Goal: Task Accomplishment & Management: Manage account settings

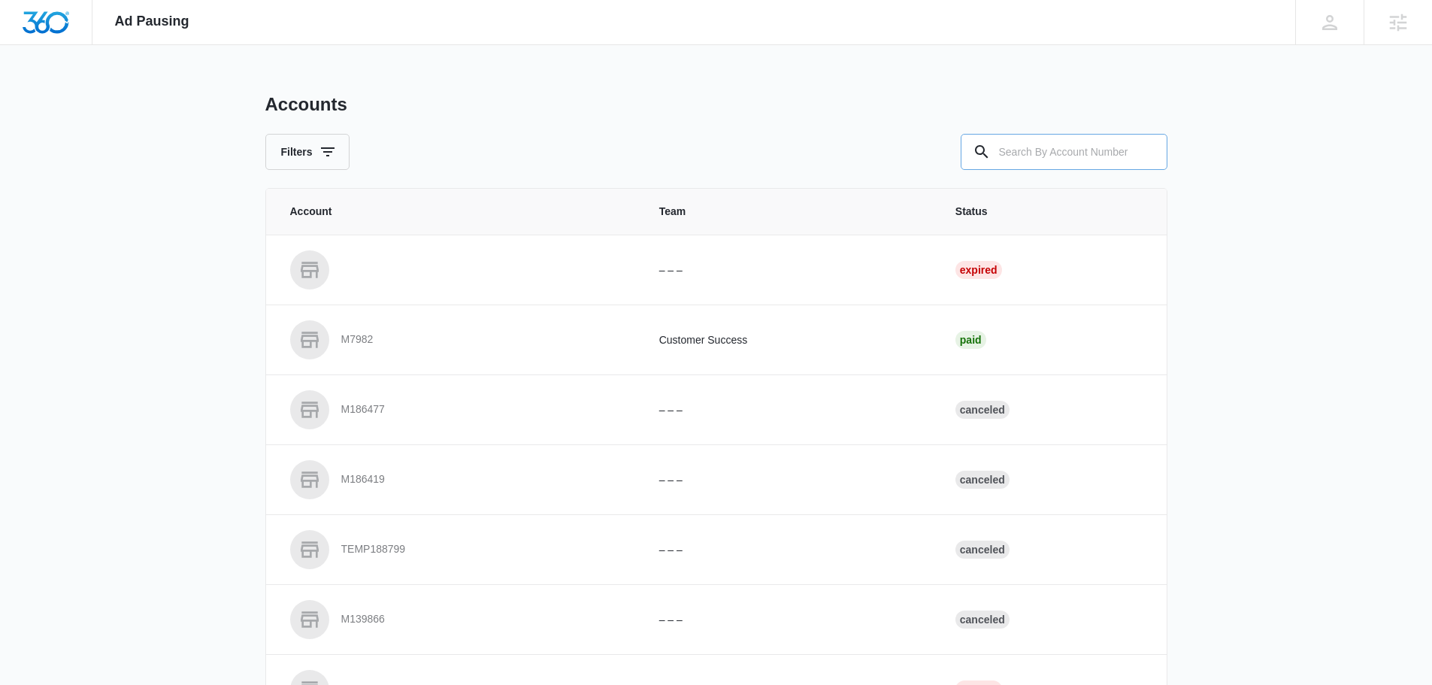
click at [1075, 159] on input "text" at bounding box center [1064, 152] width 207 height 36
type input "m324596"
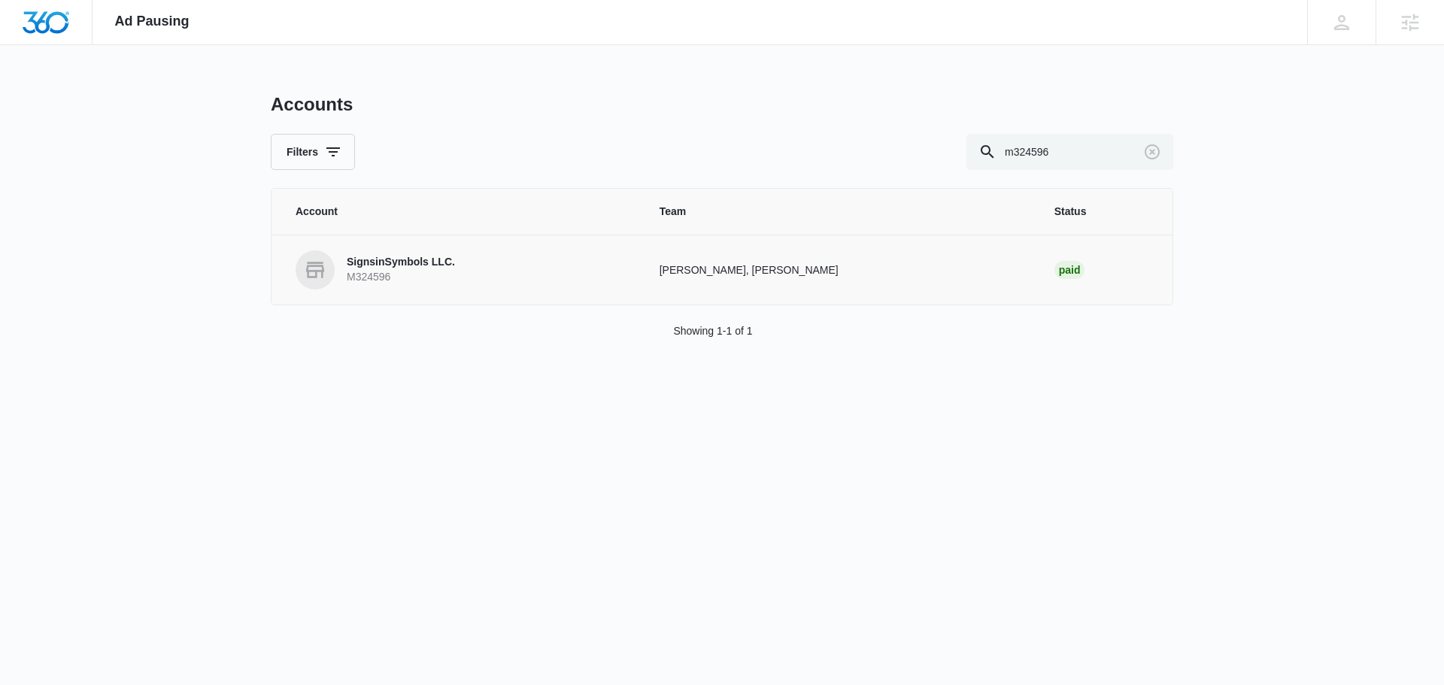
click at [405, 270] on p "M324596" at bounding box center [401, 277] width 108 height 15
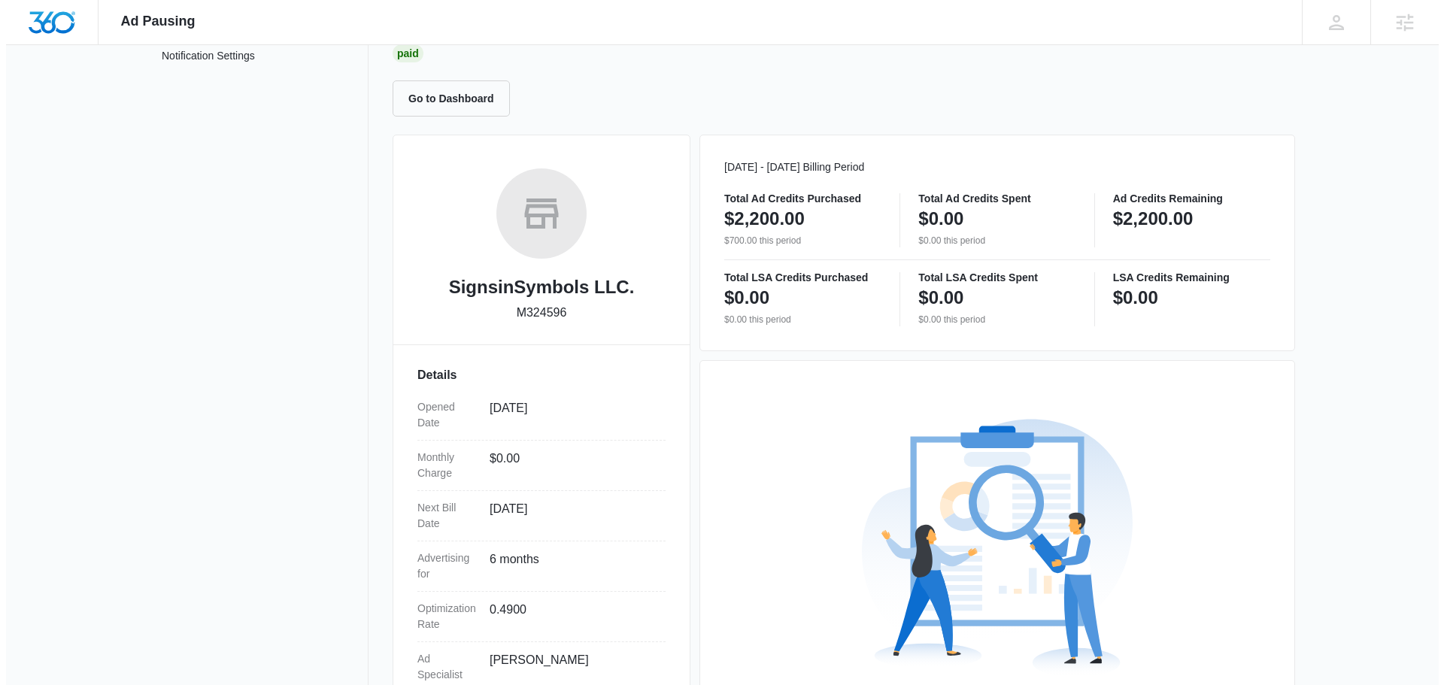
scroll to position [273, 0]
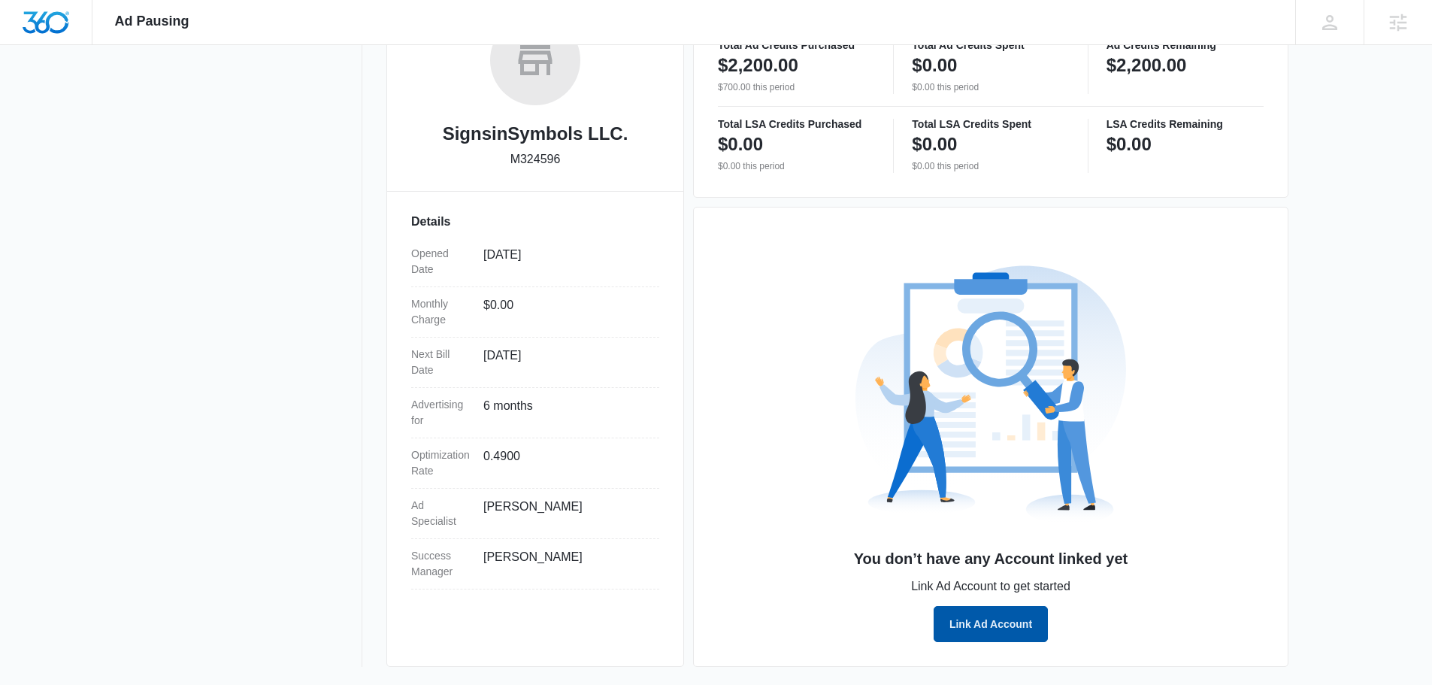
click at [957, 618] on button "Link Ad Account" at bounding box center [991, 624] width 114 height 36
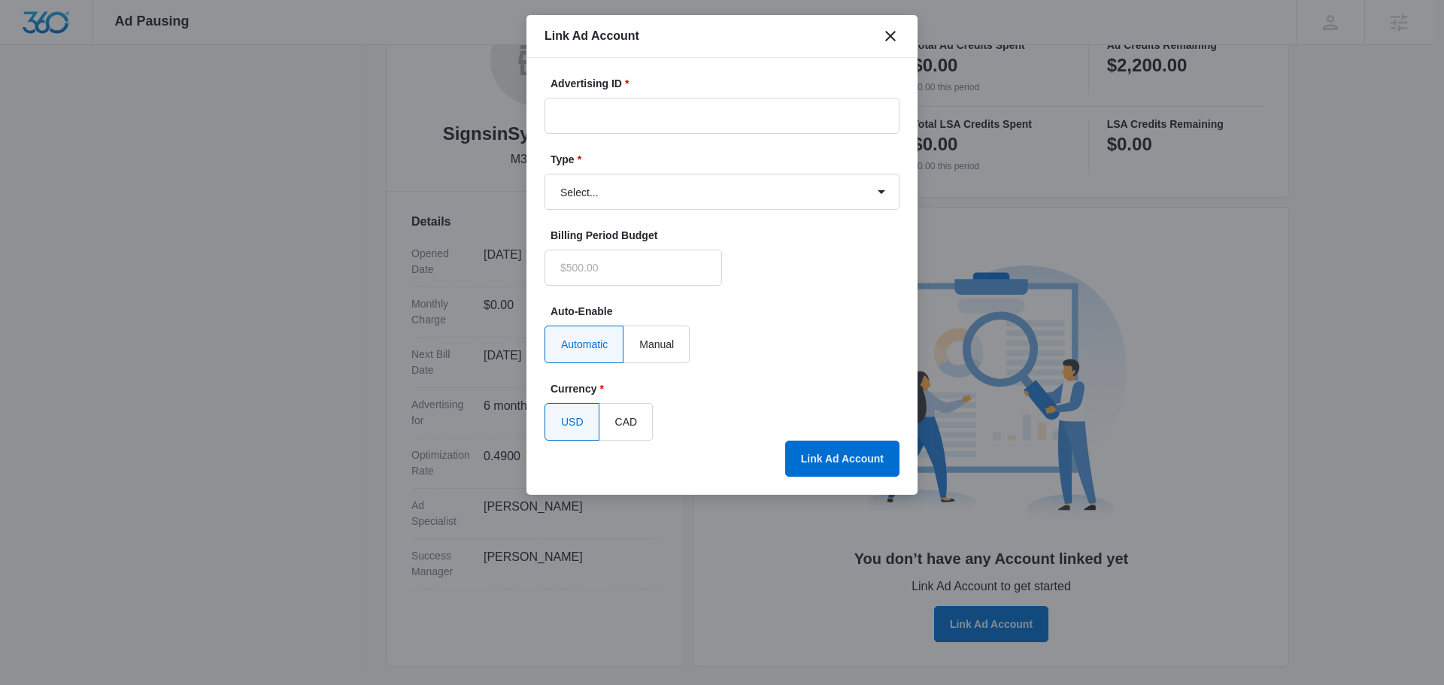
type input "$0.00"
click at [687, 95] on div "Advertising ID *" at bounding box center [721, 105] width 355 height 58
click at [686, 114] on input "Advertising ID *" at bounding box center [721, 116] width 355 height 36
paste input "351-688-3066"
type input "351-688-3066"
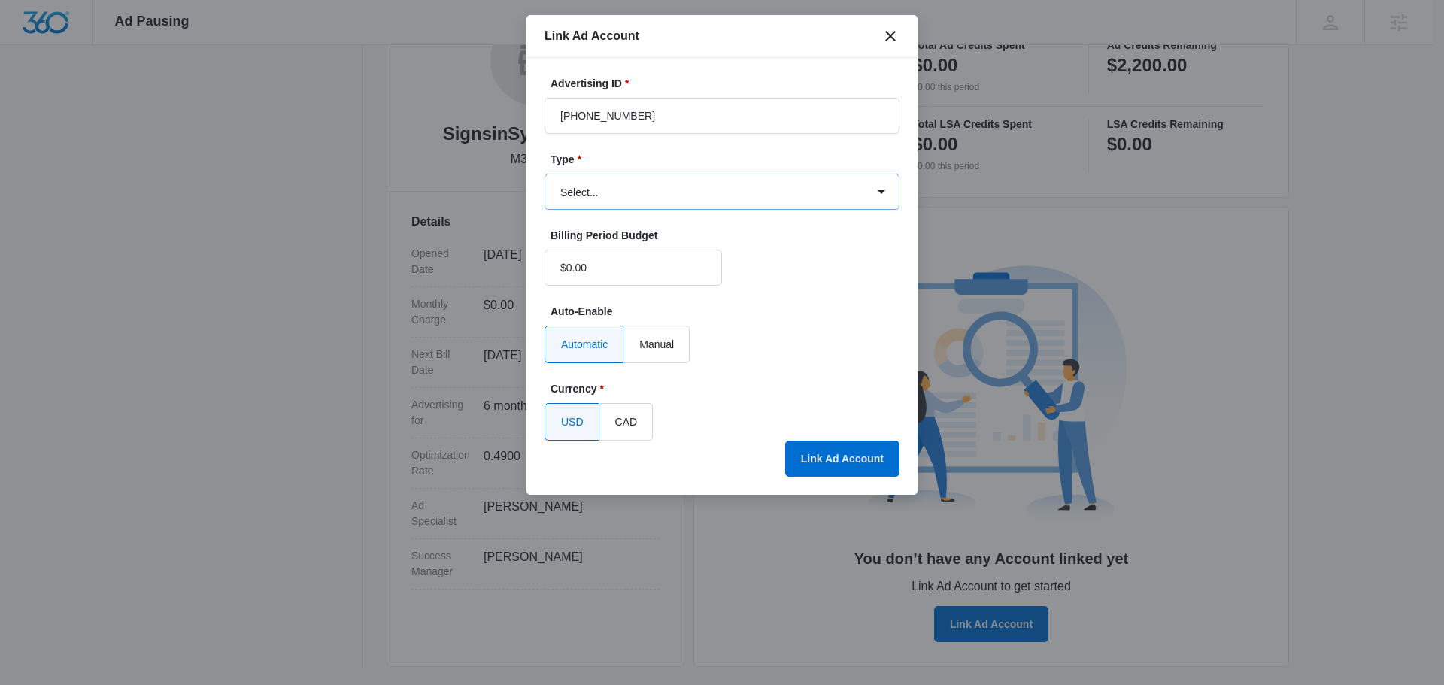
drag, startPoint x: 688, startPoint y: 215, endPoint x: 684, endPoint y: 202, distance: 13.3
click at [687, 215] on form "Advertising ID * 351-688-3066 Type * Select... Bing Ads Facebook Ads Google Ads…" at bounding box center [721, 258] width 355 height 365
drag, startPoint x: 683, startPoint y: 200, endPoint x: 680, endPoint y: 208, distance: 8.4
click at [682, 205] on select "Select... Bing Ads Facebook Ads Google Ads" at bounding box center [721, 192] width 355 height 36
select select "google"
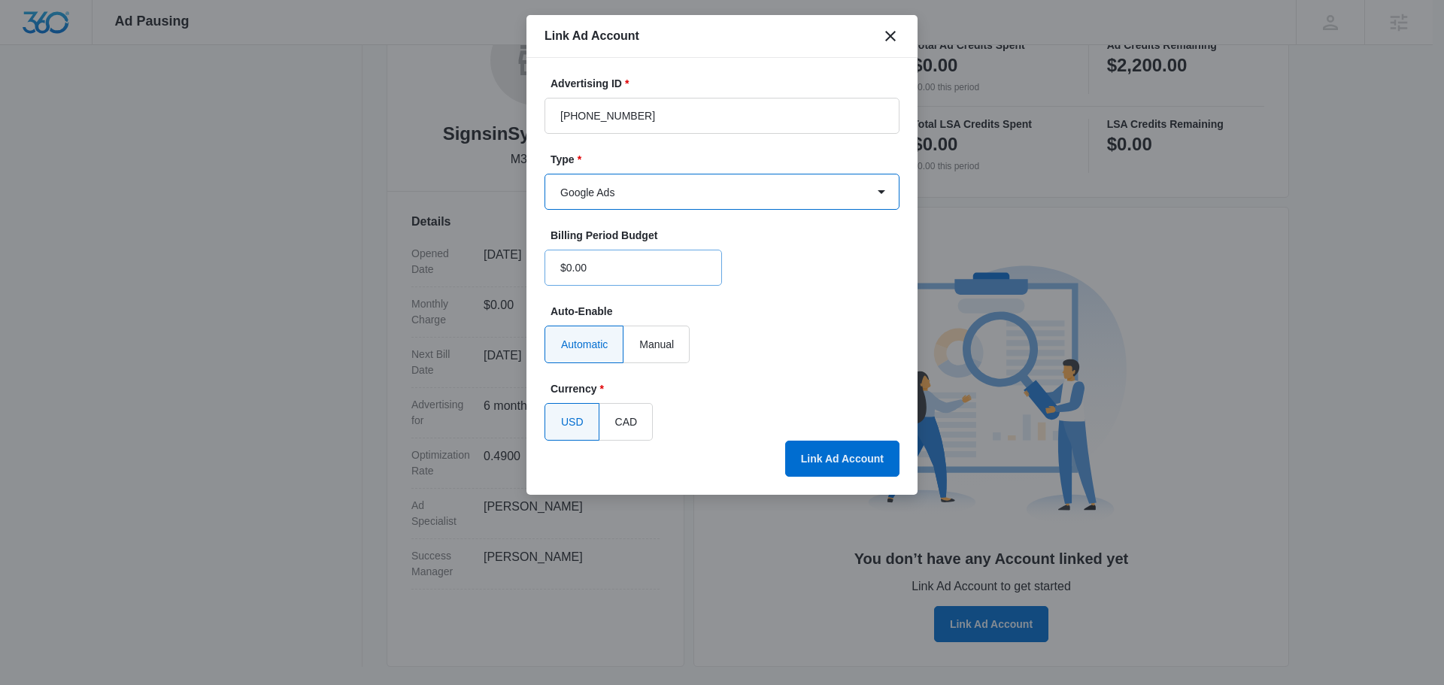
click at [544, 174] on select "Select... Bing Ads Facebook Ads Google Ads" at bounding box center [721, 192] width 355 height 36
click at [818, 454] on button "Link Ad Account" at bounding box center [842, 459] width 114 height 36
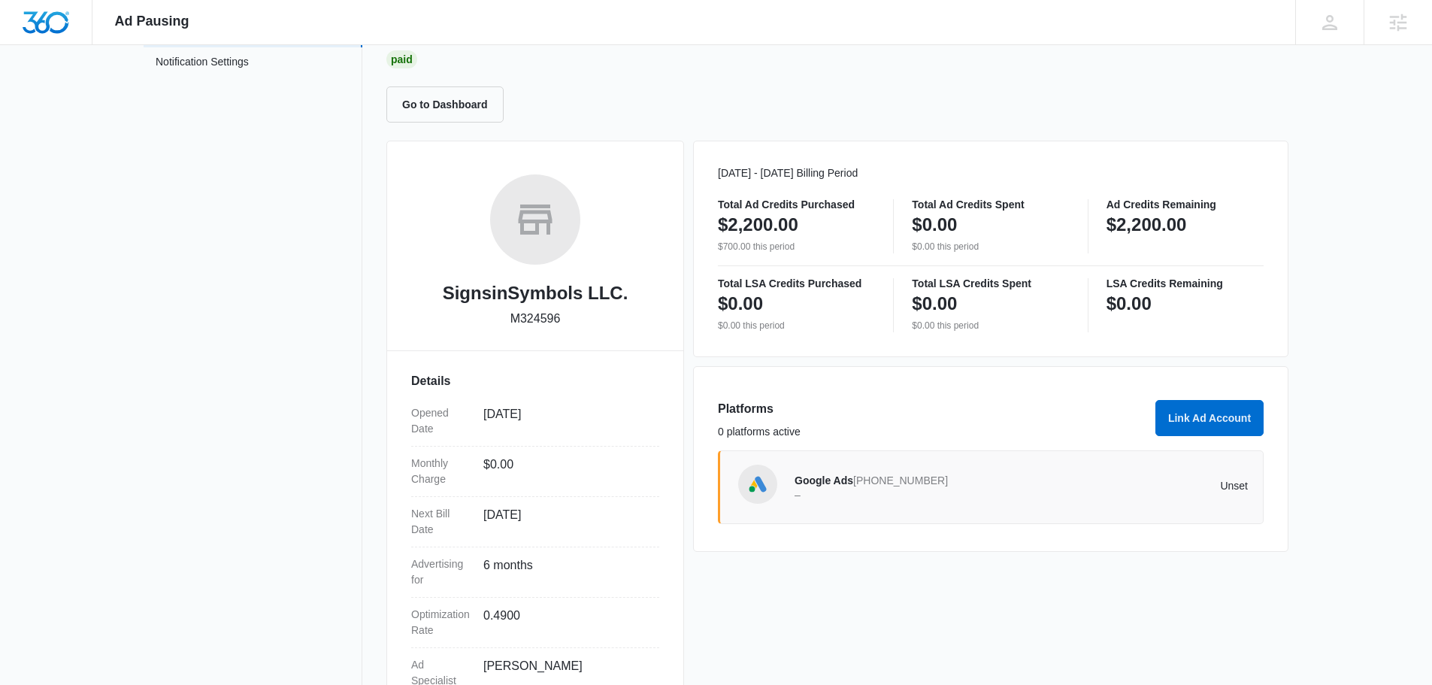
scroll to position [0, 0]
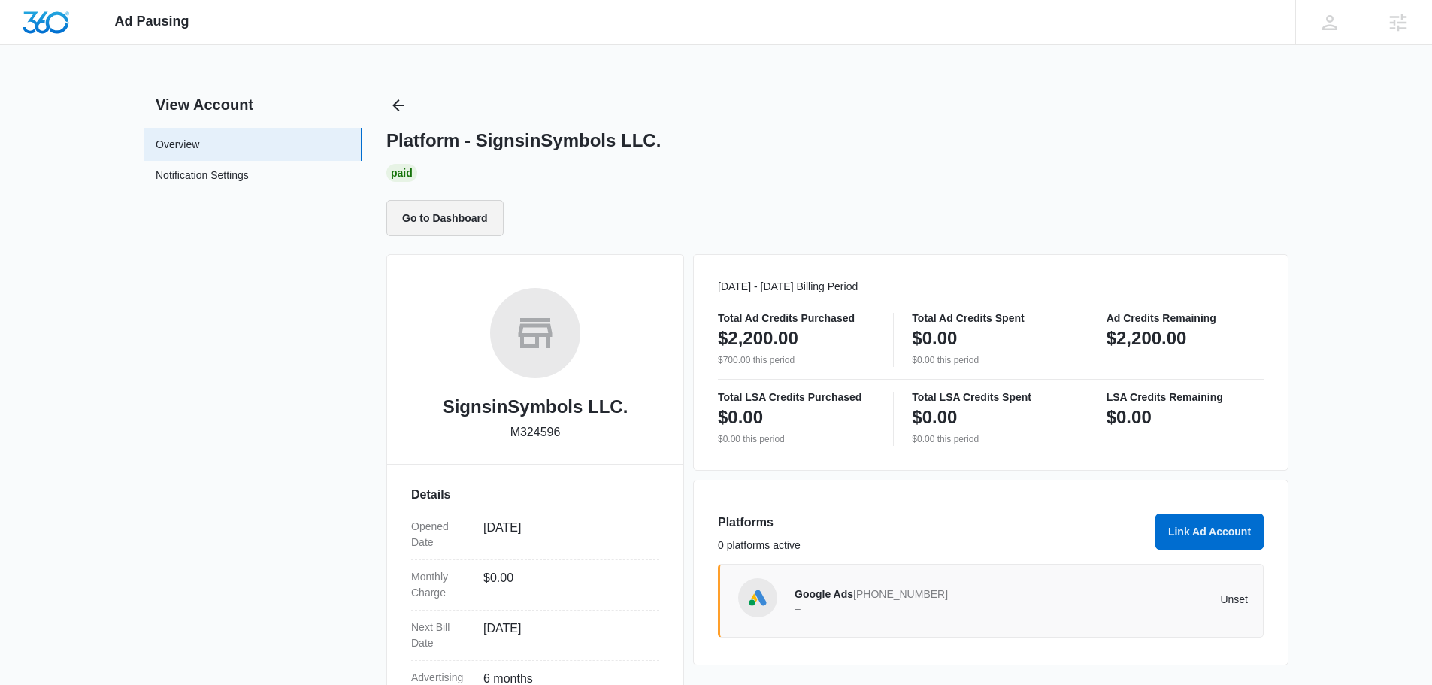
click at [446, 227] on button "Go to Dashboard" at bounding box center [444, 218] width 117 height 36
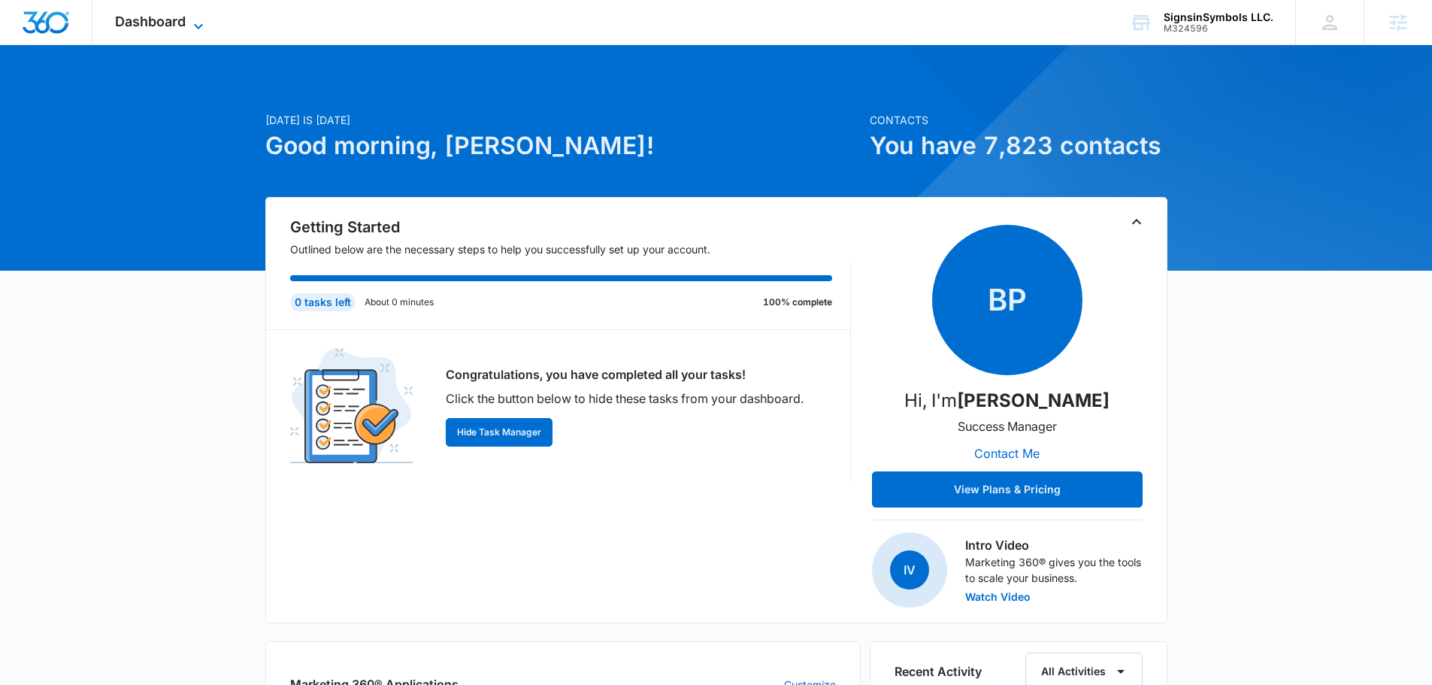
click at [198, 23] on icon at bounding box center [198, 26] width 18 height 18
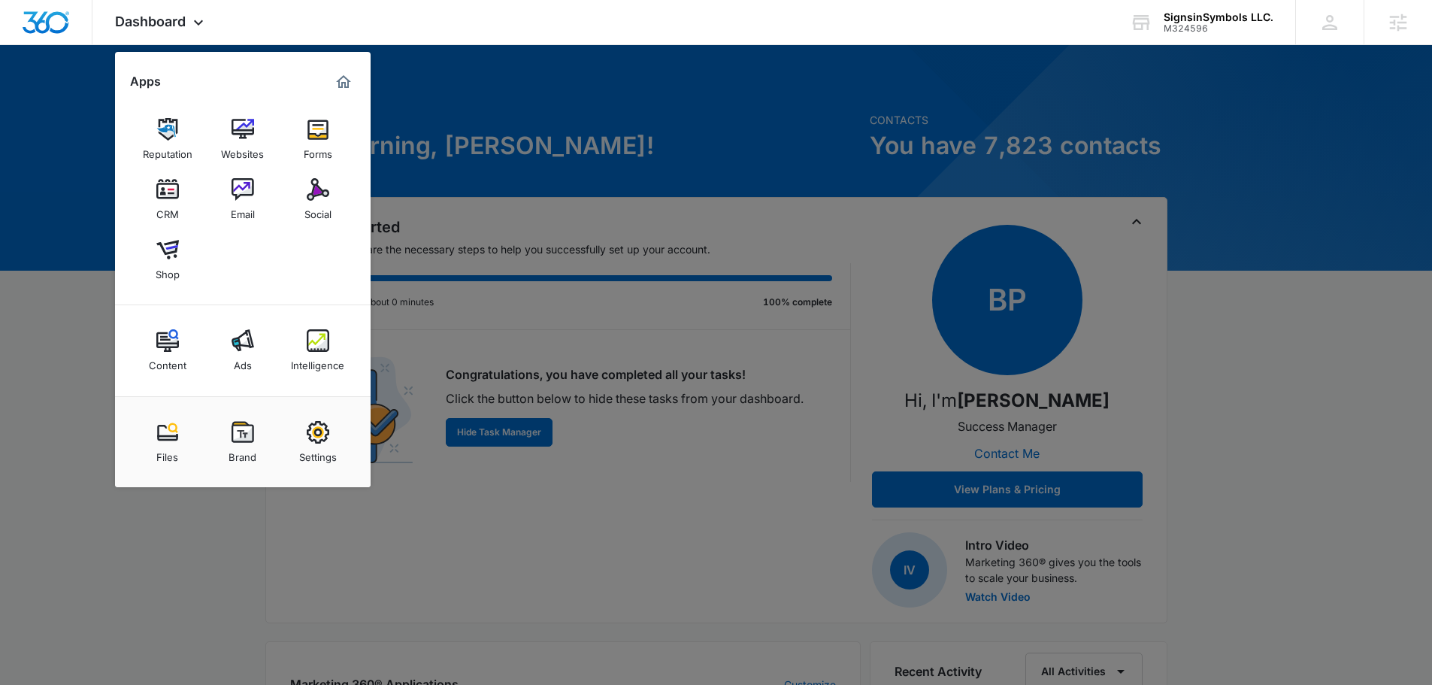
click at [1320, 127] on div at bounding box center [716, 342] width 1432 height 685
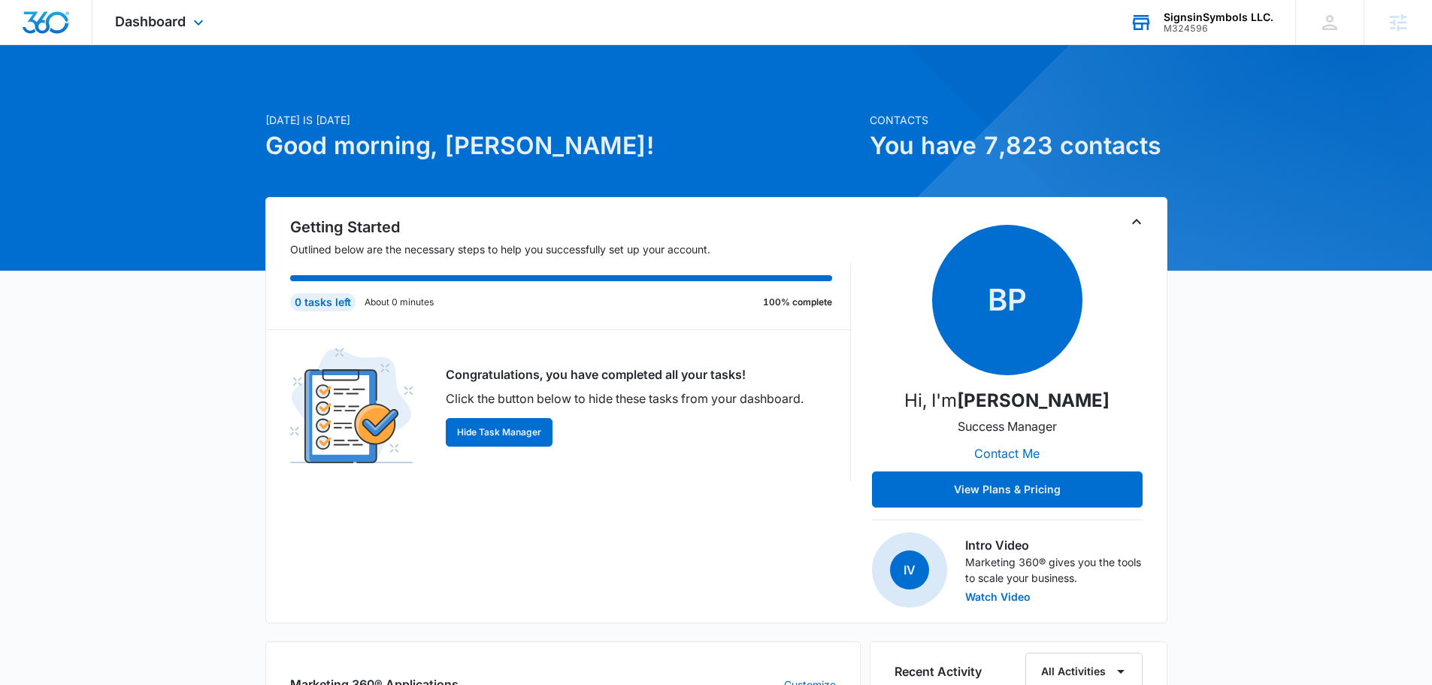
click at [1210, 13] on div "SignsinSymbols LLC." at bounding box center [1219, 17] width 110 height 12
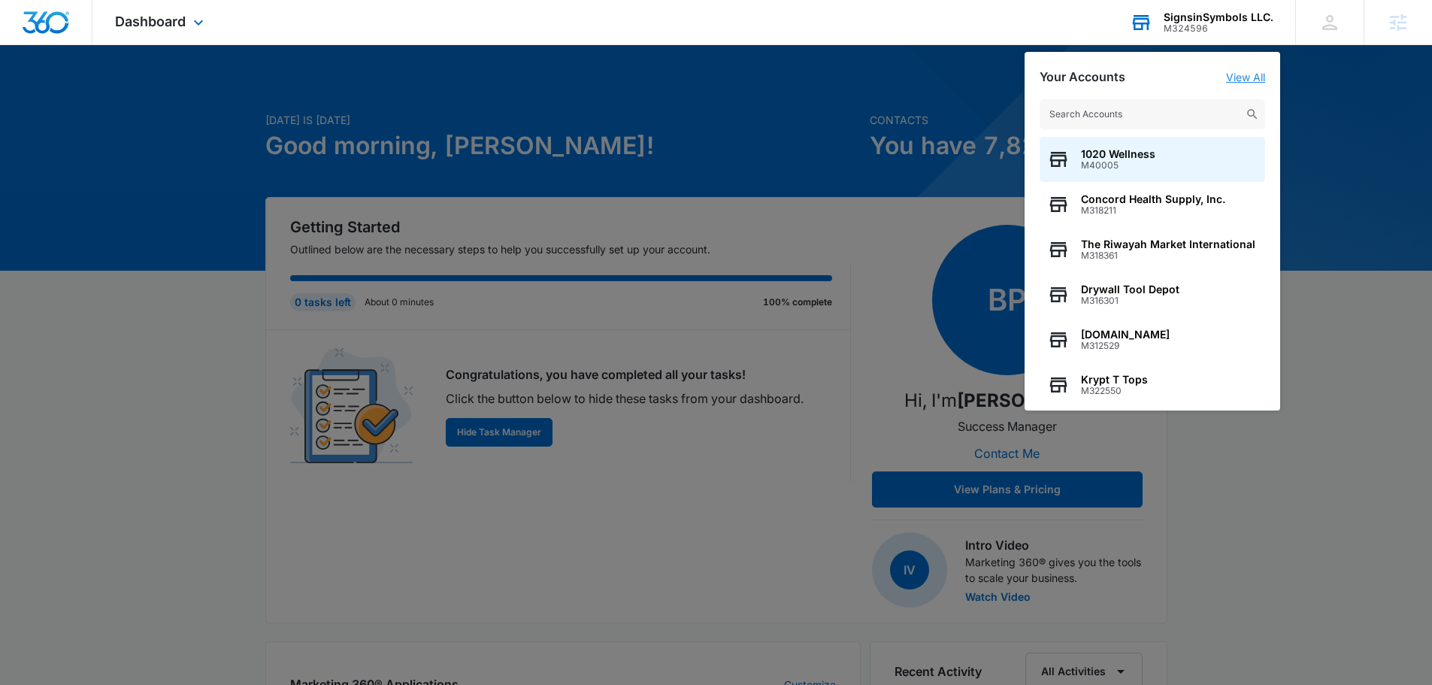
click at [1238, 80] on link "View All" at bounding box center [1245, 77] width 39 height 13
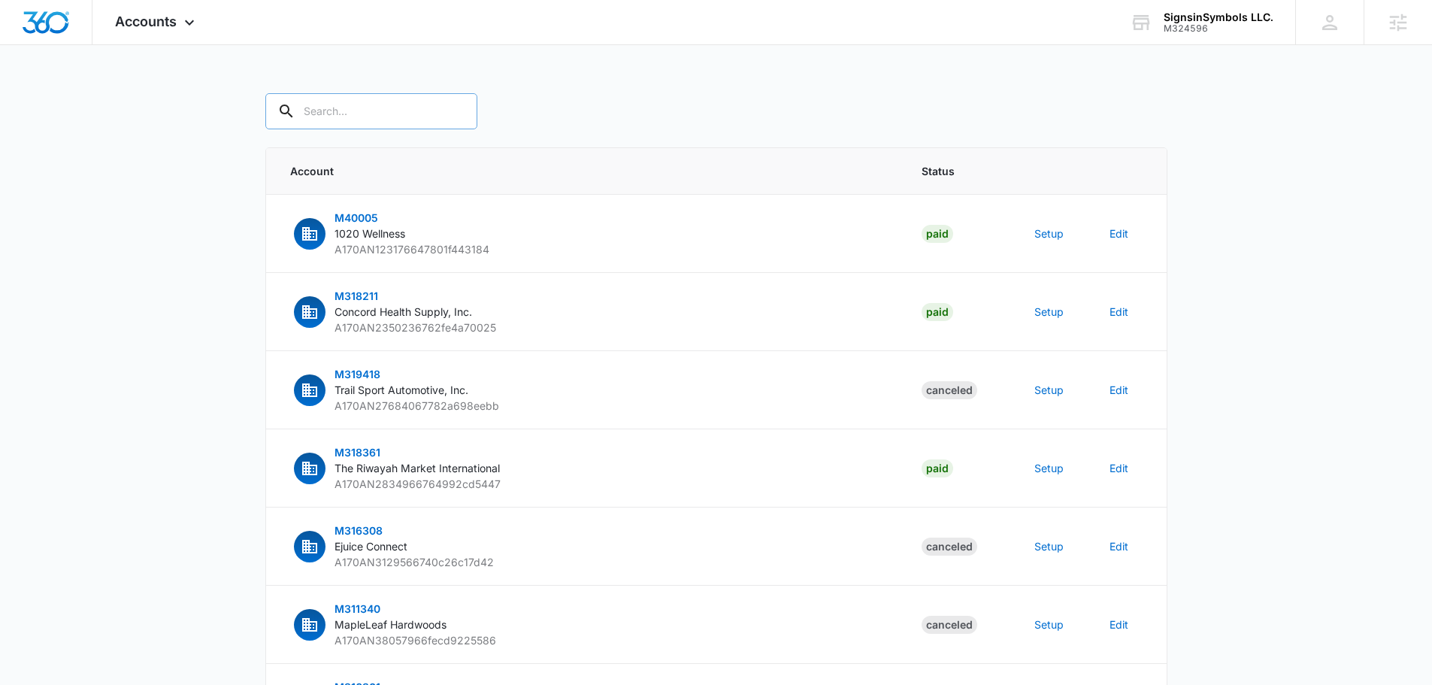
click at [331, 105] on input "text" at bounding box center [371, 111] width 212 height 36
type input "m324596"
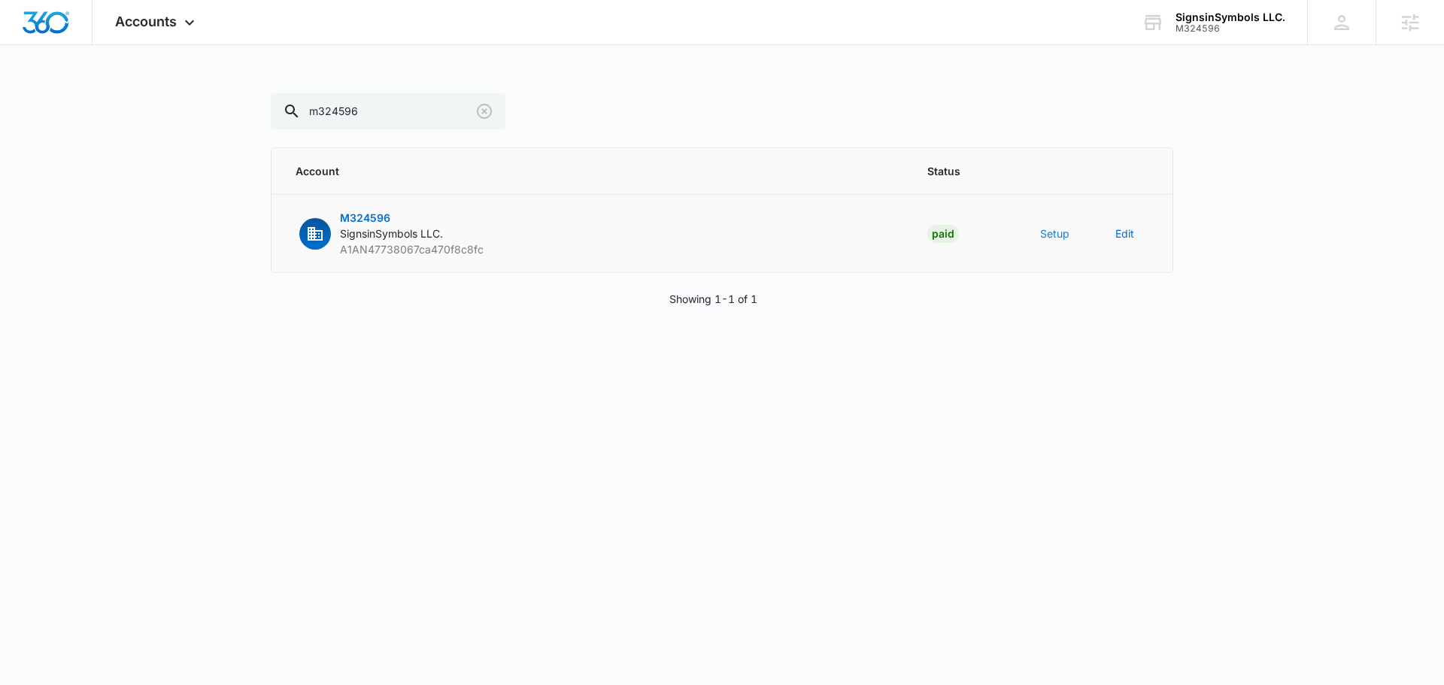
click at [1054, 232] on button "Setup" at bounding box center [1054, 234] width 29 height 16
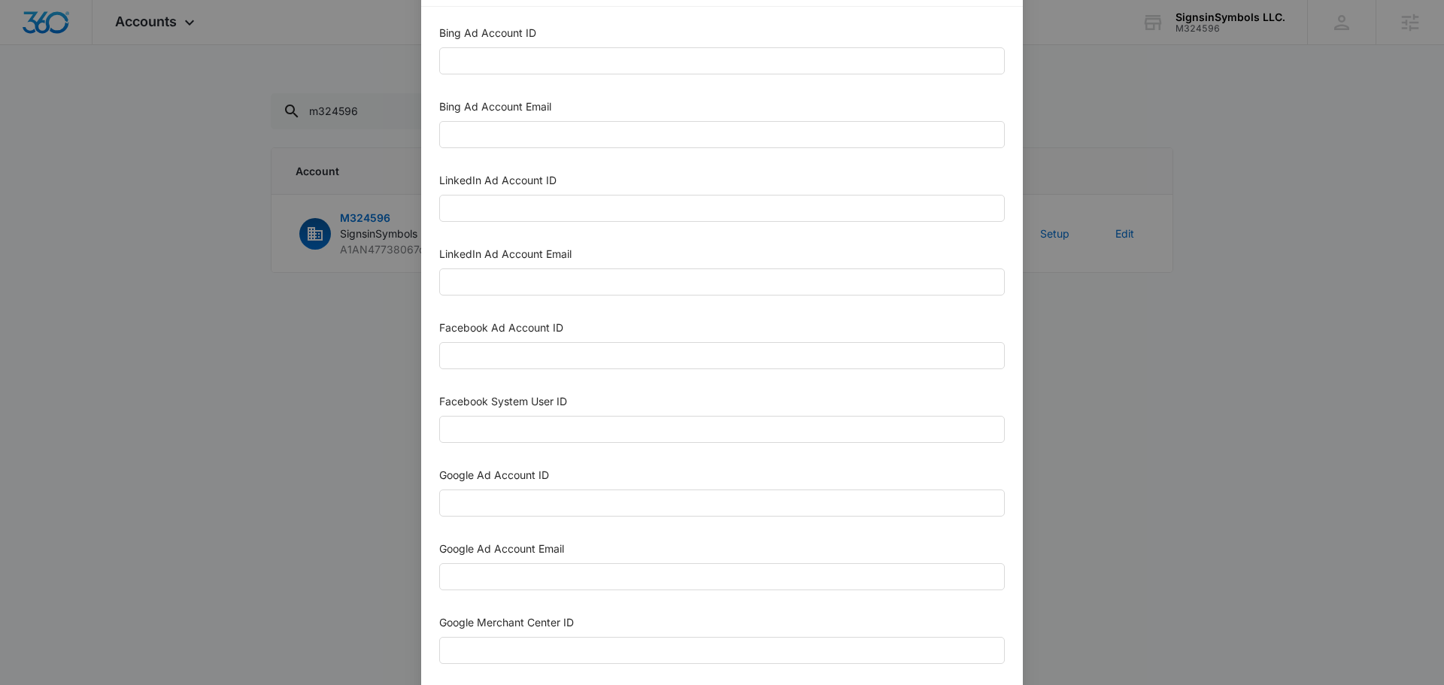
scroll to position [75, 0]
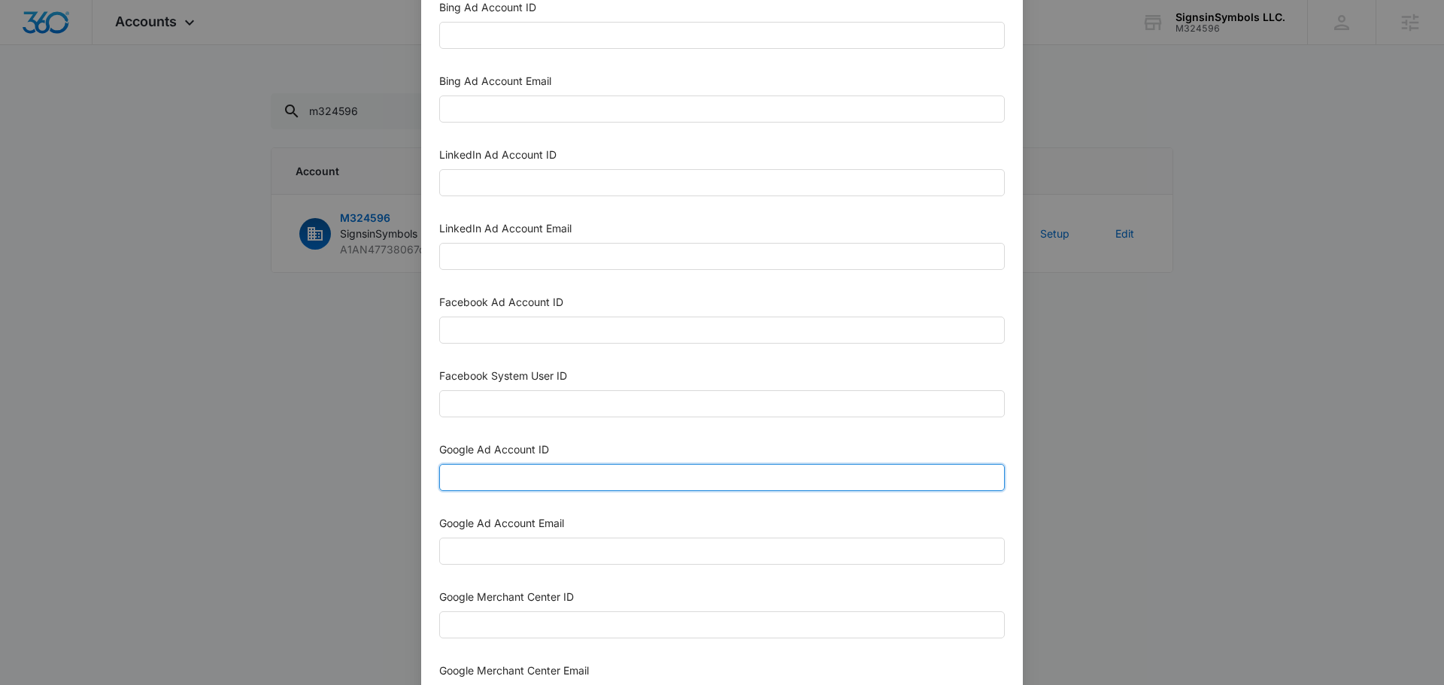
click at [538, 477] on input "Google Ad Account ID" at bounding box center [721, 477] width 565 height 27
paste input "351-688-3066"
type input "351-688-3066"
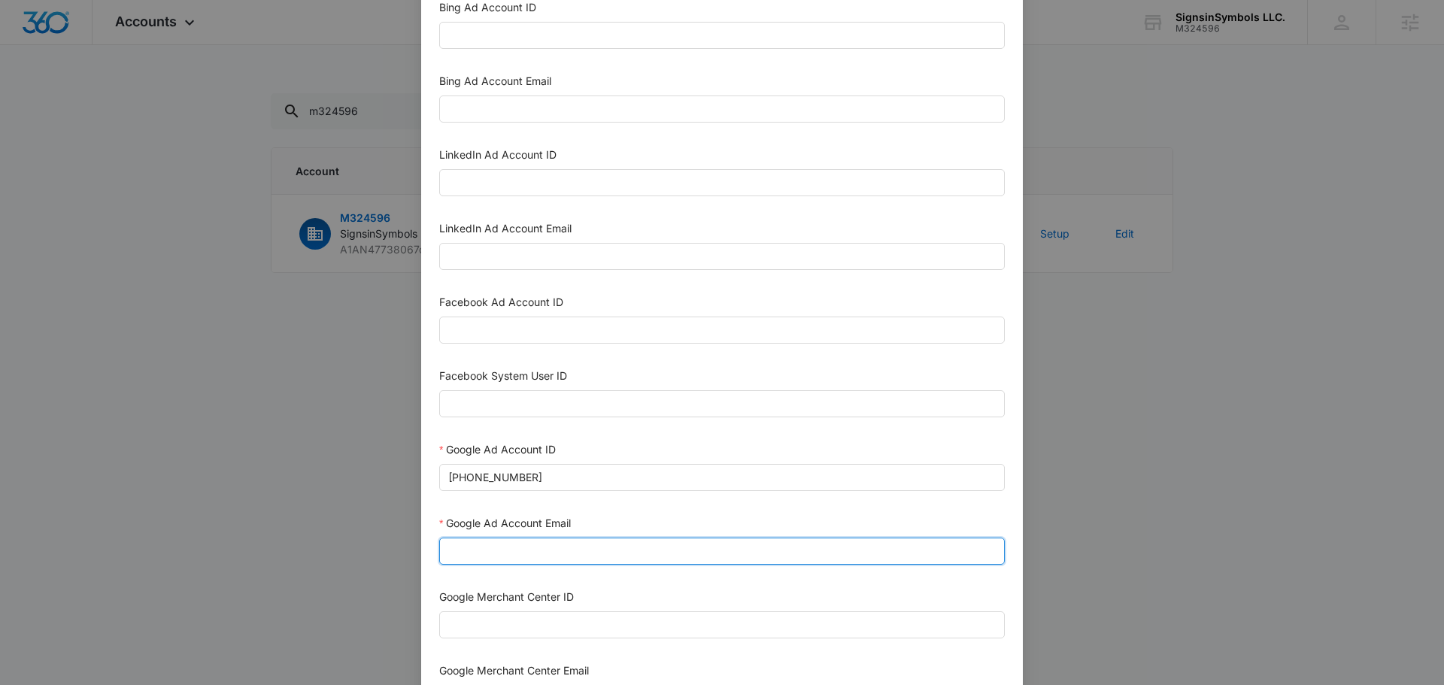
click at [632, 562] on input "Google Ad Account Email" at bounding box center [721, 551] width 565 height 27
type input "m360+accounts1029@madwiremedia.com"
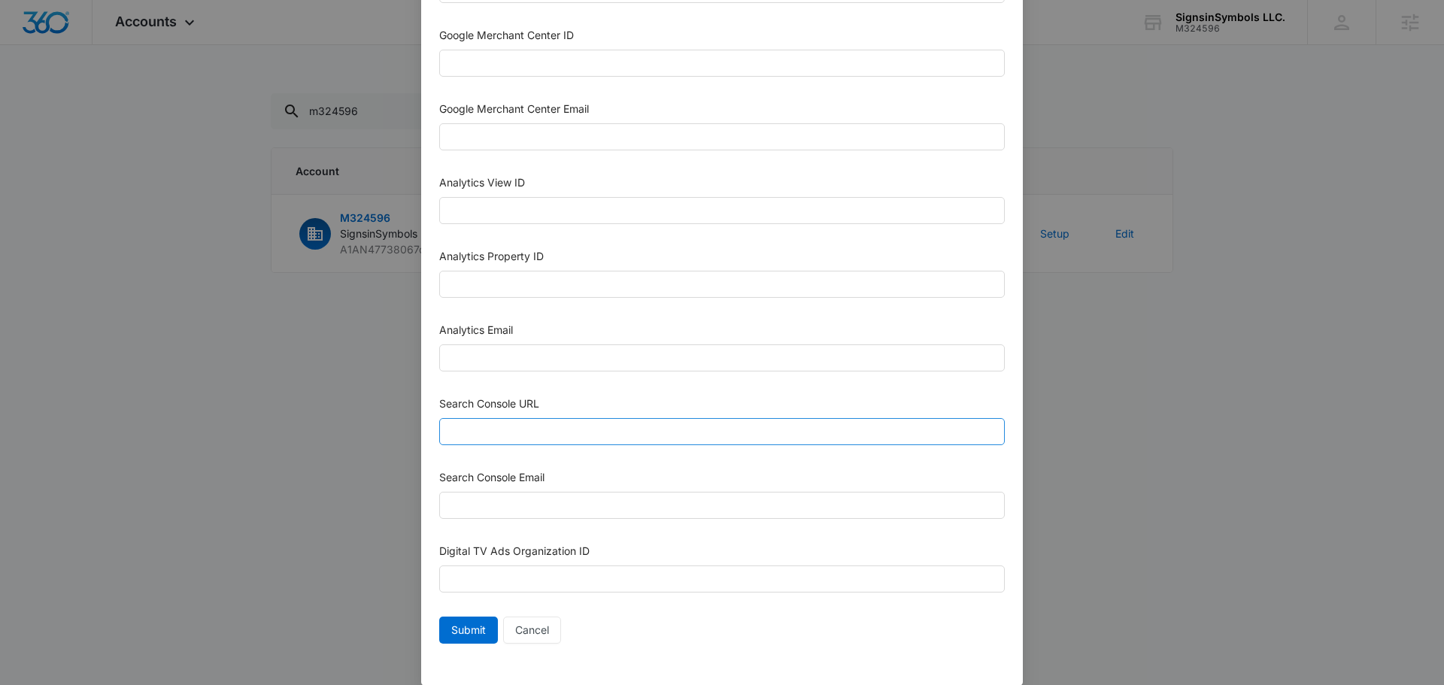
scroll to position [656, 0]
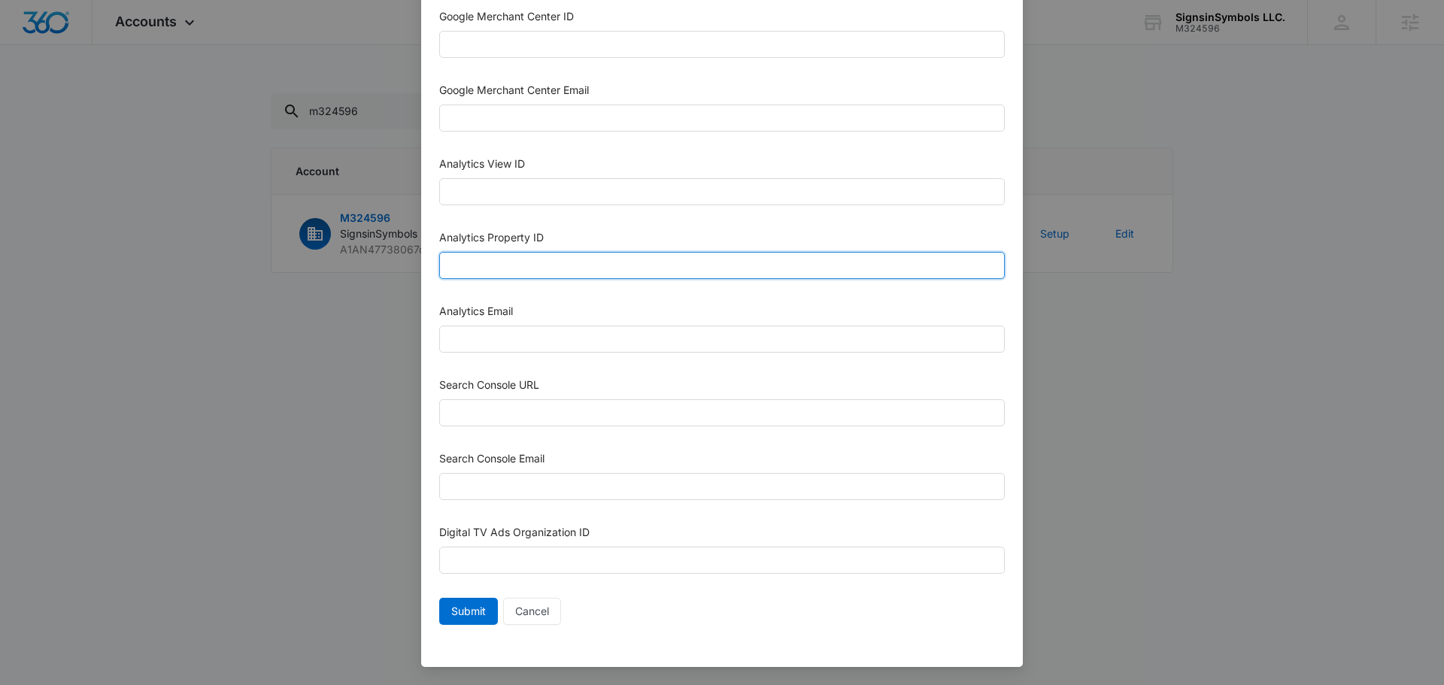
click at [537, 272] on input "Analytics Property ID" at bounding box center [721, 265] width 565 height 27
paste input "504174869"
type input "504174869"
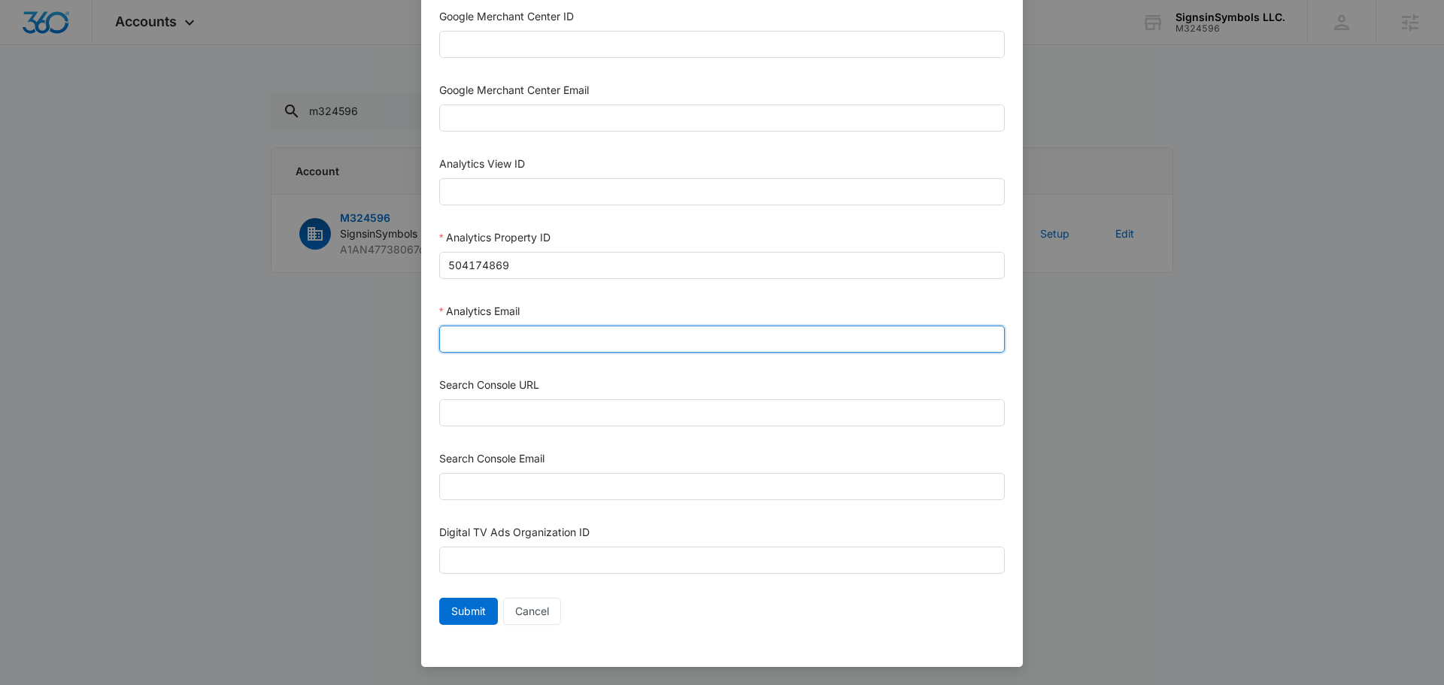
click at [489, 335] on input "Analytics Email" at bounding box center [721, 339] width 565 height 27
type input "m360+accounts1029@madwiremedia.com"
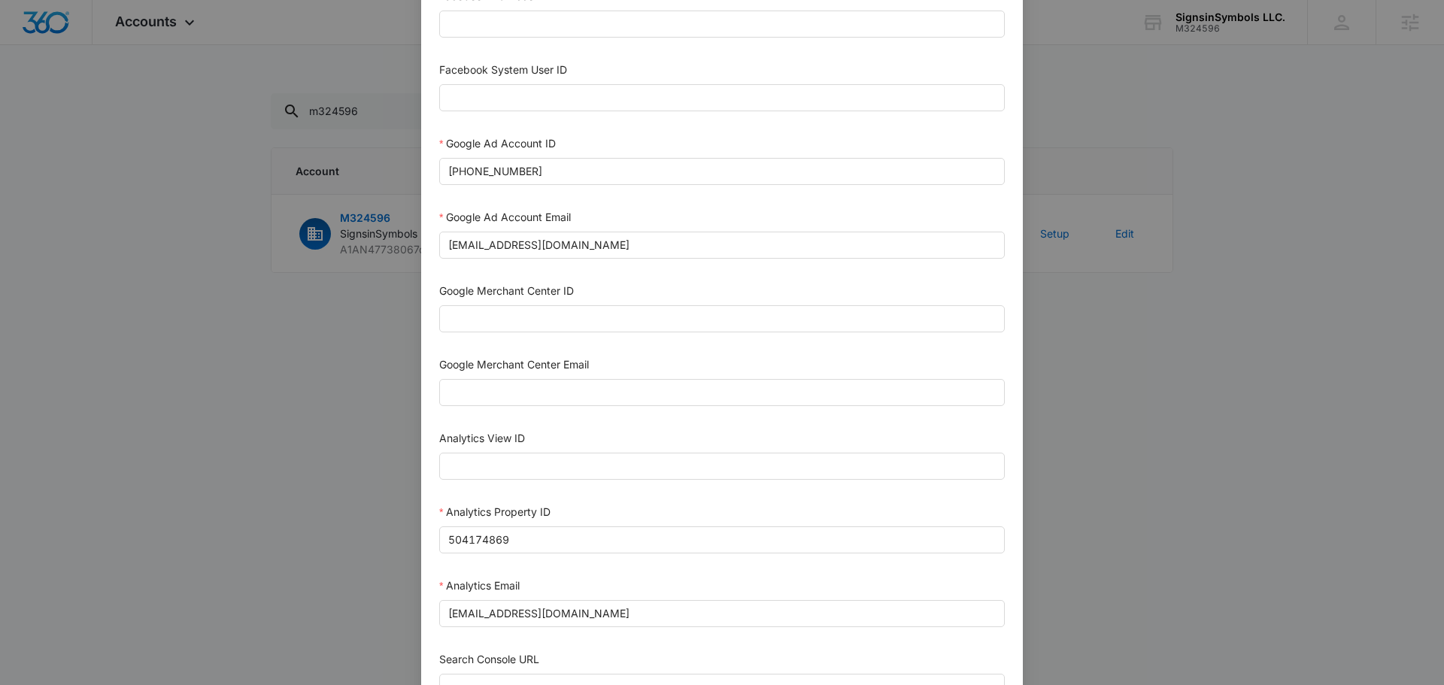
scroll to position [355, 0]
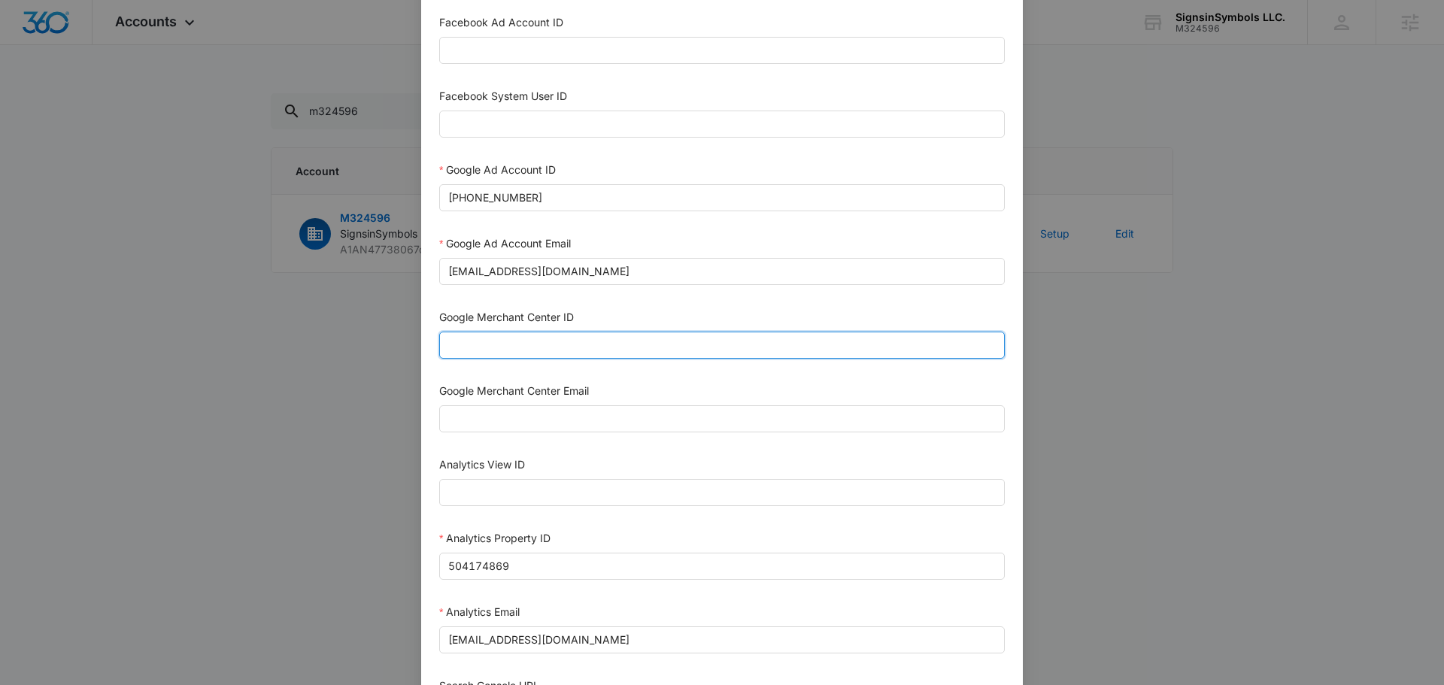
click at [581, 341] on input "Google Merchant Center ID" at bounding box center [721, 345] width 565 height 27
paste input "5651225872"
type input "5651225872"
click at [653, 421] on input "Google Merchant Center Email" at bounding box center [721, 418] width 565 height 27
type input "m360+accounts1029@madwiremedia.com"
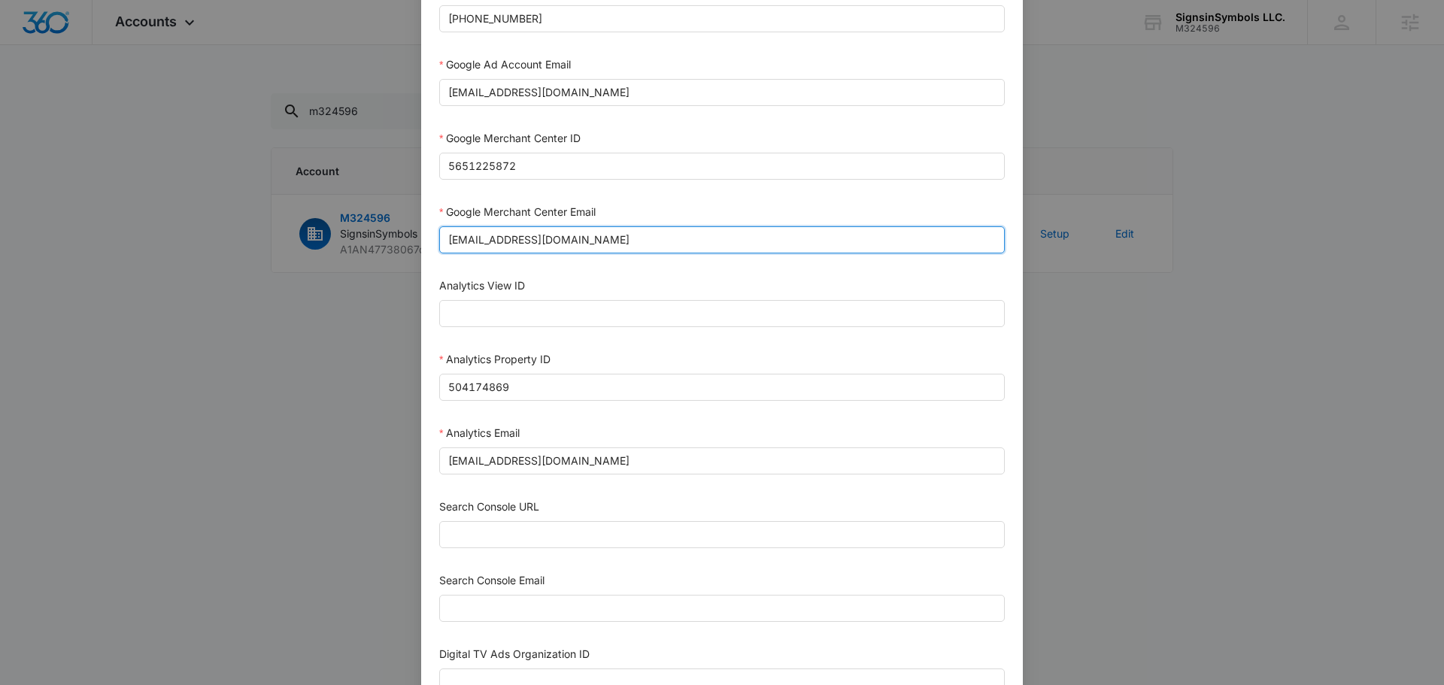
scroll to position [656, 0]
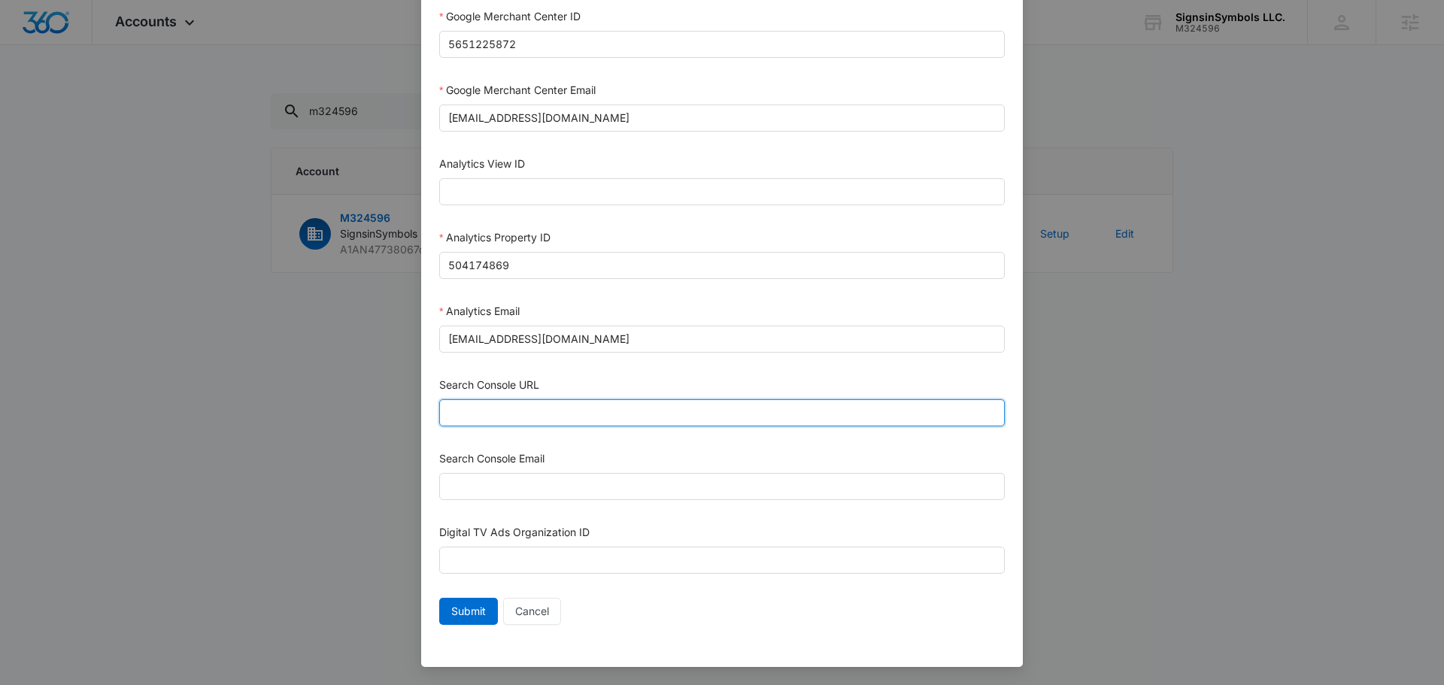
click at [547, 418] on input "Search Console URL" at bounding box center [721, 412] width 565 height 27
paste input "https://signsinsymbols.com/"
type input "https://signsinsymbols.com/"
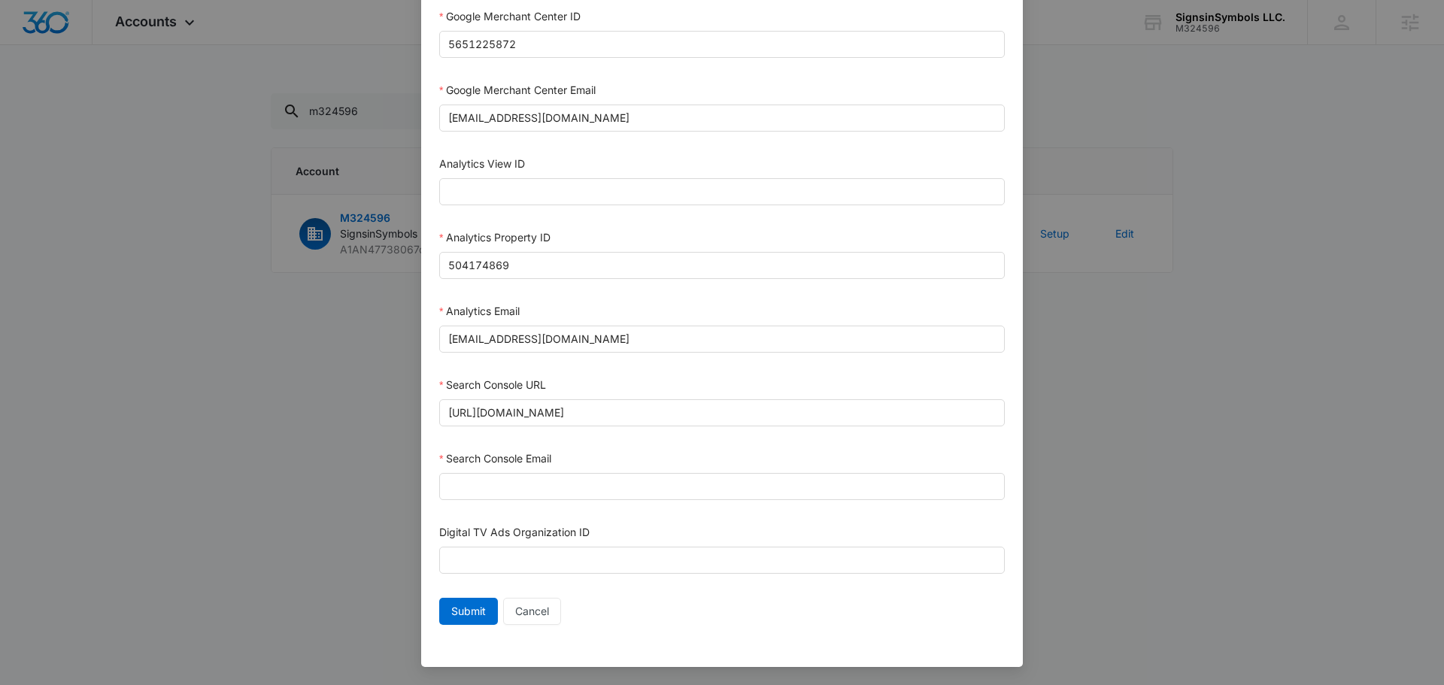
click at [637, 504] on div "Search Console Email" at bounding box center [721, 478] width 565 height 56
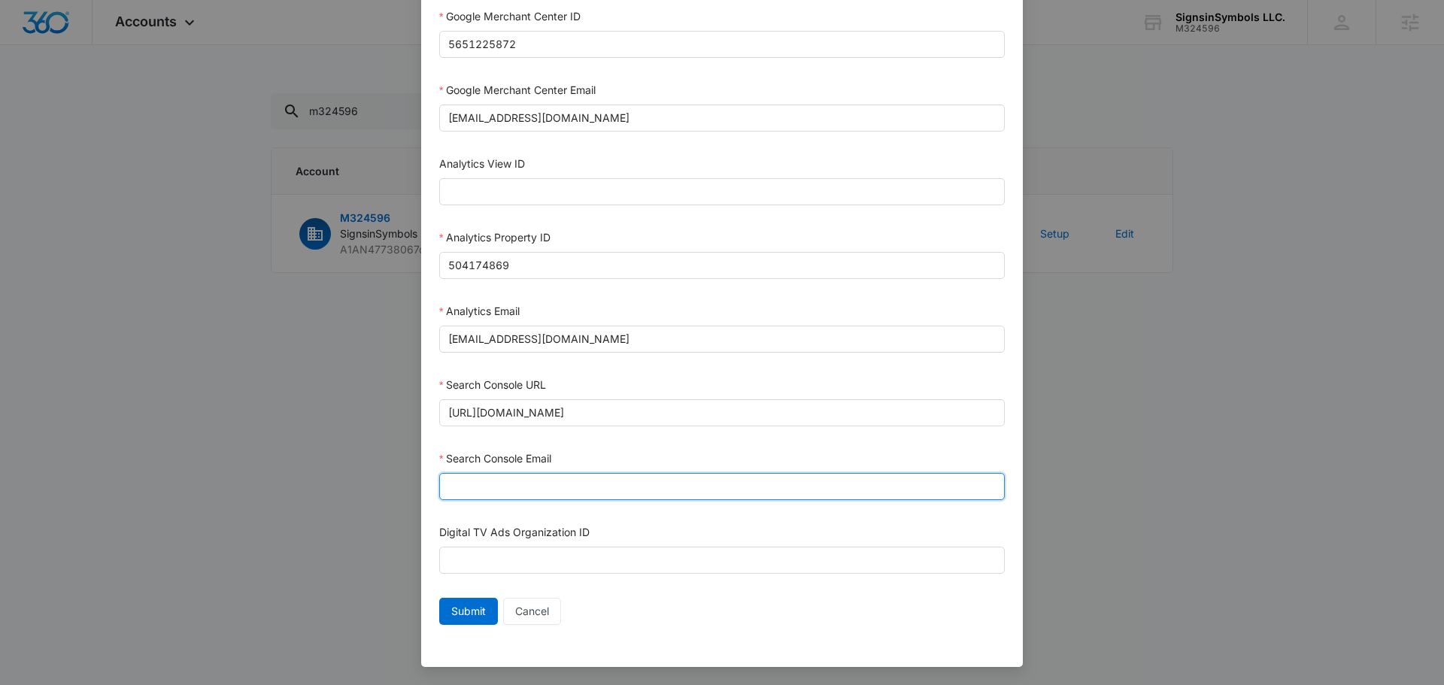
click at [640, 494] on input "Search Console Email" at bounding box center [721, 486] width 565 height 27
type input "m360+accounts1029@madwiremedia.com"
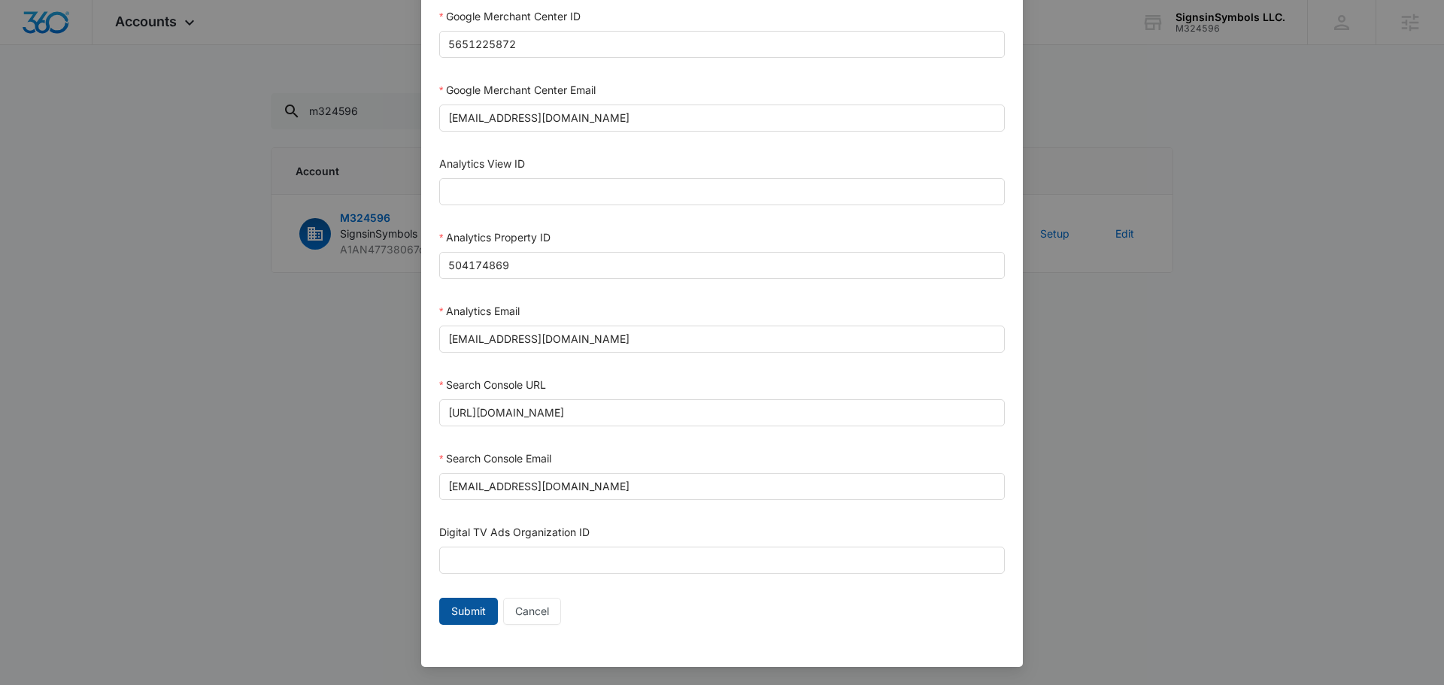
click at [451, 619] on span "Submit" at bounding box center [468, 611] width 35 height 17
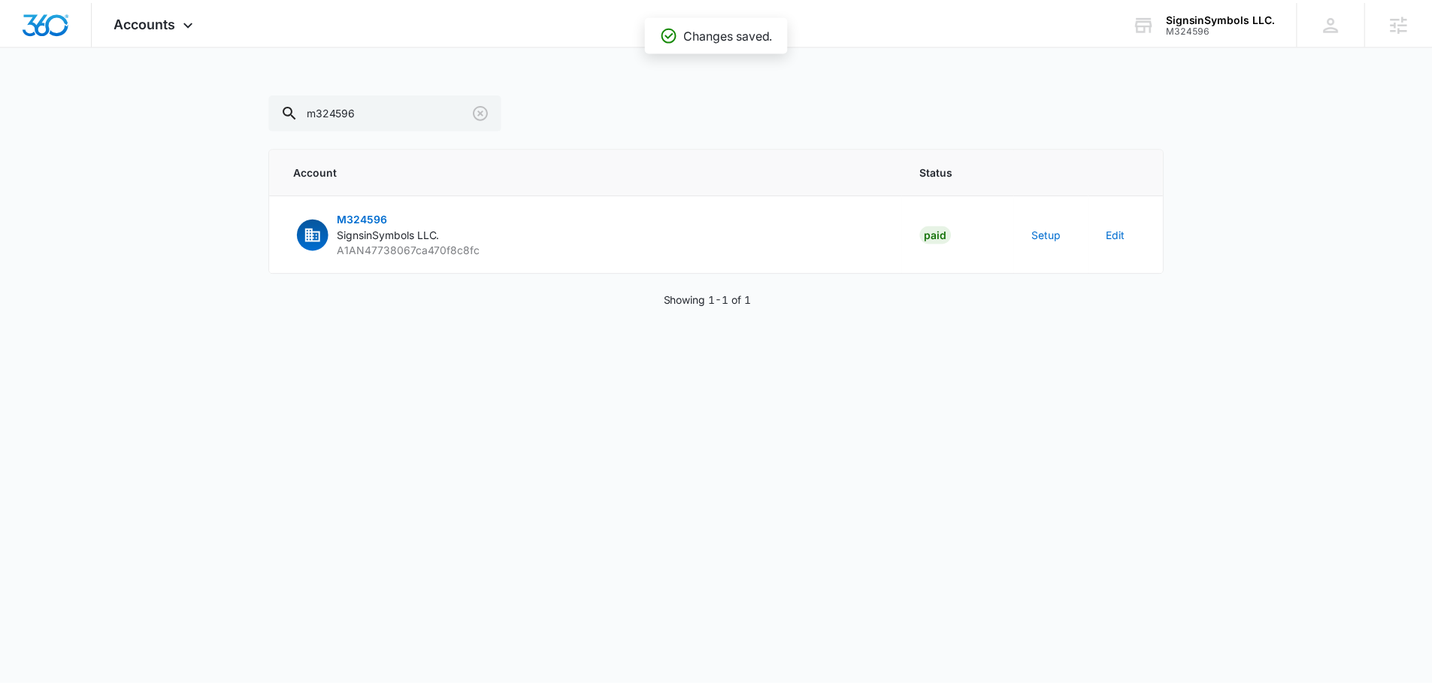
scroll to position [641, 0]
click at [169, 24] on span "Accounts" at bounding box center [146, 22] width 62 height 16
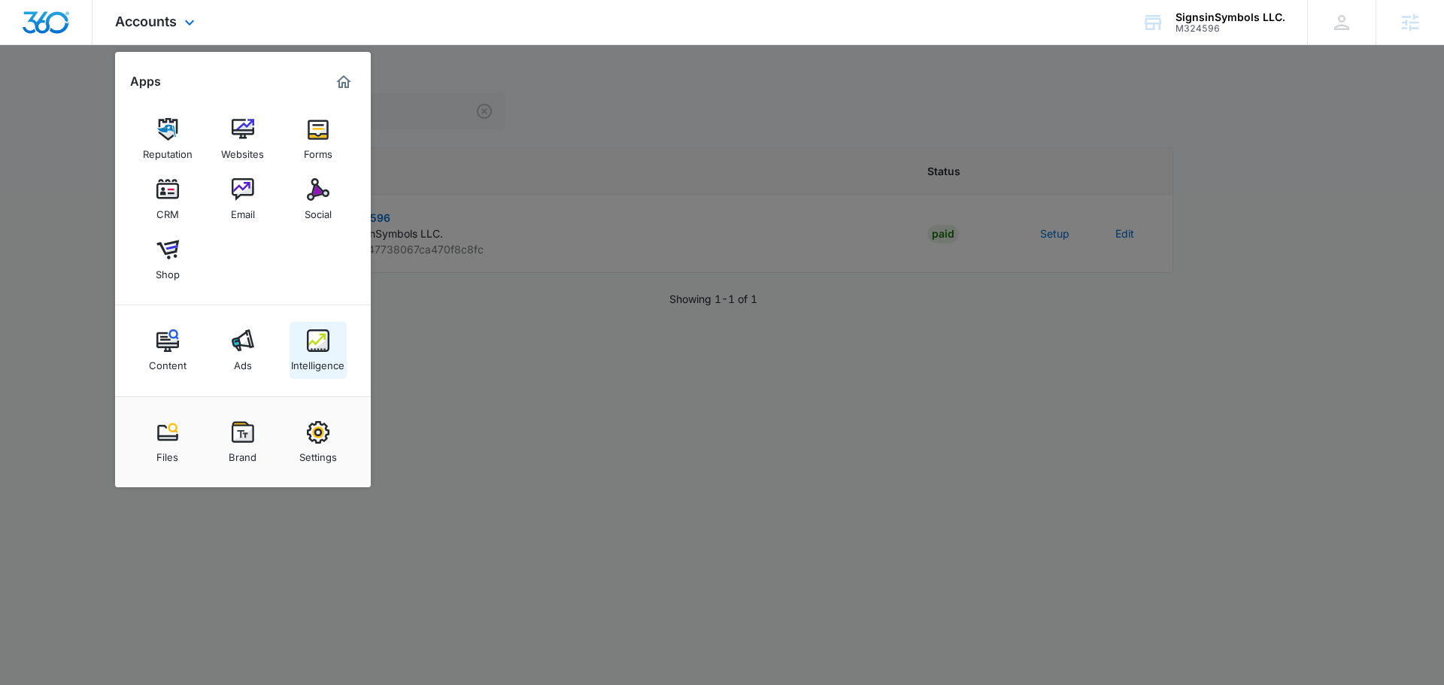
click at [315, 351] on img at bounding box center [318, 340] width 23 height 23
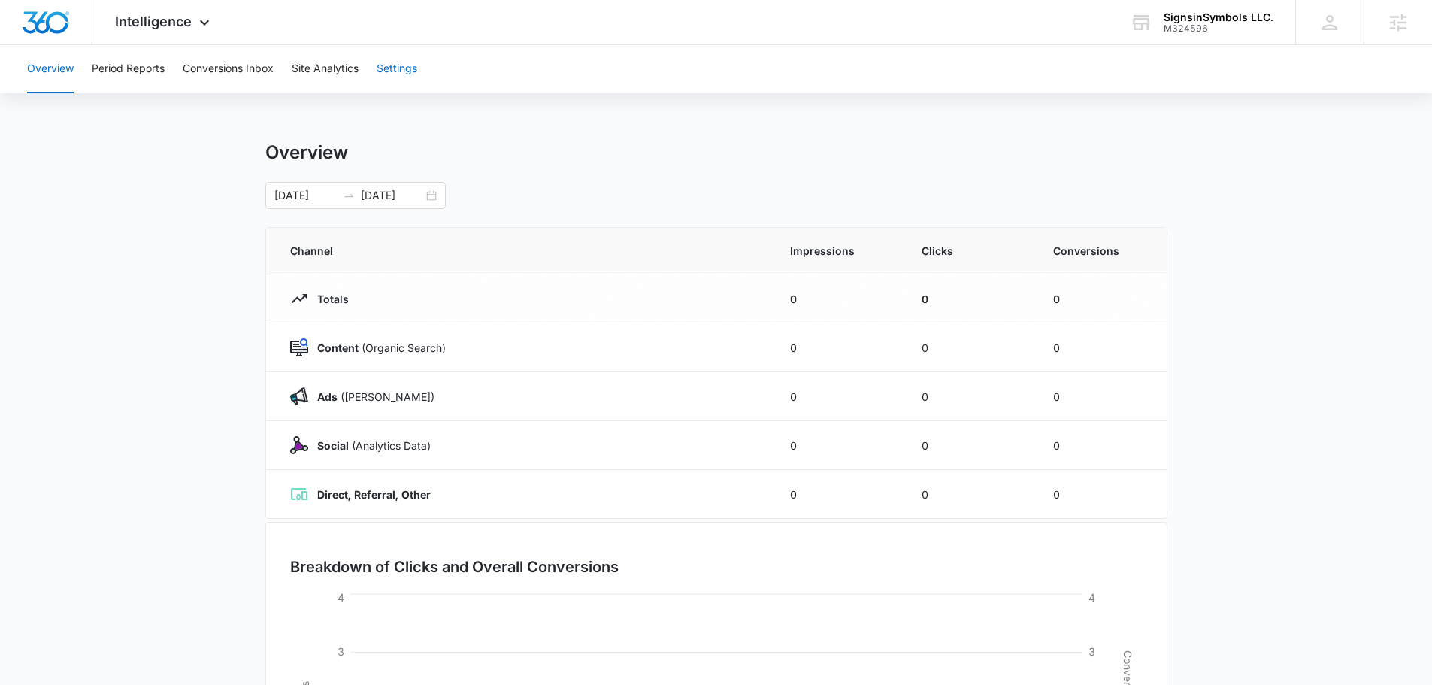
click at [417, 68] on button "Settings" at bounding box center [397, 69] width 41 height 48
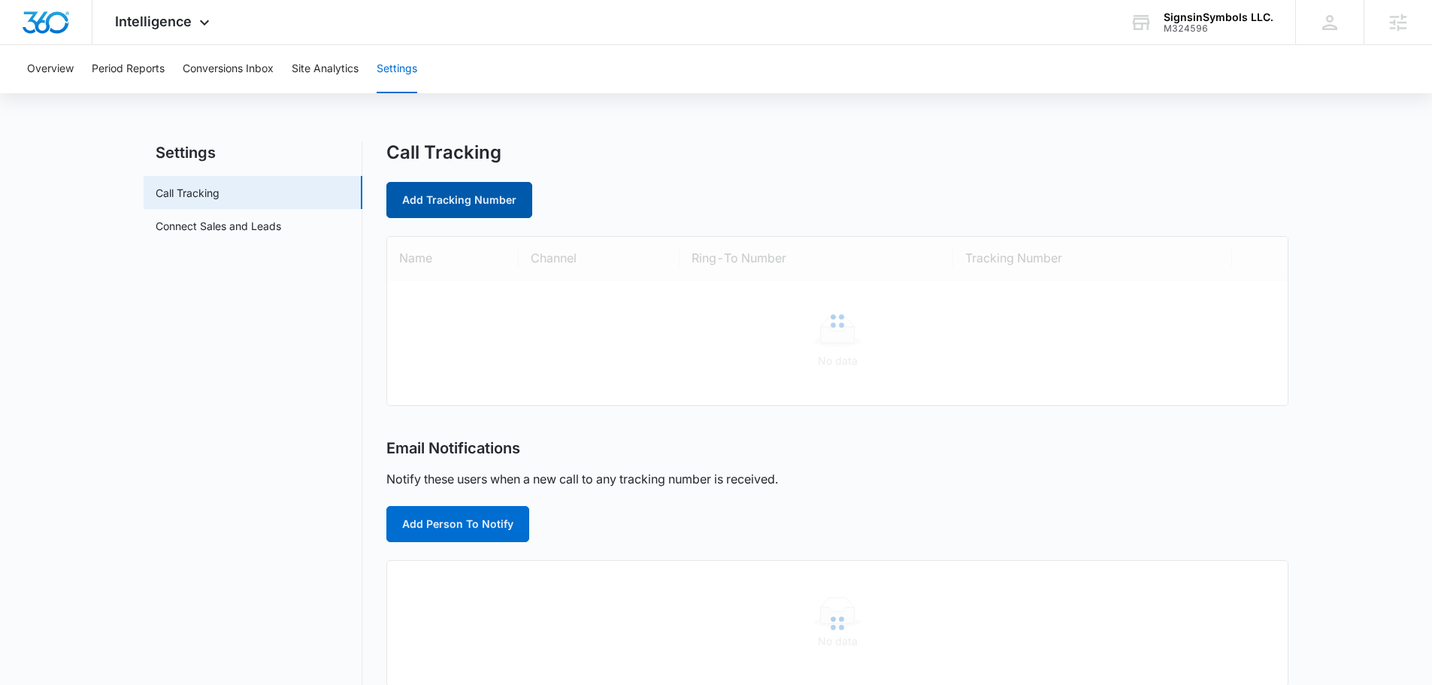
click at [468, 200] on link "Add Tracking Number" at bounding box center [459, 200] width 146 height 36
select select "by_area_code"
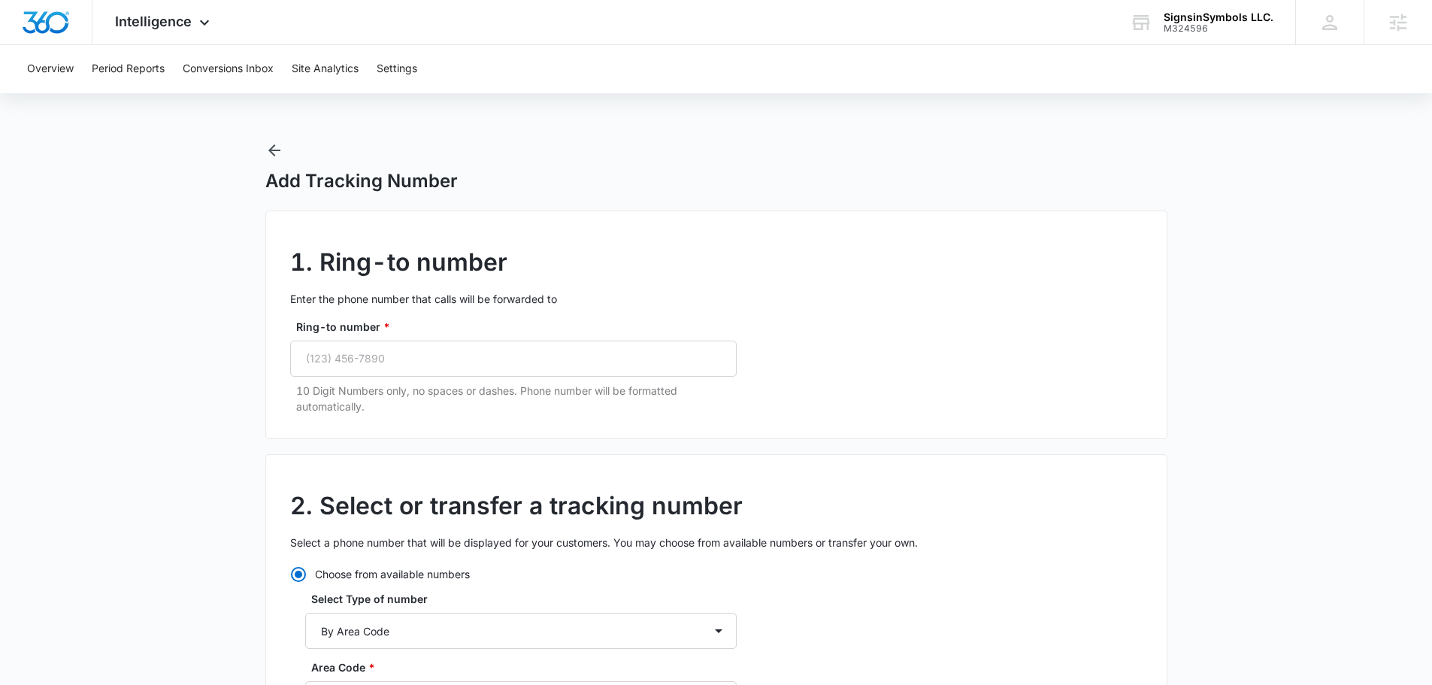
click at [405, 397] on p "10 Digit Numbers only, no spaces or dashes. Phone number will be formatted auto…" at bounding box center [516, 399] width 441 height 32
click at [410, 367] on input "Ring-to number *" at bounding box center [513, 359] width 447 height 36
paste input "(314) 502-9632"
type input "(314) 502-9632"
click at [984, 311] on div "1. Ring-to number Enter the phone number that calls will be forwarded to Ring-t…" at bounding box center [716, 325] width 902 height 229
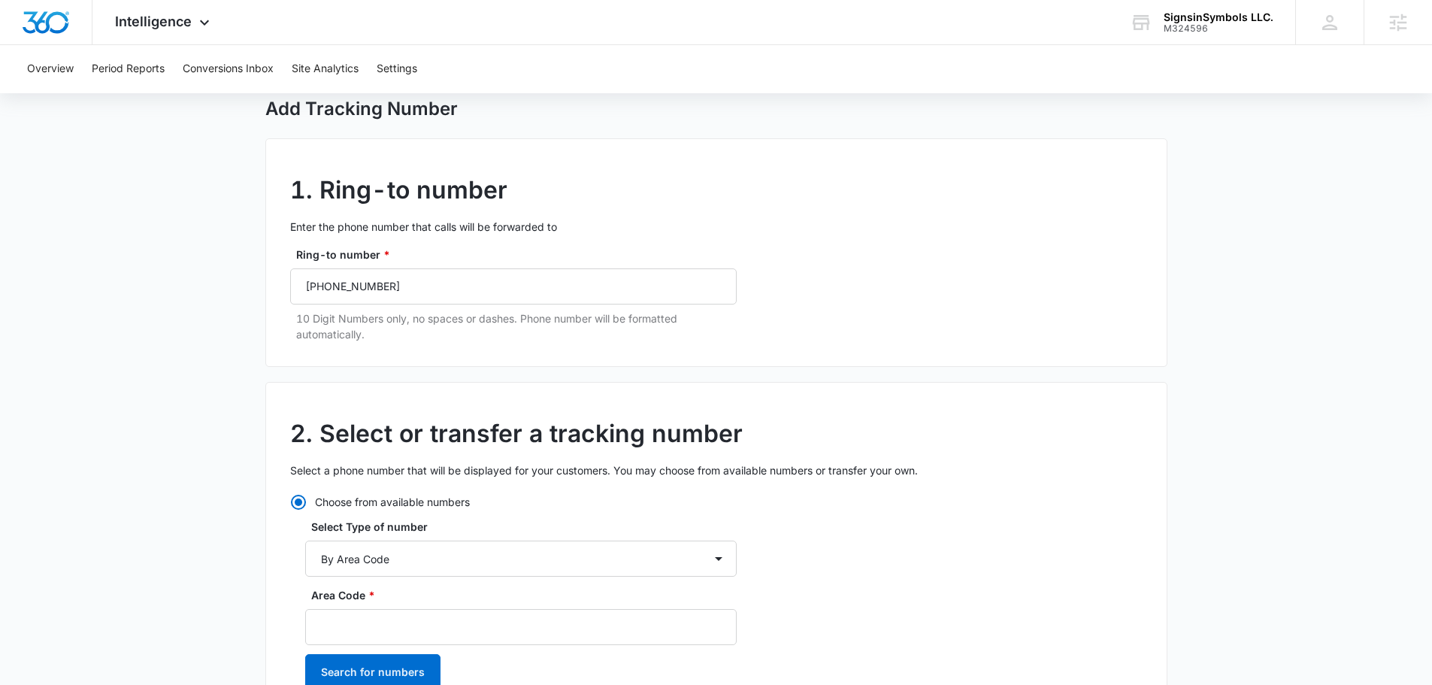
scroll to position [150, 0]
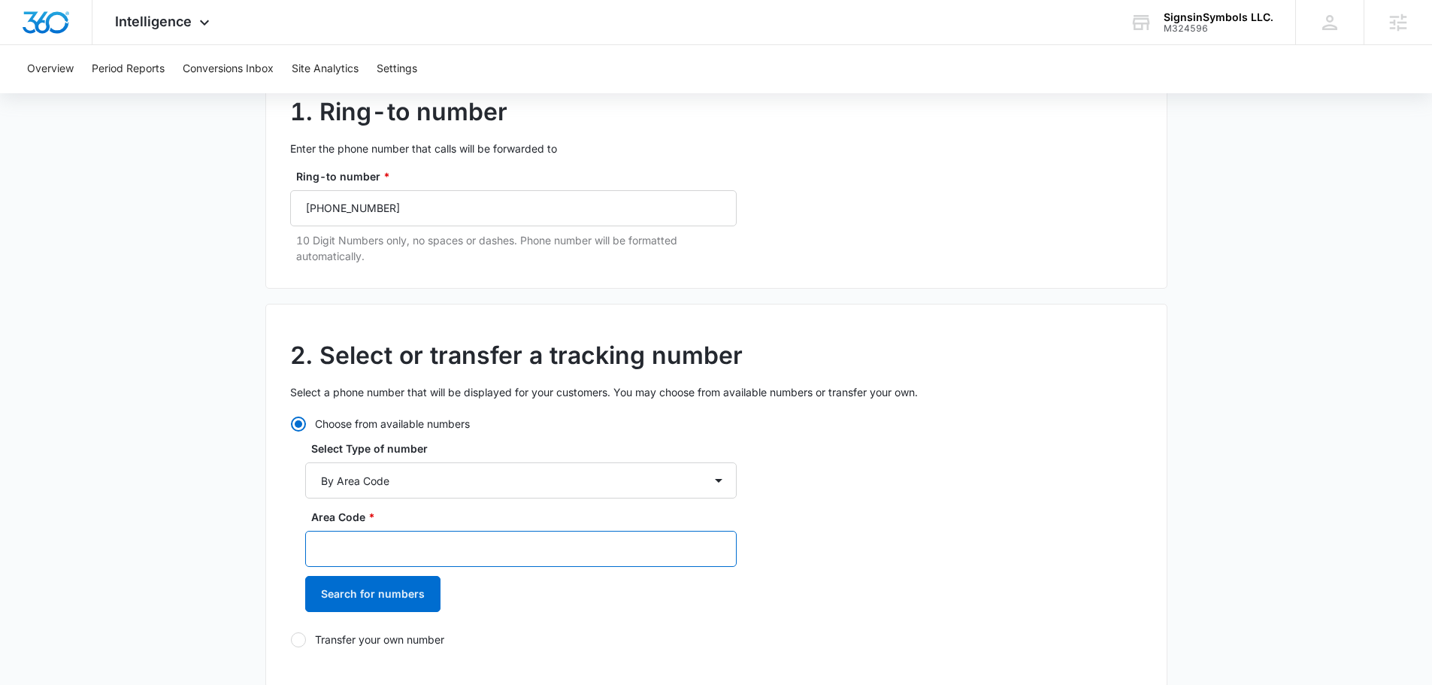
click at [395, 533] on input "Area Code *" at bounding box center [521, 549] width 432 height 36
type input "314"
click at [383, 603] on button "Search for numbers" at bounding box center [372, 594] width 135 height 36
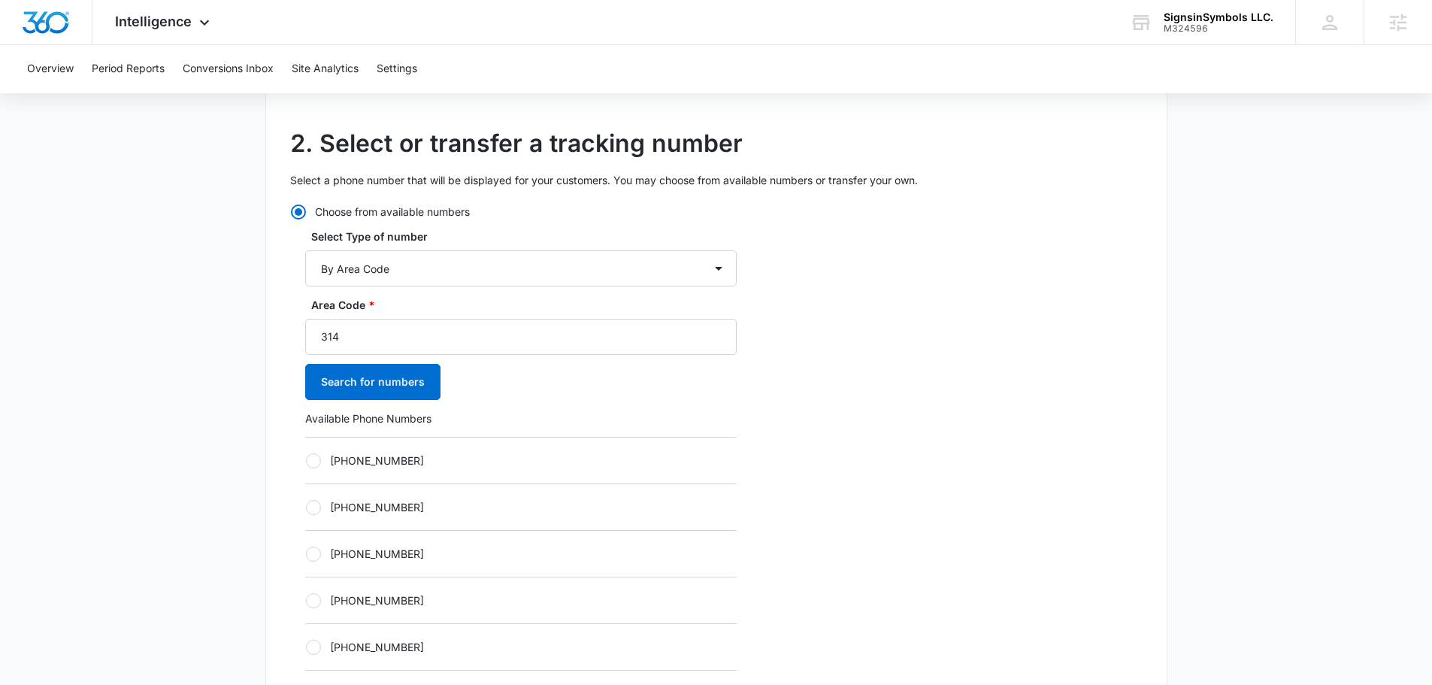
scroll to position [451, 0]
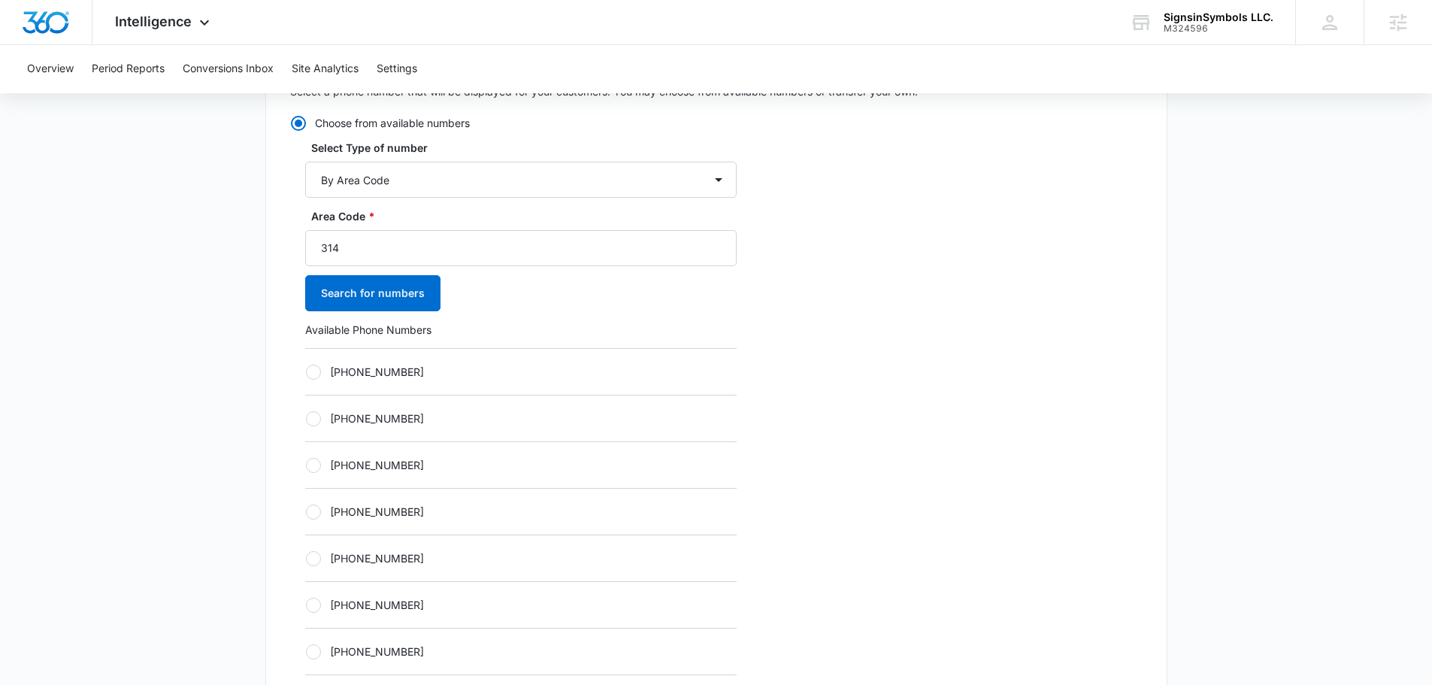
click at [406, 520] on div "+13142798617" at bounding box center [521, 511] width 432 height 47
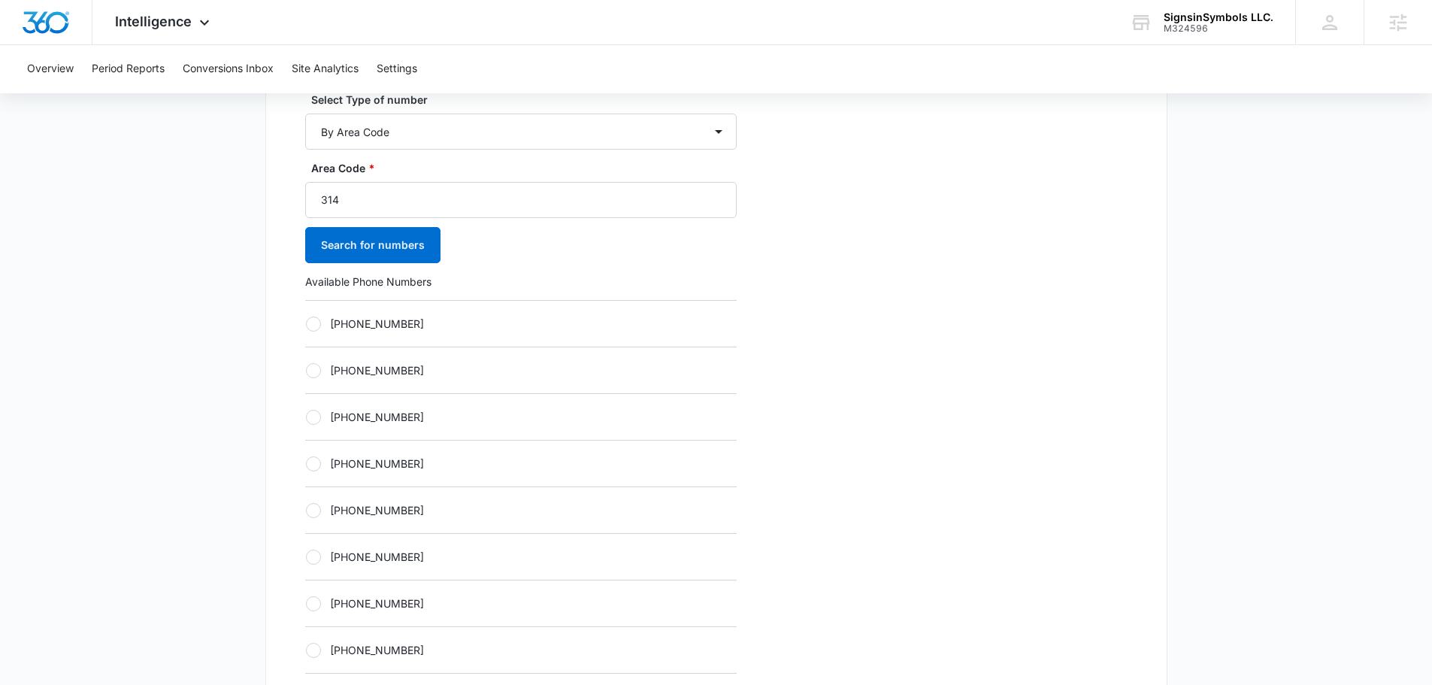
scroll to position [526, 0]
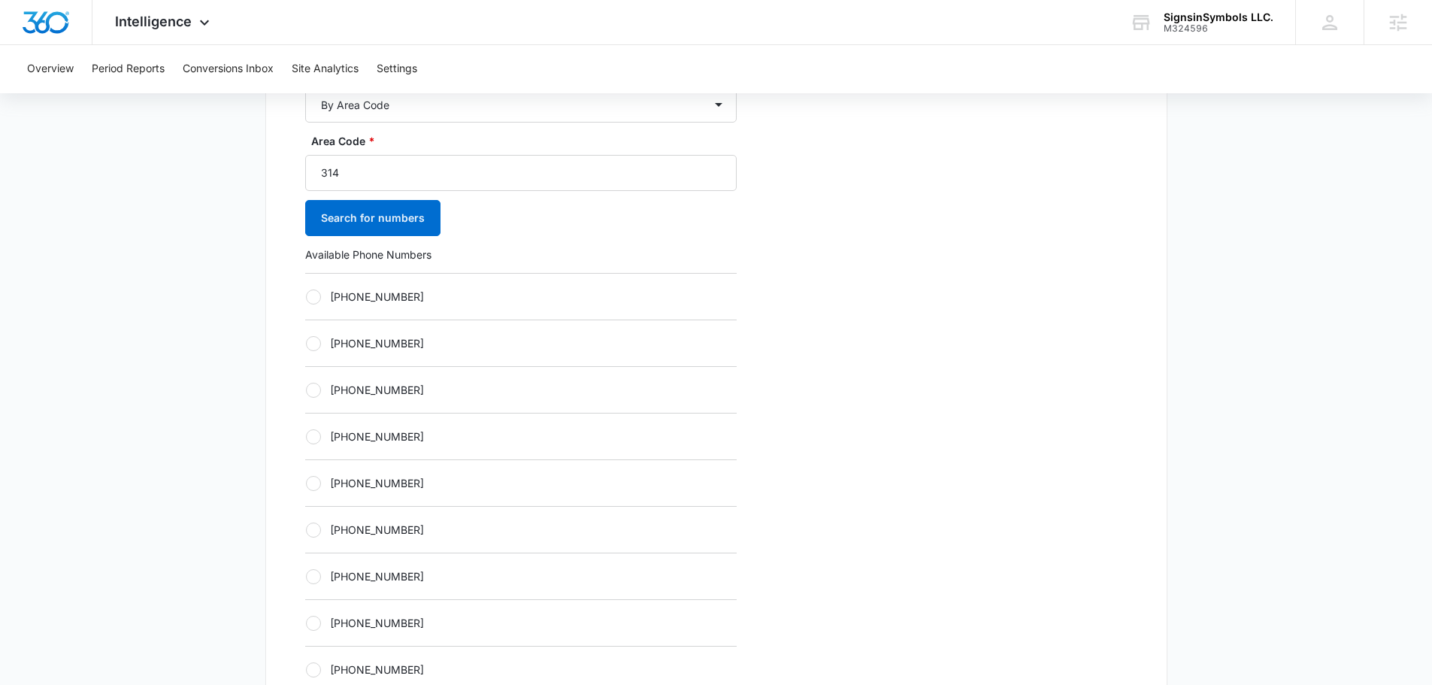
click at [389, 429] on label "+13142798617" at bounding box center [521, 437] width 432 height 16
click at [306, 436] on input "+13142798617" at bounding box center [305, 436] width 1 height 1
radio input "true"
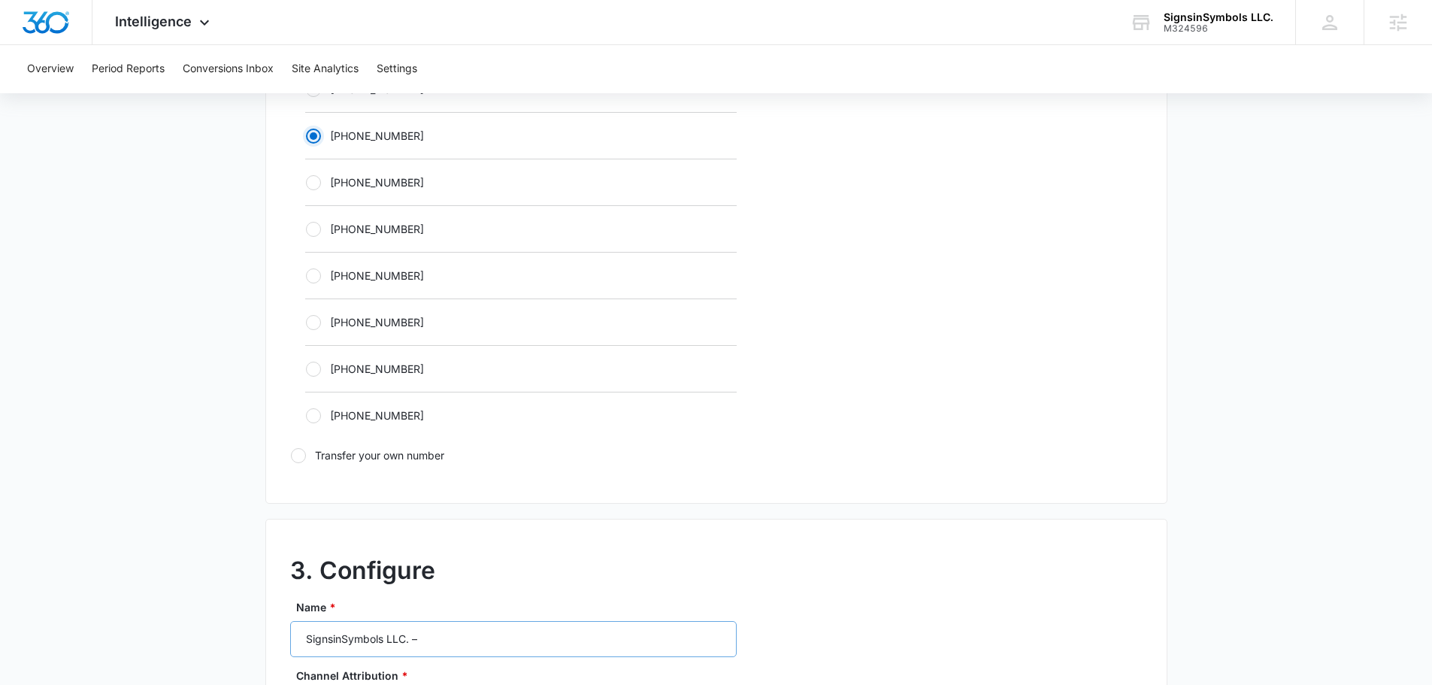
scroll to position [1053, 0]
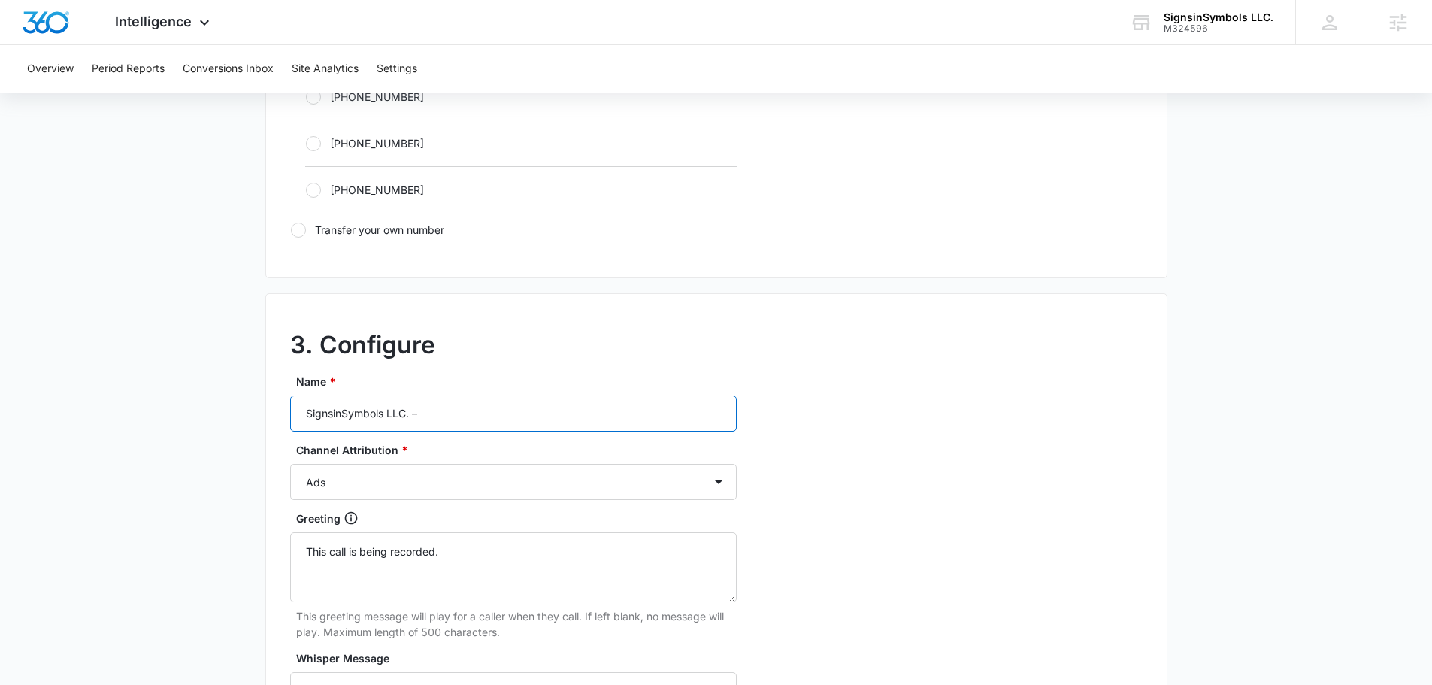
click at [480, 401] on input "SignsinSymbols LLC. –" at bounding box center [513, 413] width 447 height 36
type input "SignsinSymbols LLC. – ads"
click at [1018, 557] on div "3. Configure Name * SignsinSymbols LLC. – ads Channel Attribution * Ads Local S…" at bounding box center [716, 627] width 902 height 668
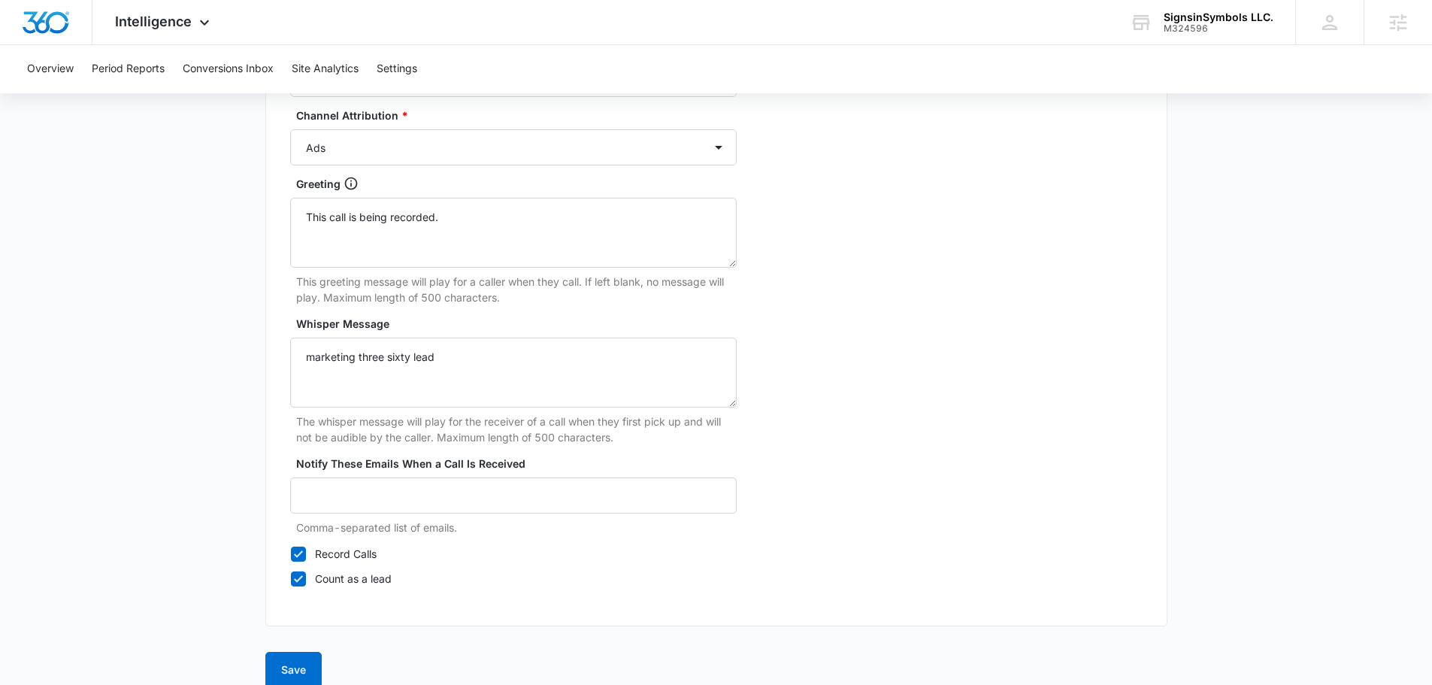
scroll to position [1408, 0]
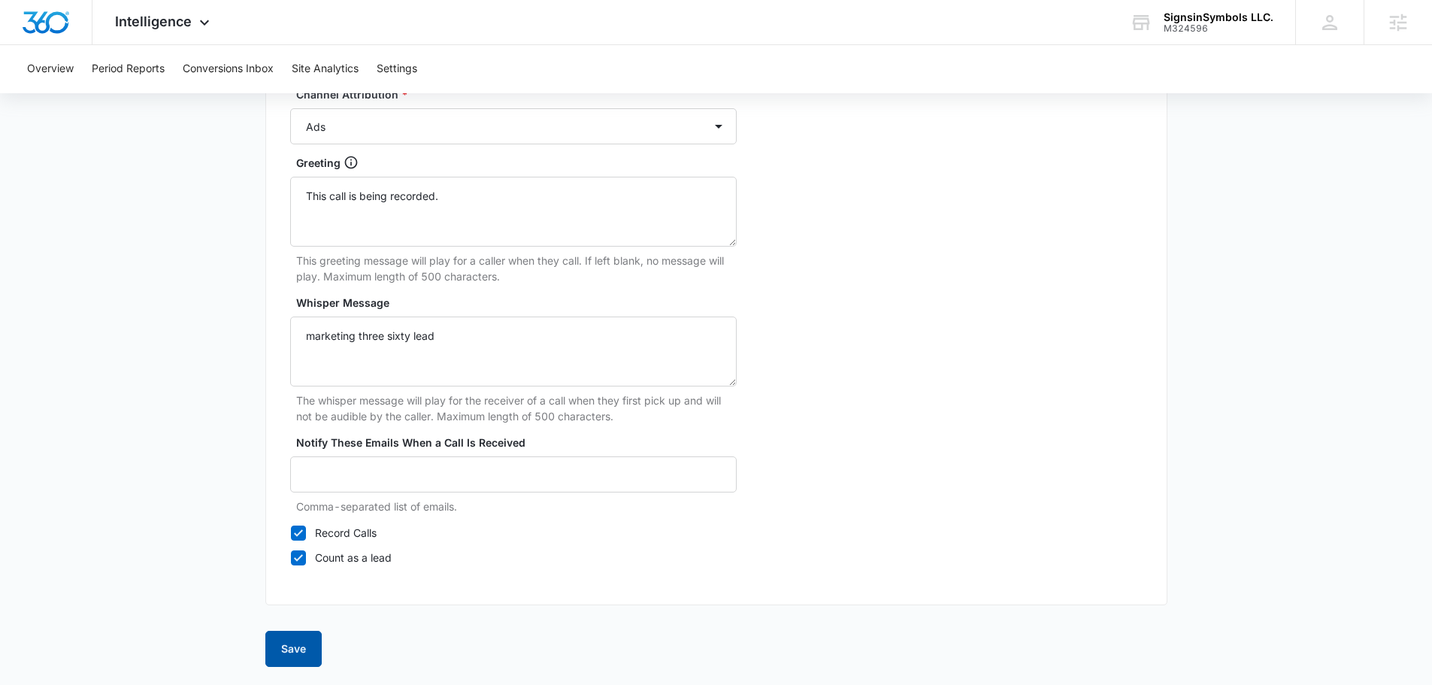
click at [314, 647] on button "Save" at bounding box center [293, 649] width 56 height 36
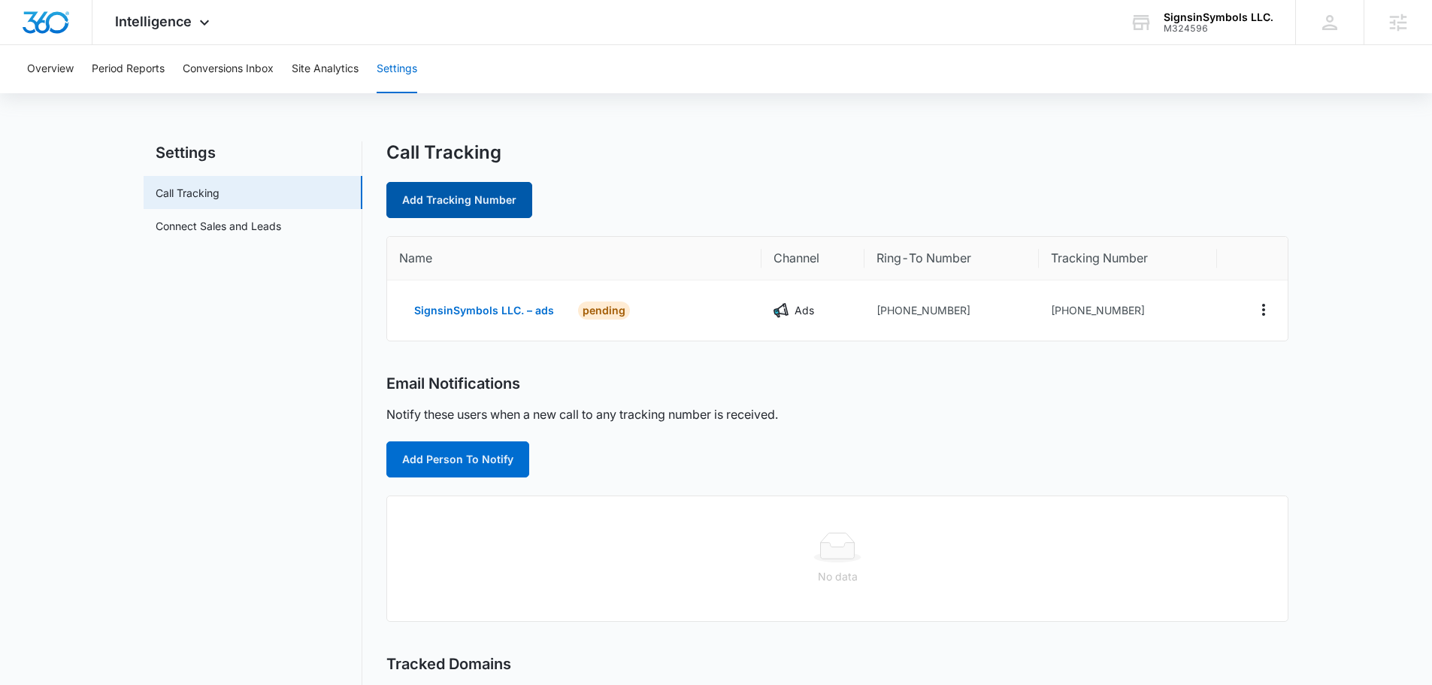
click at [445, 199] on link "Add Tracking Number" at bounding box center [459, 200] width 146 height 36
select select "by_area_code"
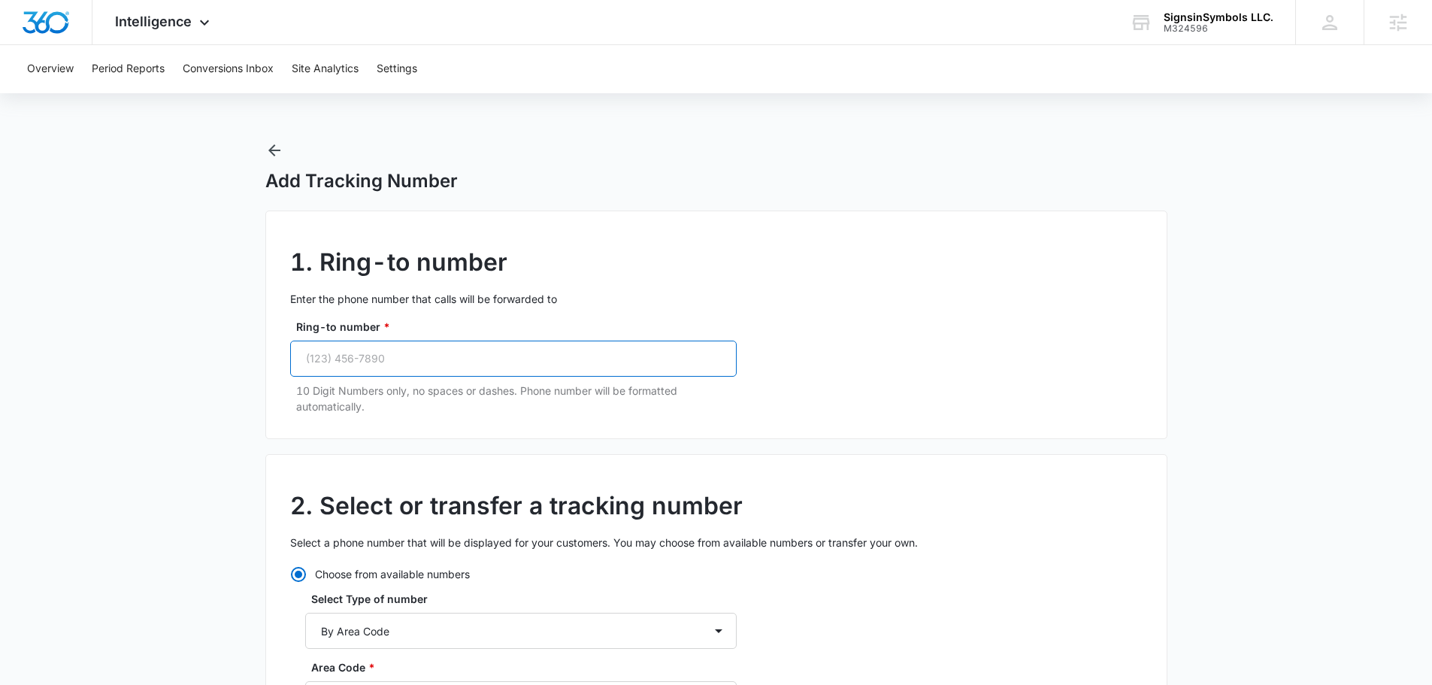
click at [368, 366] on input "Ring-to number *" at bounding box center [513, 359] width 447 height 36
paste input "(314) 502-9632"
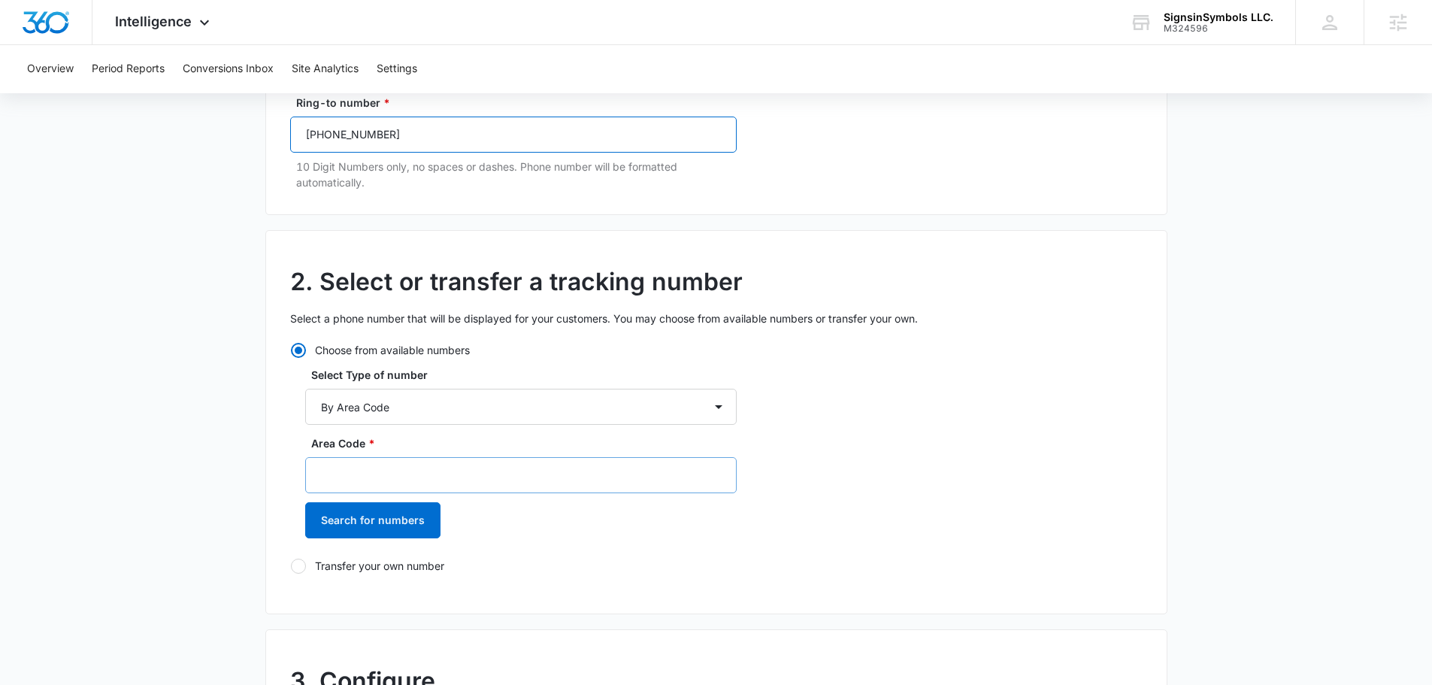
scroll to position [226, 0]
type input "(314) 502-9632"
click at [427, 458] on input "Area Code *" at bounding box center [521, 474] width 432 height 36
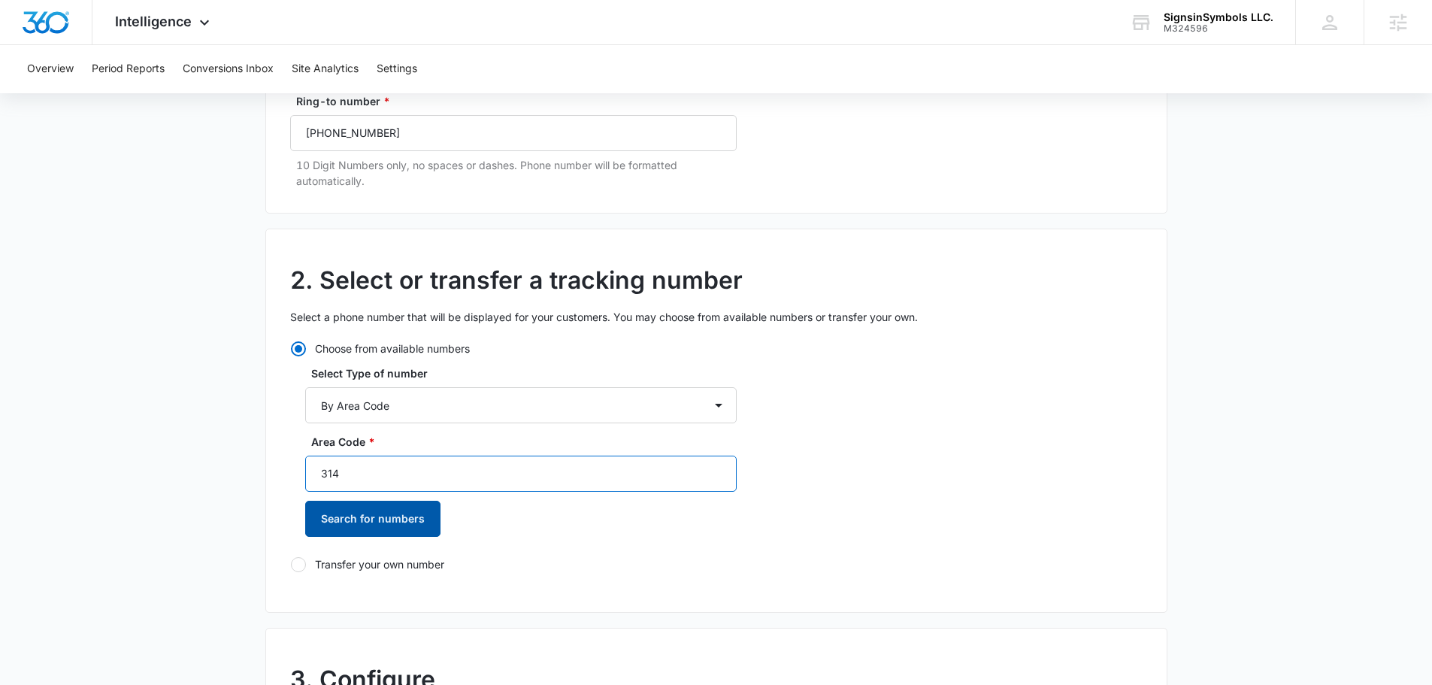
type input "314"
click at [411, 526] on button "Search for numbers" at bounding box center [372, 519] width 135 height 36
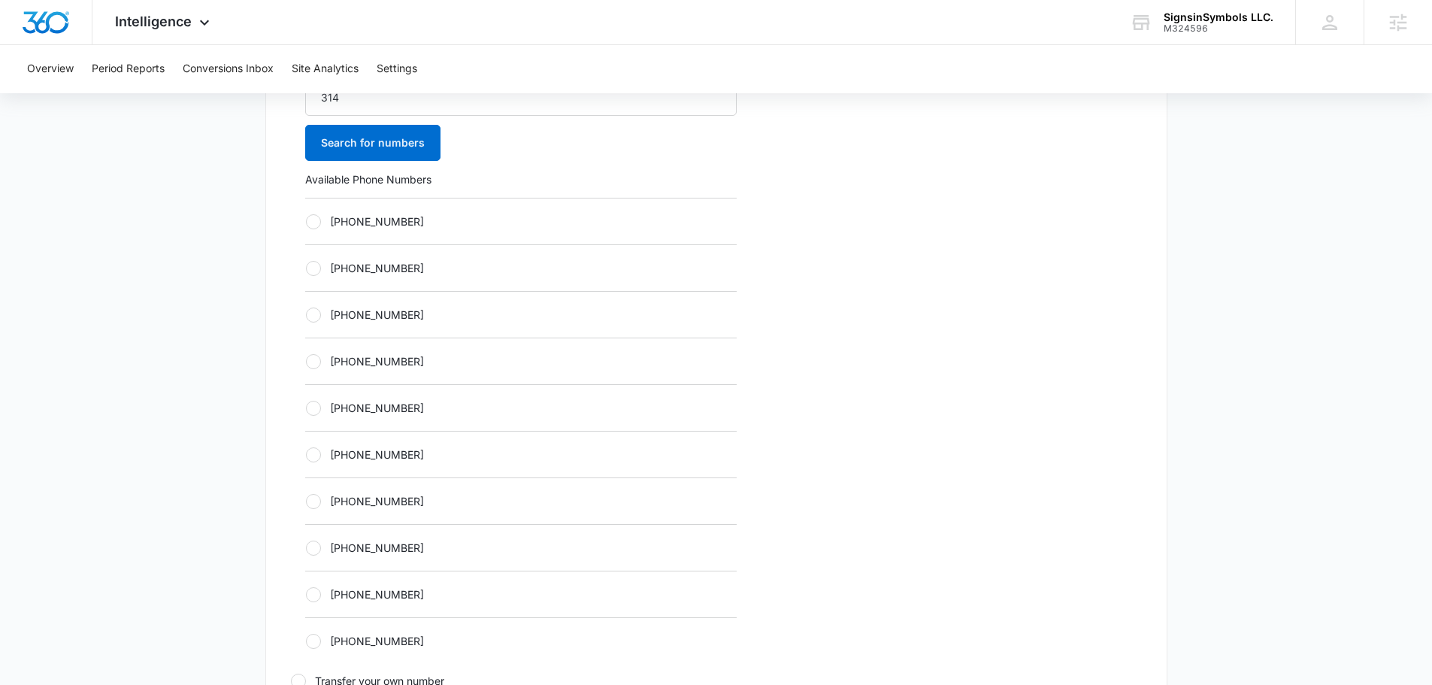
click at [429, 459] on label "+13142798960" at bounding box center [521, 455] width 432 height 16
click at [306, 455] on input "+13142798960" at bounding box center [305, 454] width 1 height 1
radio input "true"
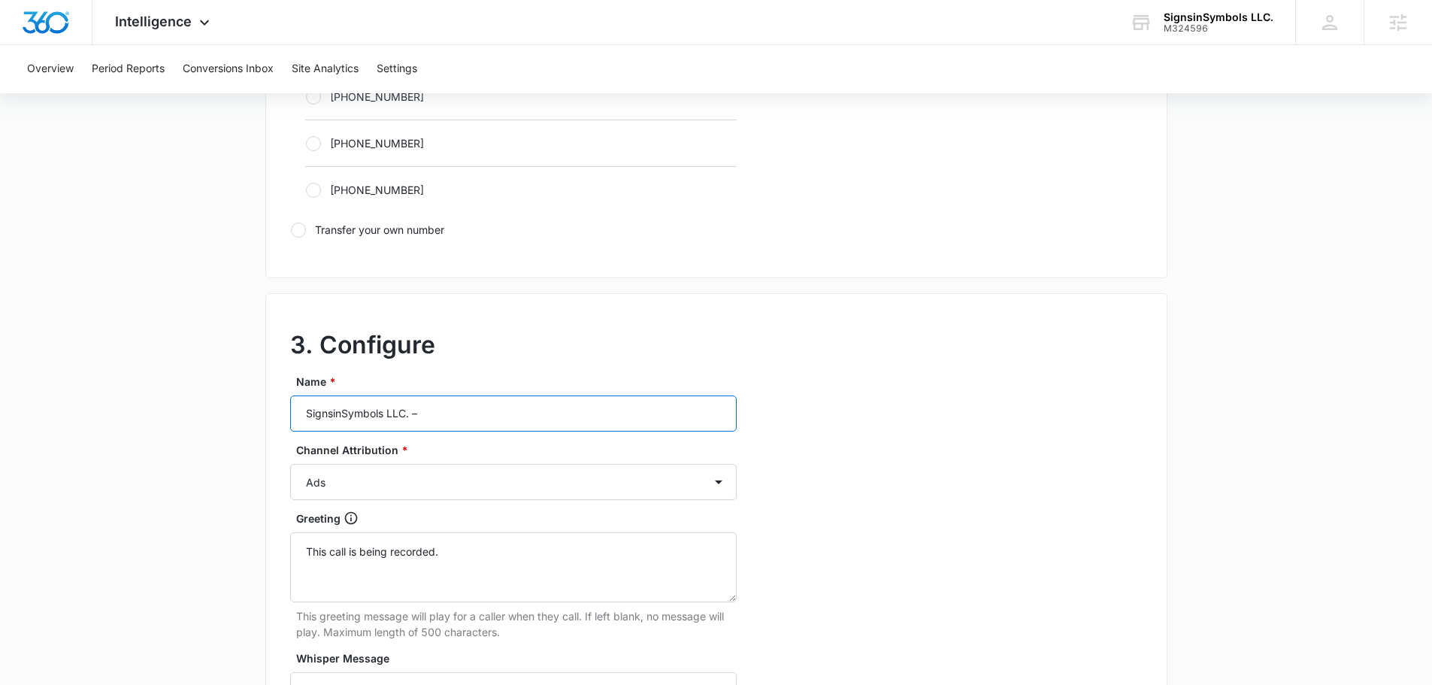
click at [492, 407] on input "SignsinSymbols LLC. –" at bounding box center [513, 413] width 447 height 36
type input "SignsinSymbols LLC. – content"
click at [382, 483] on select "Ads Local Service Ads Content Social Other" at bounding box center [513, 482] width 447 height 36
select select "CONTENT"
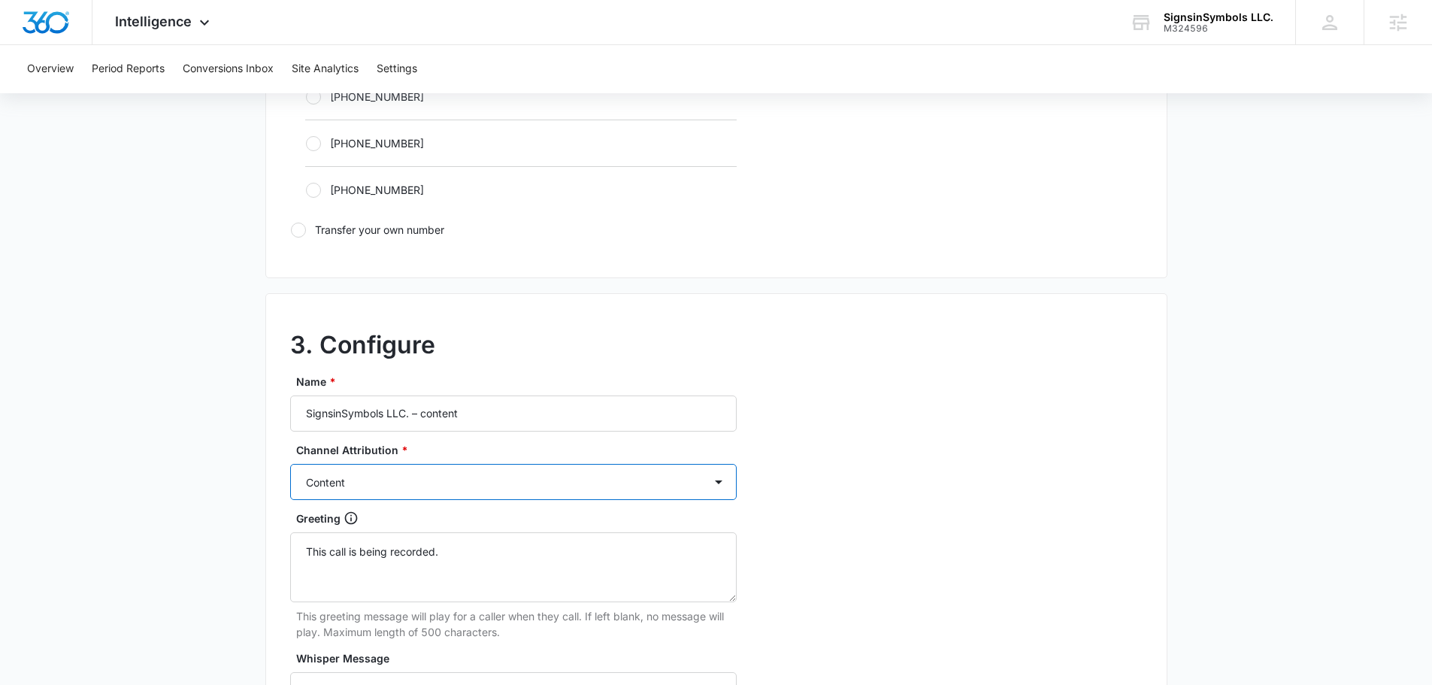
click at [290, 464] on select "Ads Local Service Ads Content Social Other" at bounding box center [513, 482] width 447 height 36
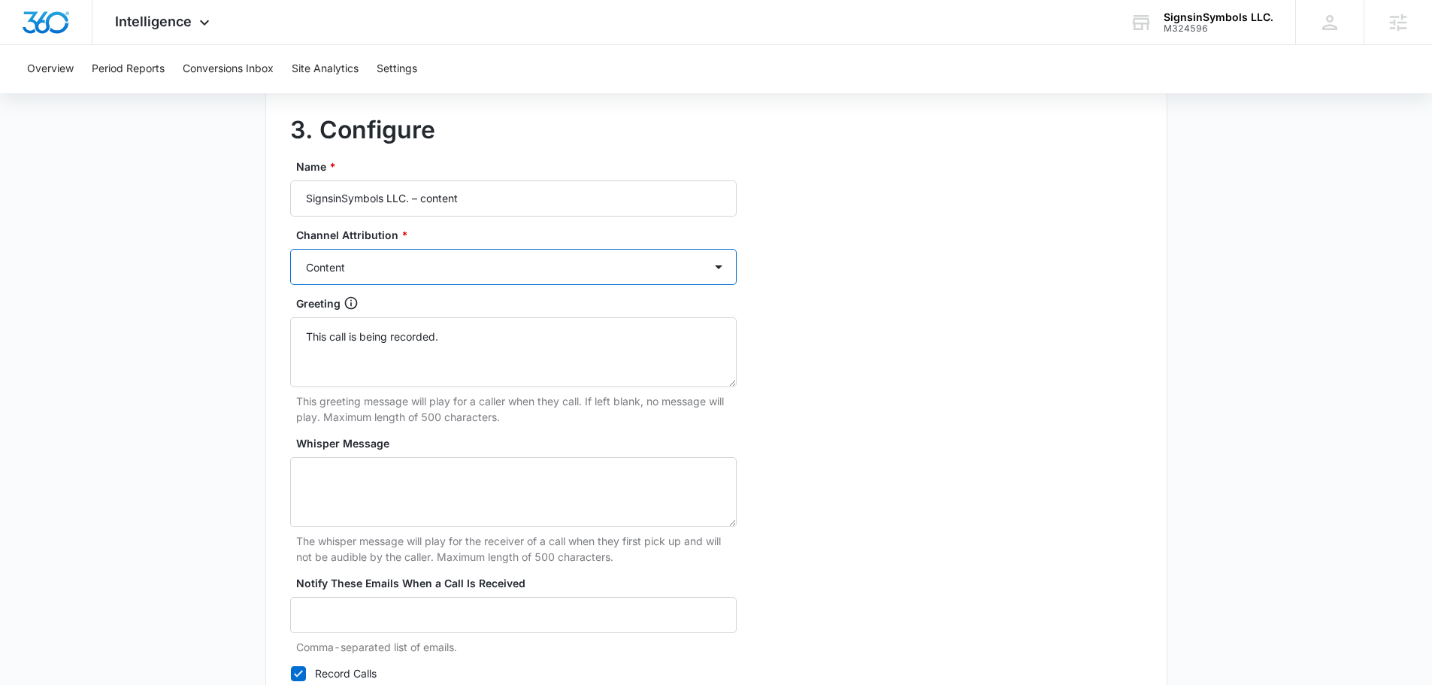
scroll to position [1353, 0]
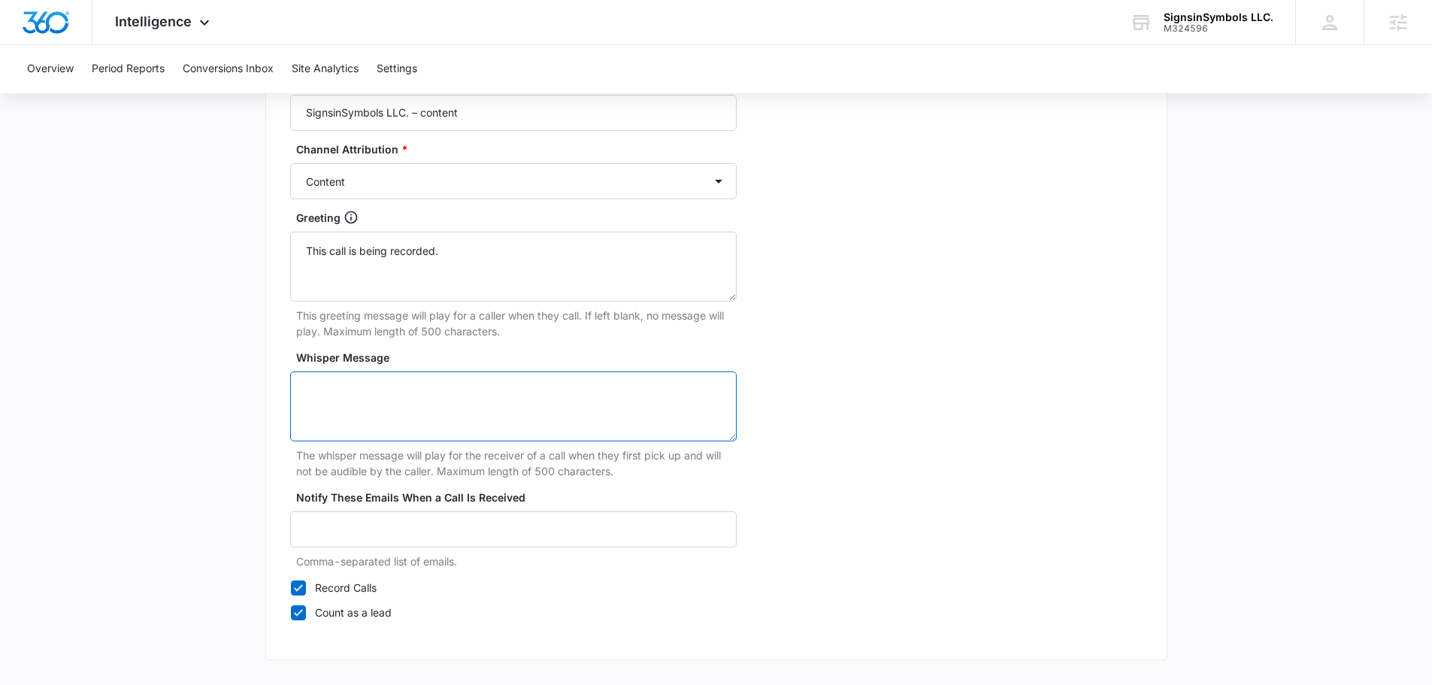
click at [460, 414] on textarea "Whisper Message" at bounding box center [513, 406] width 447 height 70
type textarea "content"
drag, startPoint x: 962, startPoint y: 371, endPoint x: 962, endPoint y: 380, distance: 8.3
click at [962, 380] on div "3. Configure Name * SignsinSymbols LLC. – content Channel Attribution * Ads Loc…" at bounding box center [716, 326] width 902 height 668
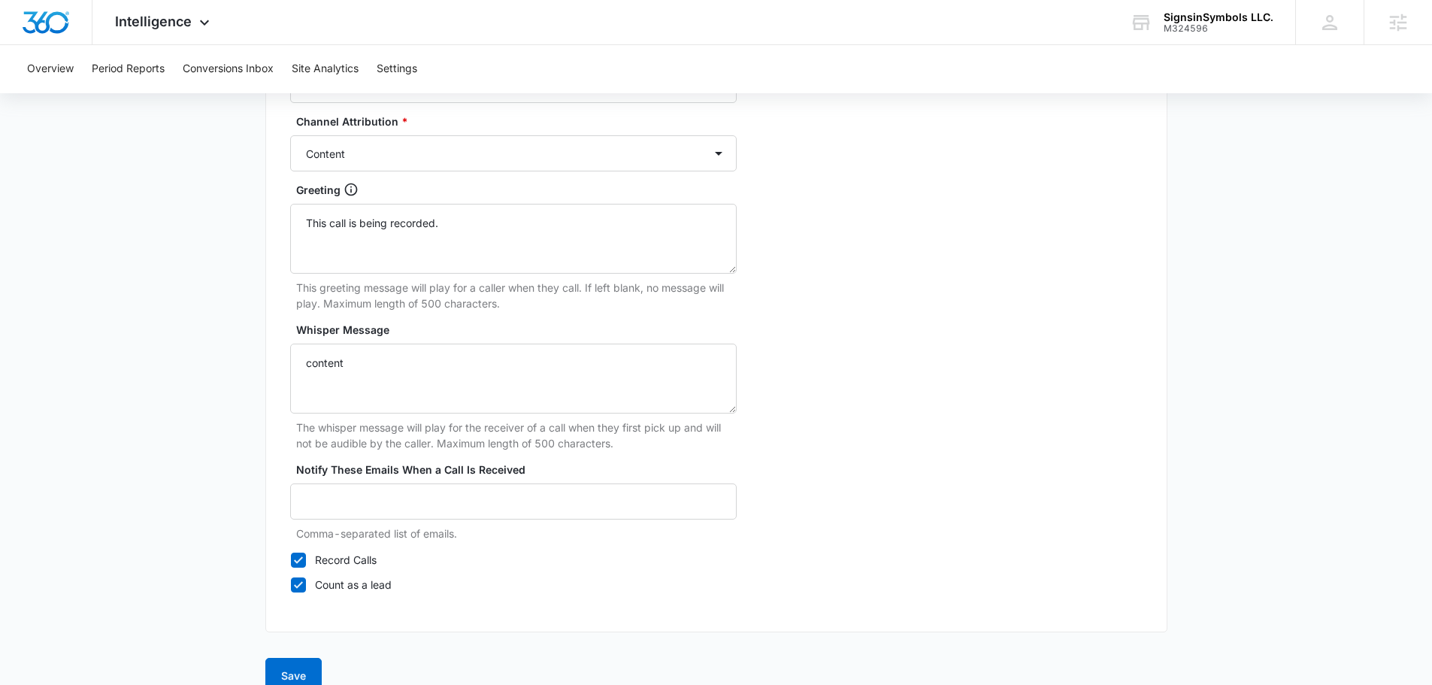
scroll to position [1408, 0]
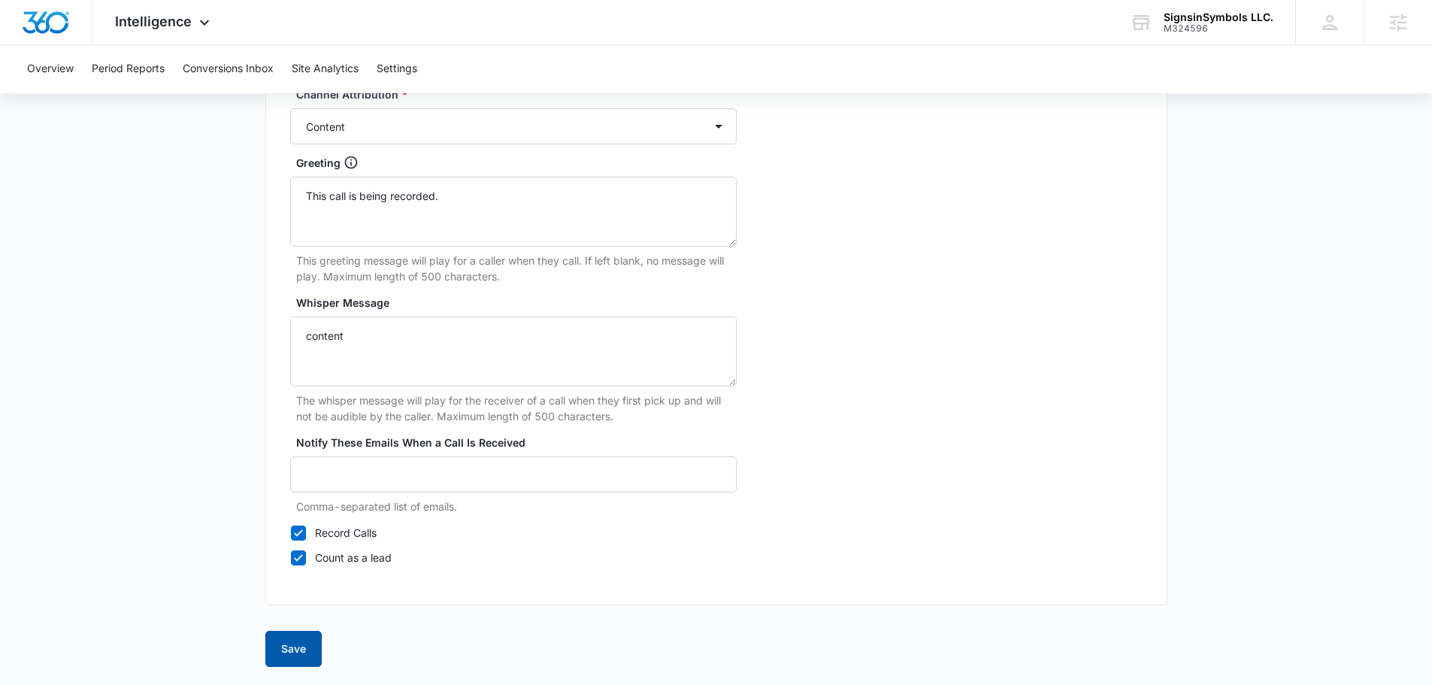
click at [287, 658] on button "Save" at bounding box center [293, 649] width 56 height 36
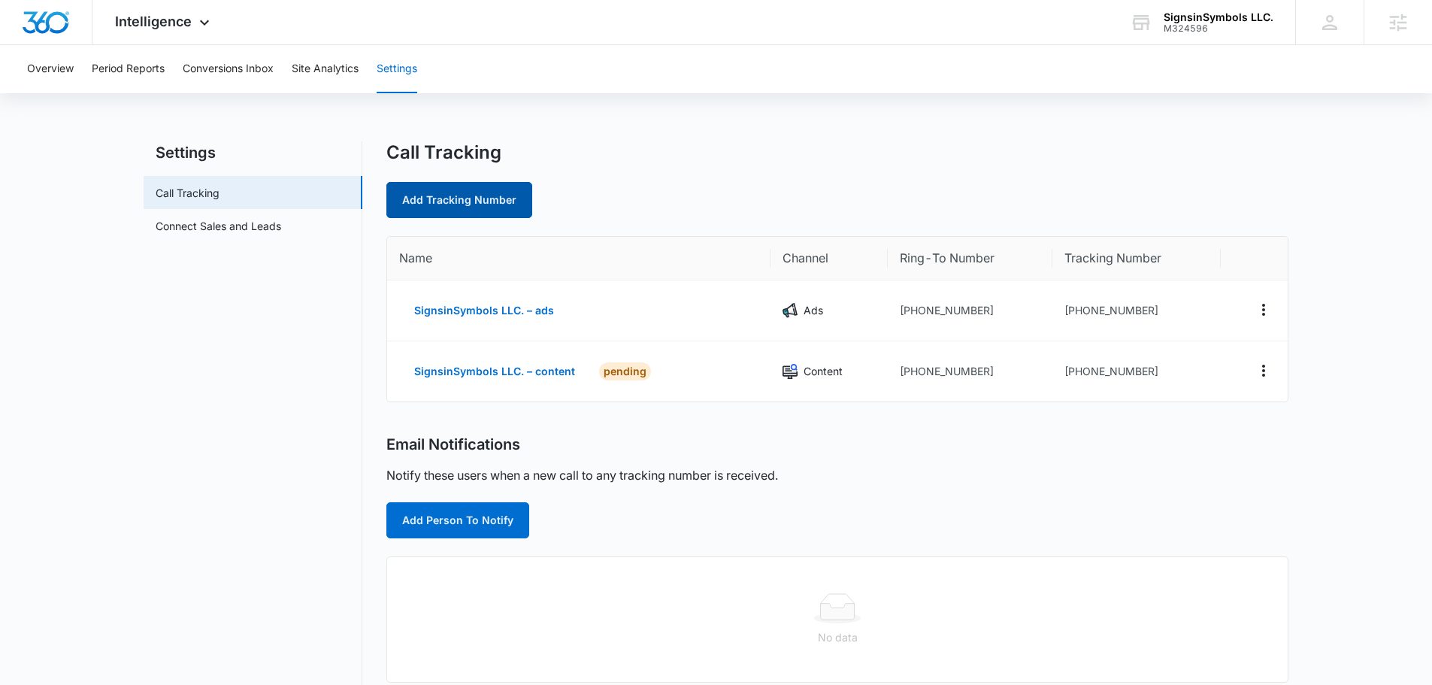
click at [474, 198] on link "Add Tracking Number" at bounding box center [459, 200] width 146 height 36
select select "by_area_code"
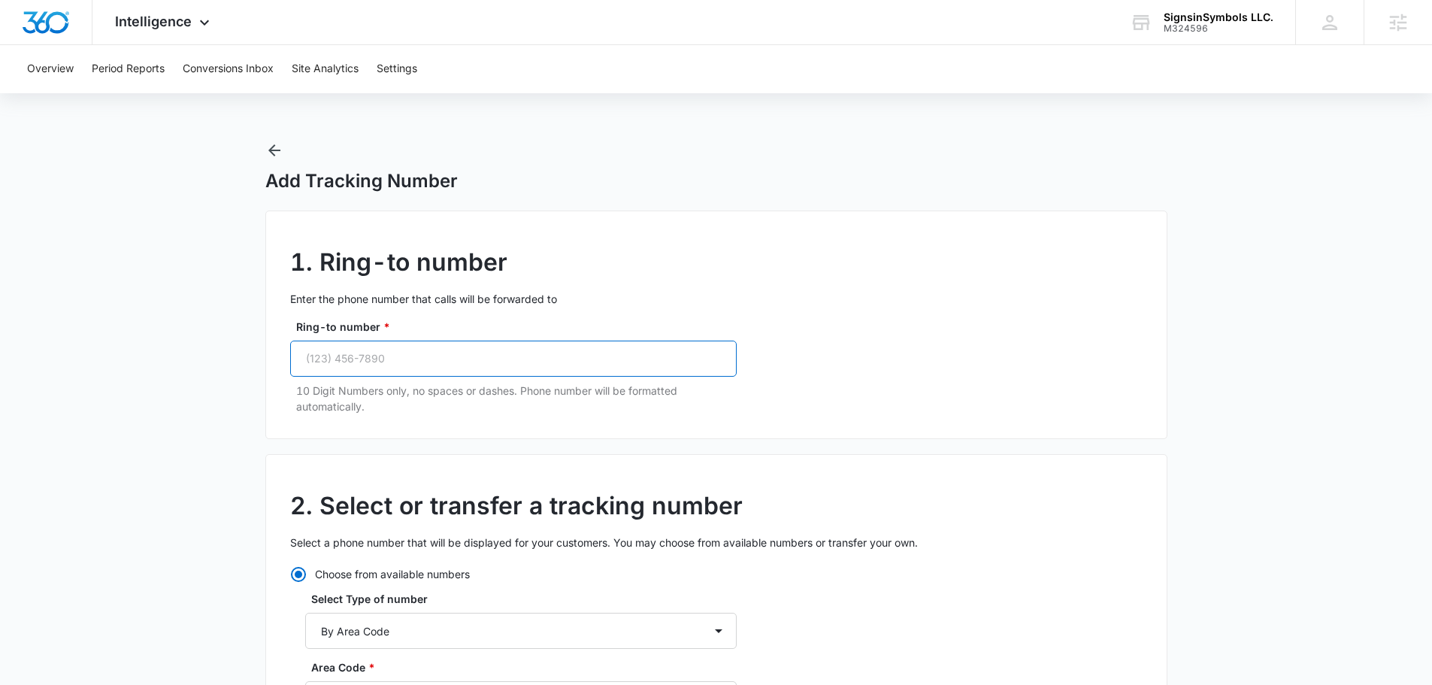
click at [410, 347] on input "Ring-to number *" at bounding box center [513, 359] width 447 height 36
paste input "(314) 502-9632"
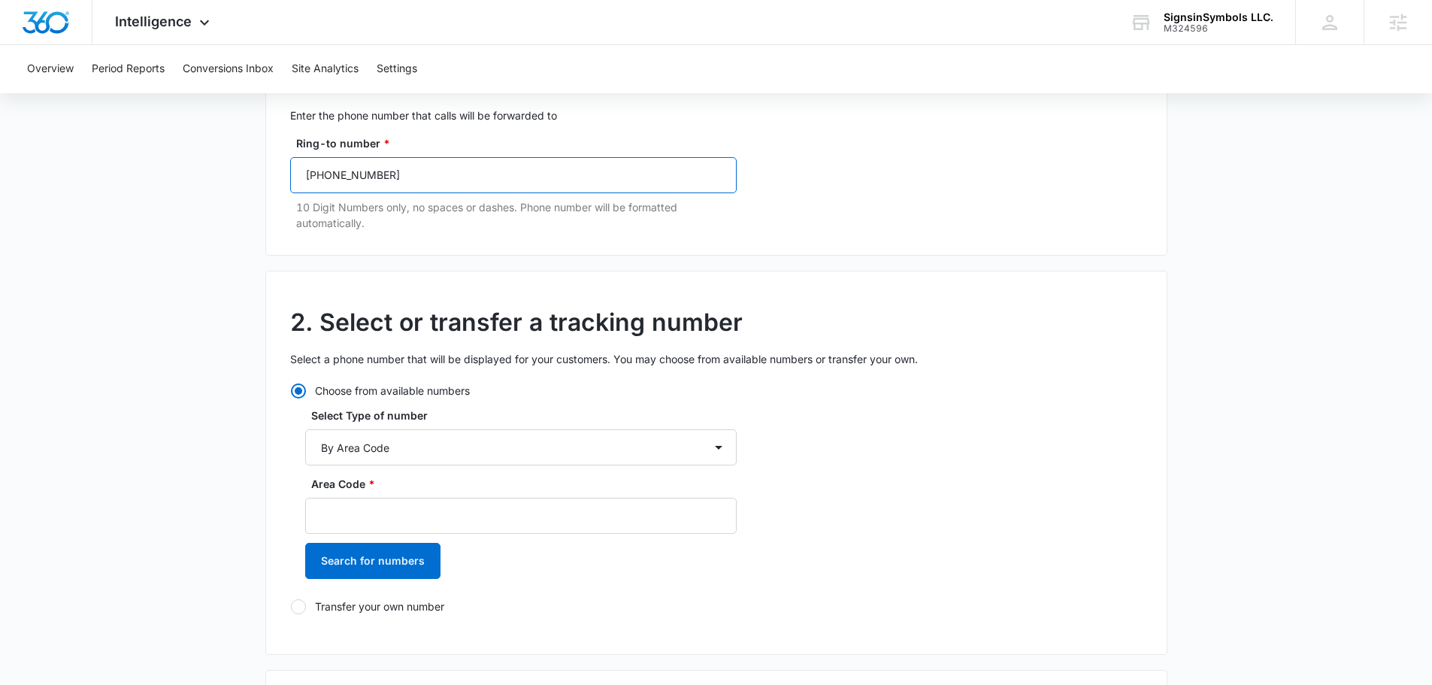
scroll to position [226, 0]
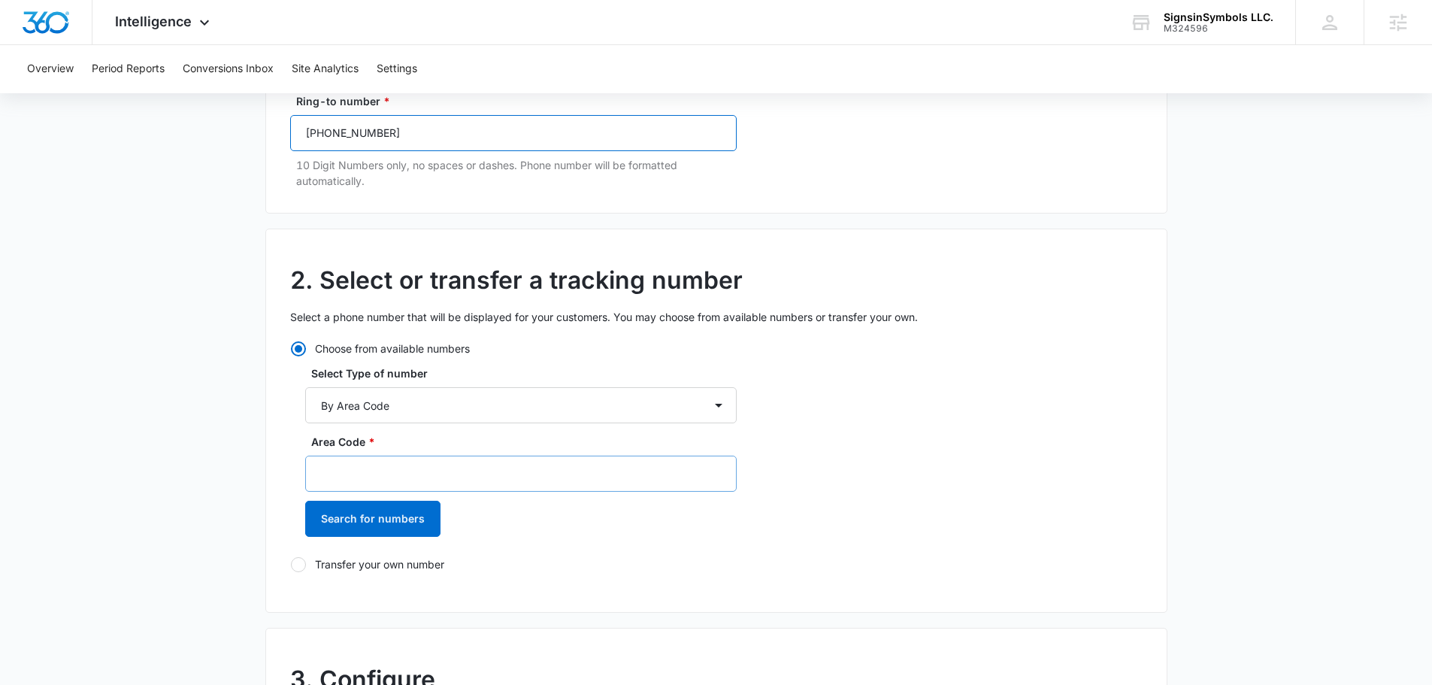
type input "(314) 502-9632"
click at [386, 466] on input "Area Code *" at bounding box center [521, 474] width 432 height 36
type input "314"
click at [395, 516] on button "Search for numbers" at bounding box center [372, 519] width 135 height 36
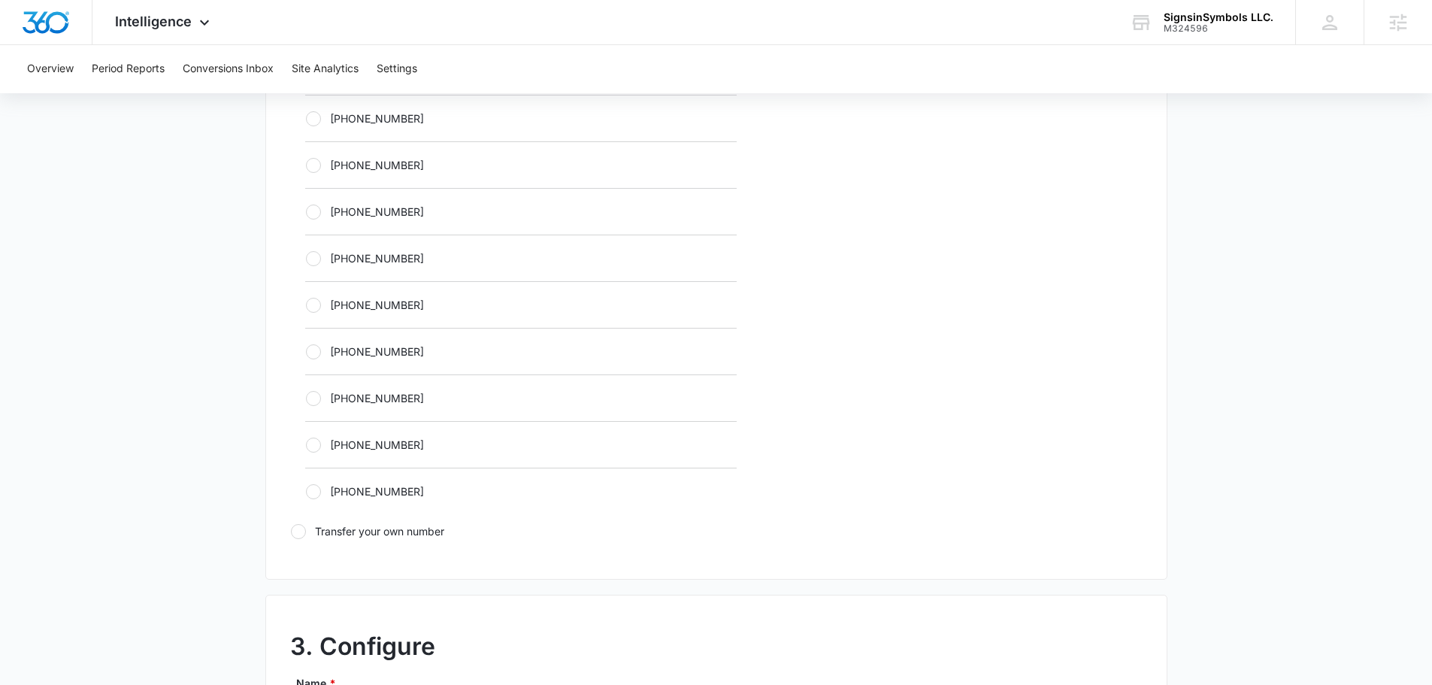
scroll to position [752, 0]
click at [426, 295] on div "+13142799032" at bounding box center [521, 303] width 432 height 47
click at [428, 305] on label "+13142799032" at bounding box center [521, 304] width 432 height 16
click at [306, 305] on input "+13142799032" at bounding box center [305, 304] width 1 height 1
radio input "true"
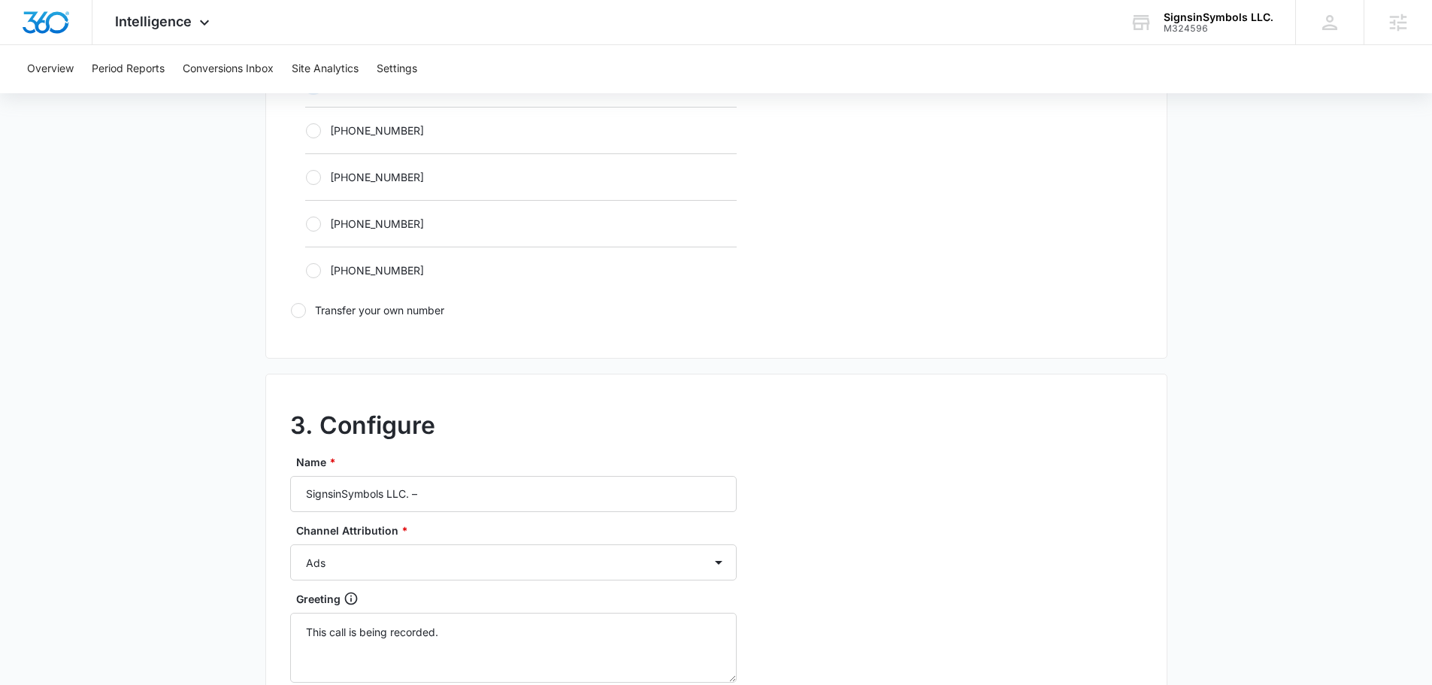
scroll to position [1128, 0]
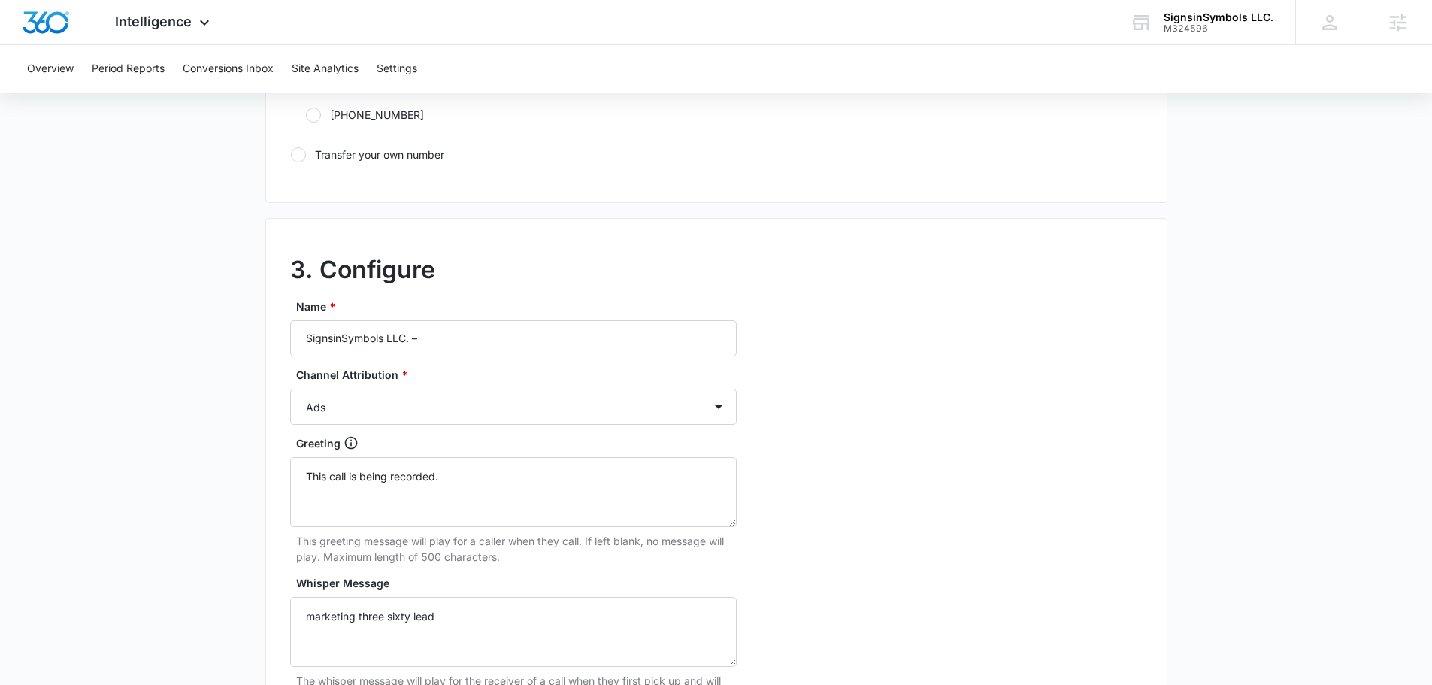
click at [533, 303] on label "Name *" at bounding box center [519, 306] width 447 height 16
click at [533, 320] on input "SignsinSymbols LLC. –" at bounding box center [513, 338] width 447 height 36
click at [525, 334] on input "SignsinSymbols LLC. –" at bounding box center [513, 338] width 447 height 36
type input "SignsinSymbols LLC. – social"
click at [467, 426] on div "Name * SignsinSymbols LLC. – social Channel Attribution * Ads Local Service Ads…" at bounding box center [513, 571] width 447 height 547
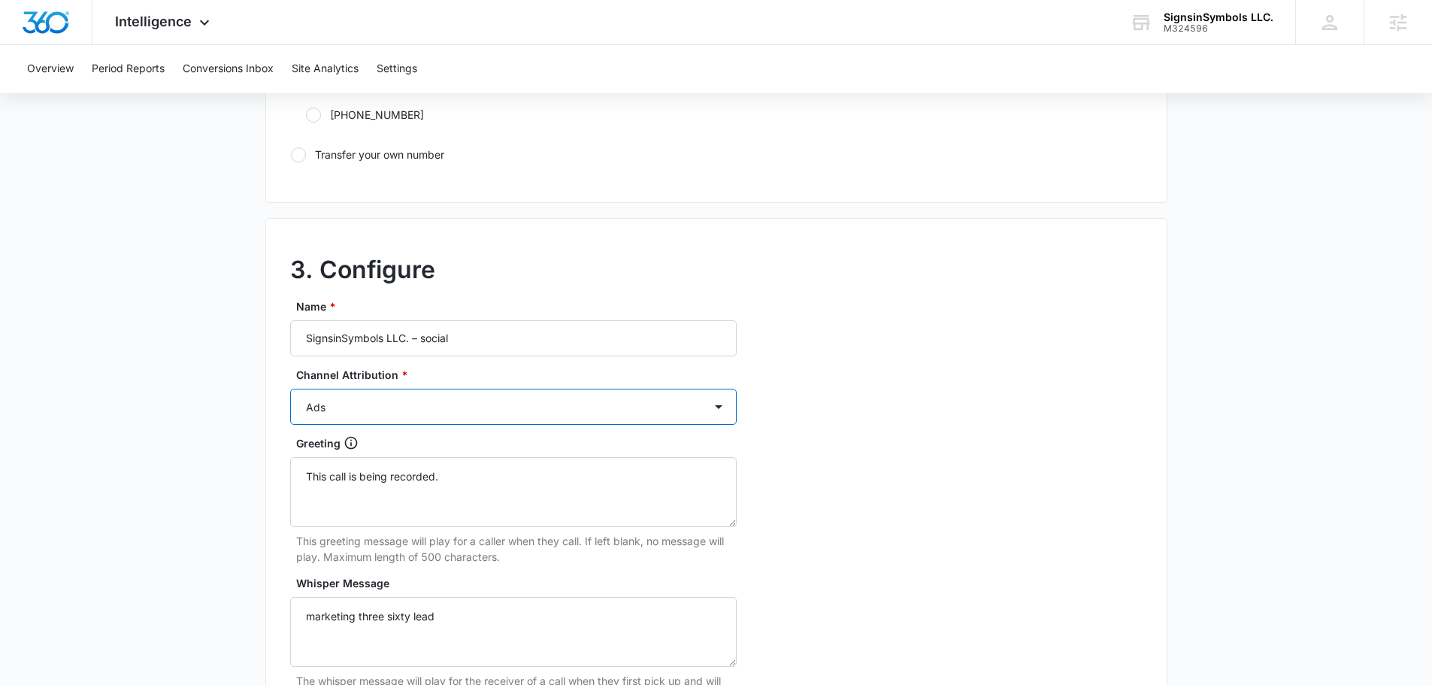
click at [470, 414] on select "Ads Local Service Ads Content Social Other" at bounding box center [513, 407] width 447 height 36
select select "SOCIAL"
click at [290, 389] on select "Ads Local Service Ads Content Social Other" at bounding box center [513, 407] width 447 height 36
click at [842, 401] on div "3. Configure Name * SignsinSymbols LLC. – social Channel Attribution * Ads Loca…" at bounding box center [716, 552] width 902 height 668
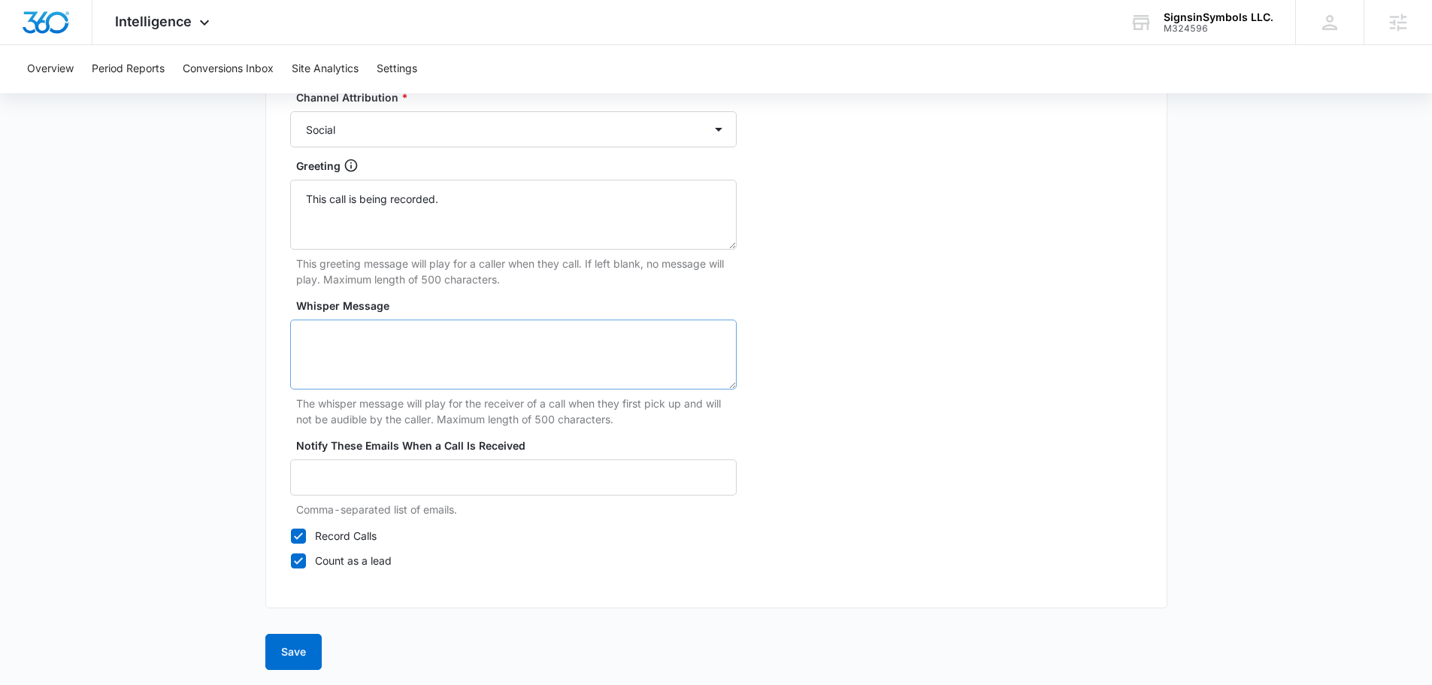
scroll to position [1408, 0]
click at [468, 341] on textarea "Whisper Message" at bounding box center [513, 352] width 447 height 70
type textarea "marketing three sixty lead"
click at [300, 641] on button "Save" at bounding box center [293, 649] width 56 height 36
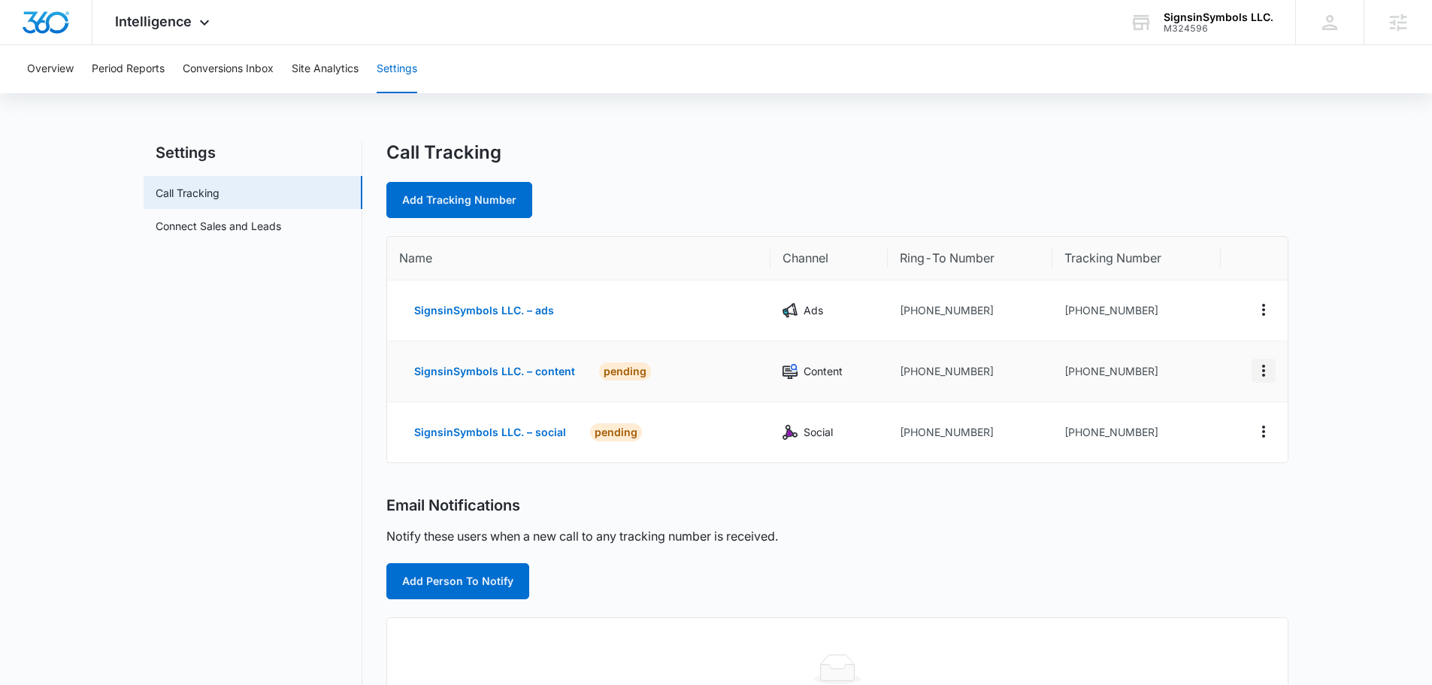
click at [1265, 374] on icon "Actions" at bounding box center [1264, 371] width 18 height 18
click at [1209, 353] on button "Edit" at bounding box center [1202, 359] width 86 height 23
select select "CONTENT"
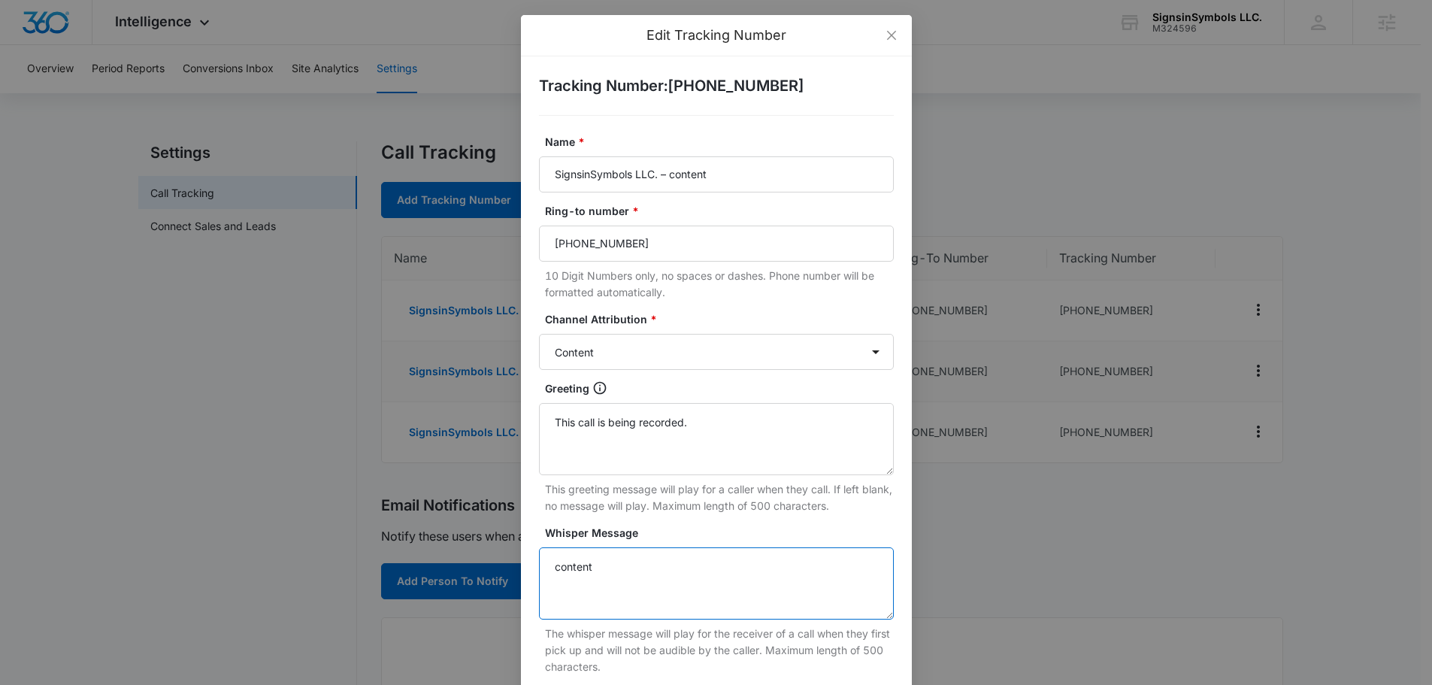
click at [635, 579] on textarea "content" at bounding box center [716, 583] width 355 height 72
click at [576, 567] on textarea "content" at bounding box center [716, 583] width 355 height 72
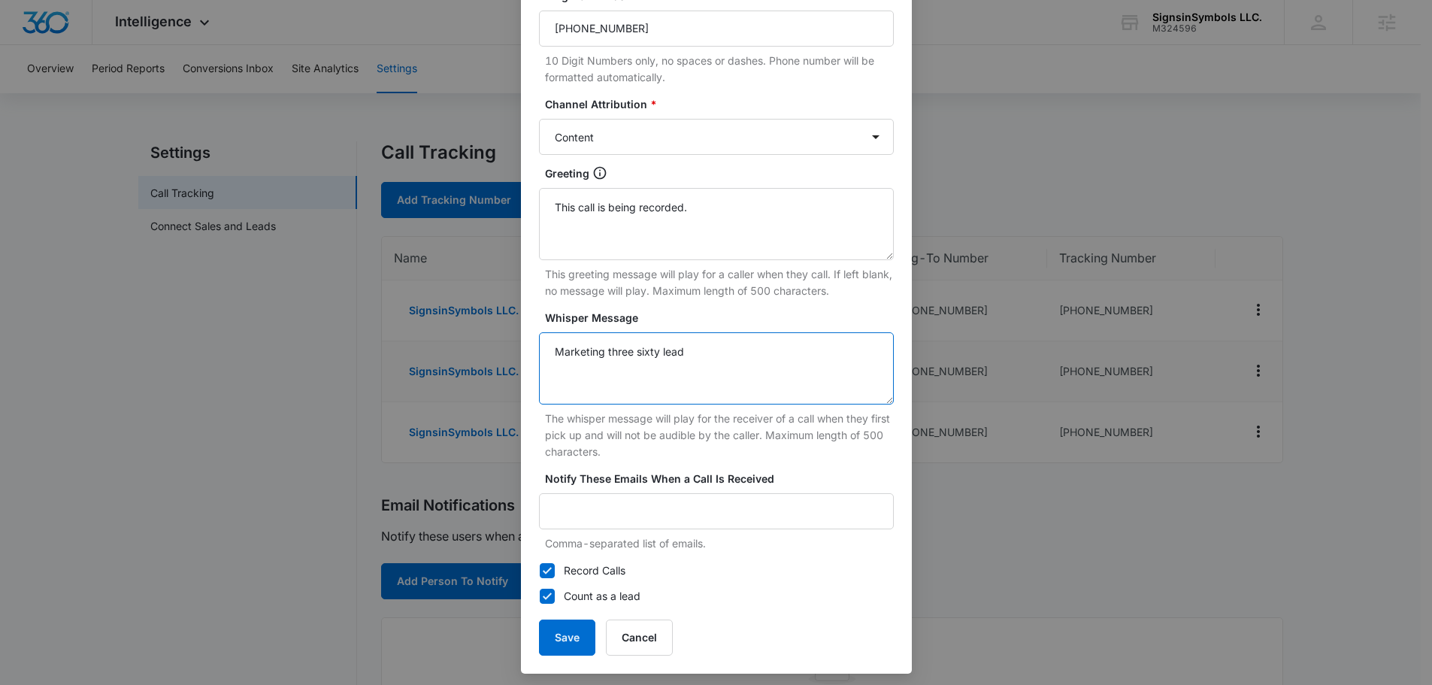
scroll to position [222, 0]
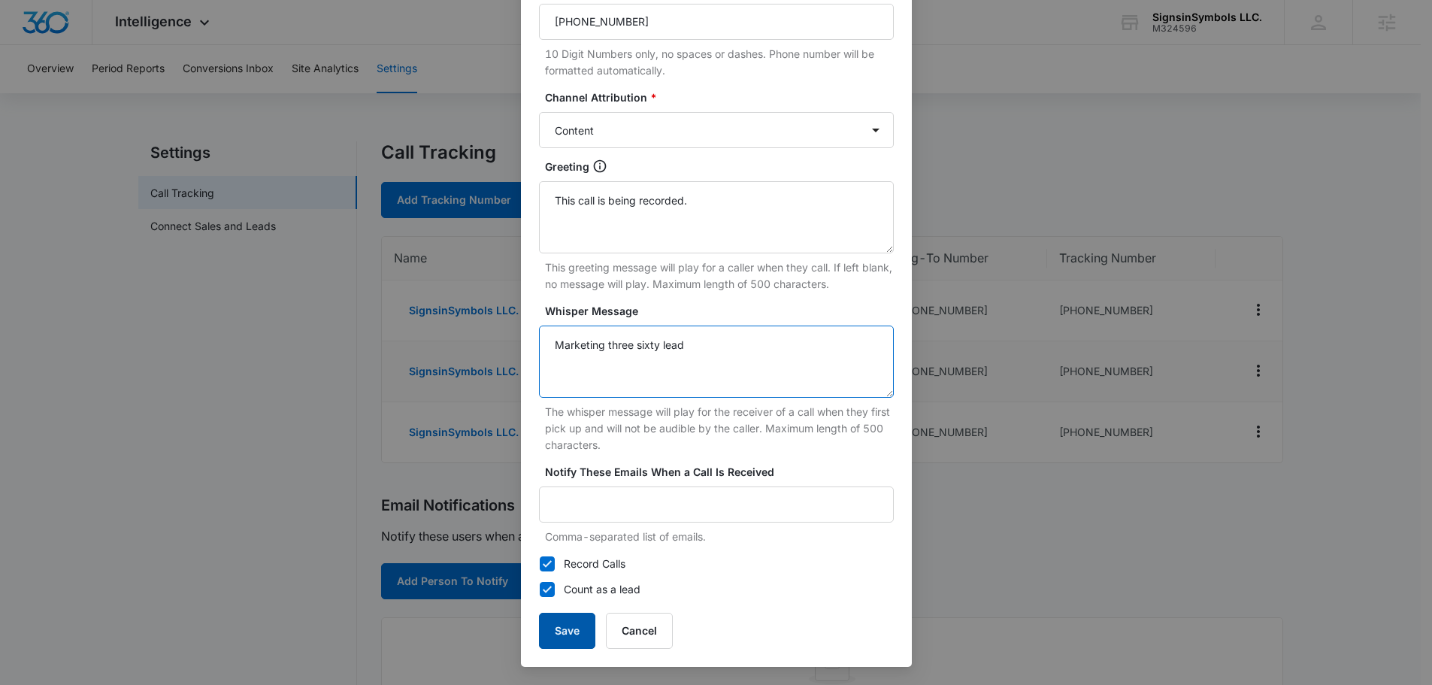
type textarea "Marketing three sixty lead"
click at [565, 626] on button "Save" at bounding box center [567, 631] width 56 height 36
click at [570, 636] on button "Save" at bounding box center [567, 631] width 56 height 36
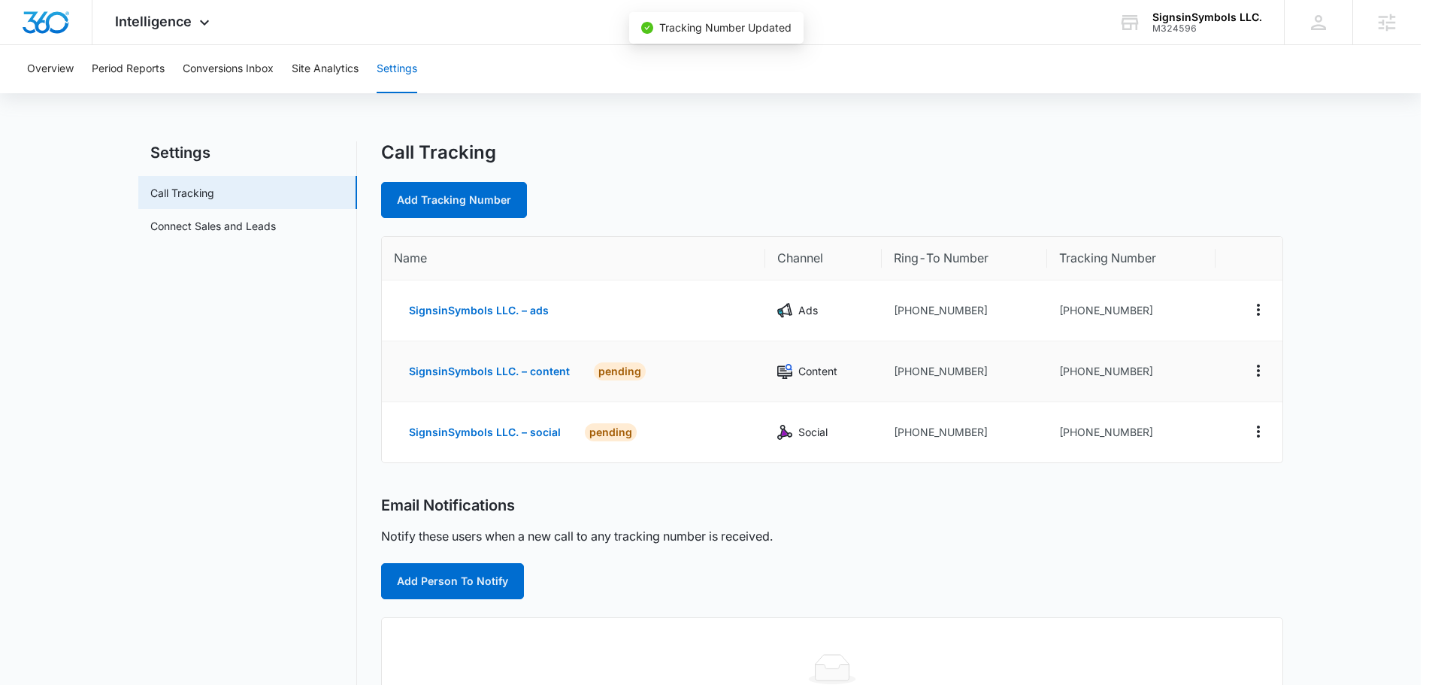
scroll to position [207, 0]
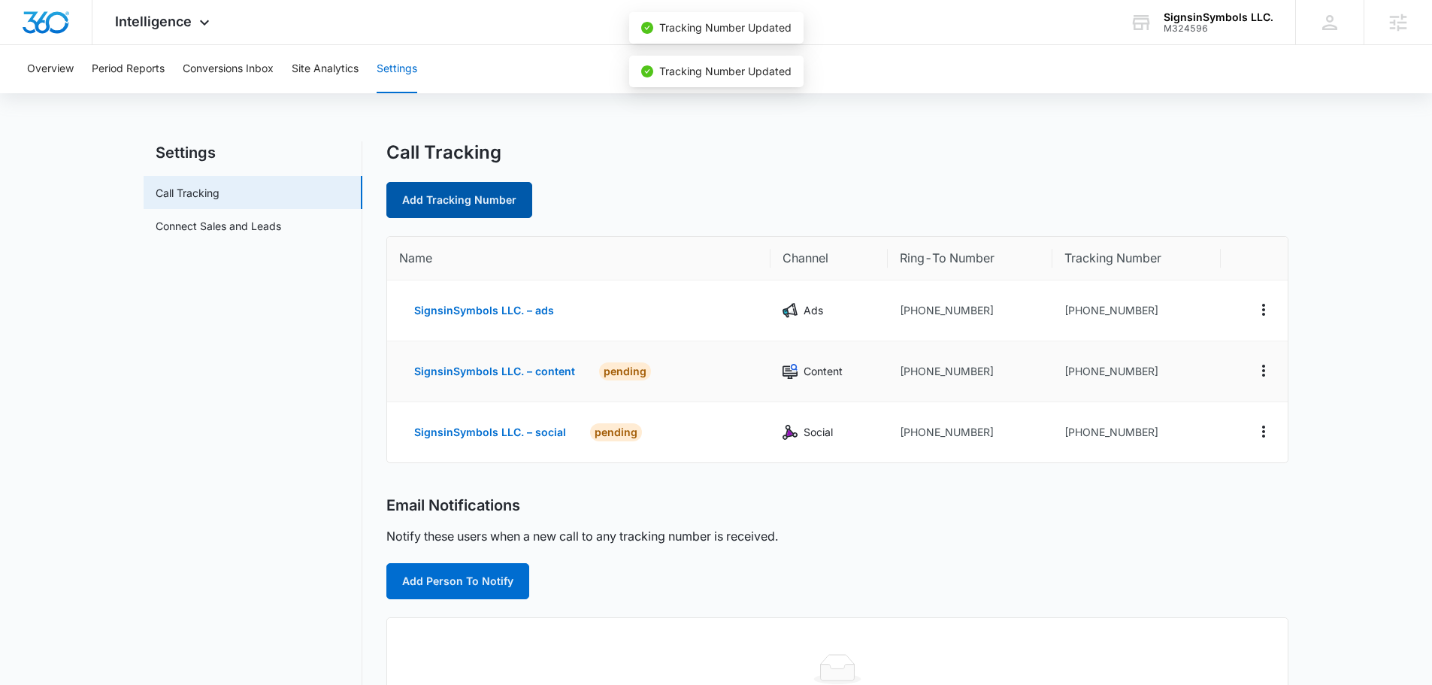
click at [477, 209] on link "Add Tracking Number" at bounding box center [459, 200] width 146 height 36
select select "by_area_code"
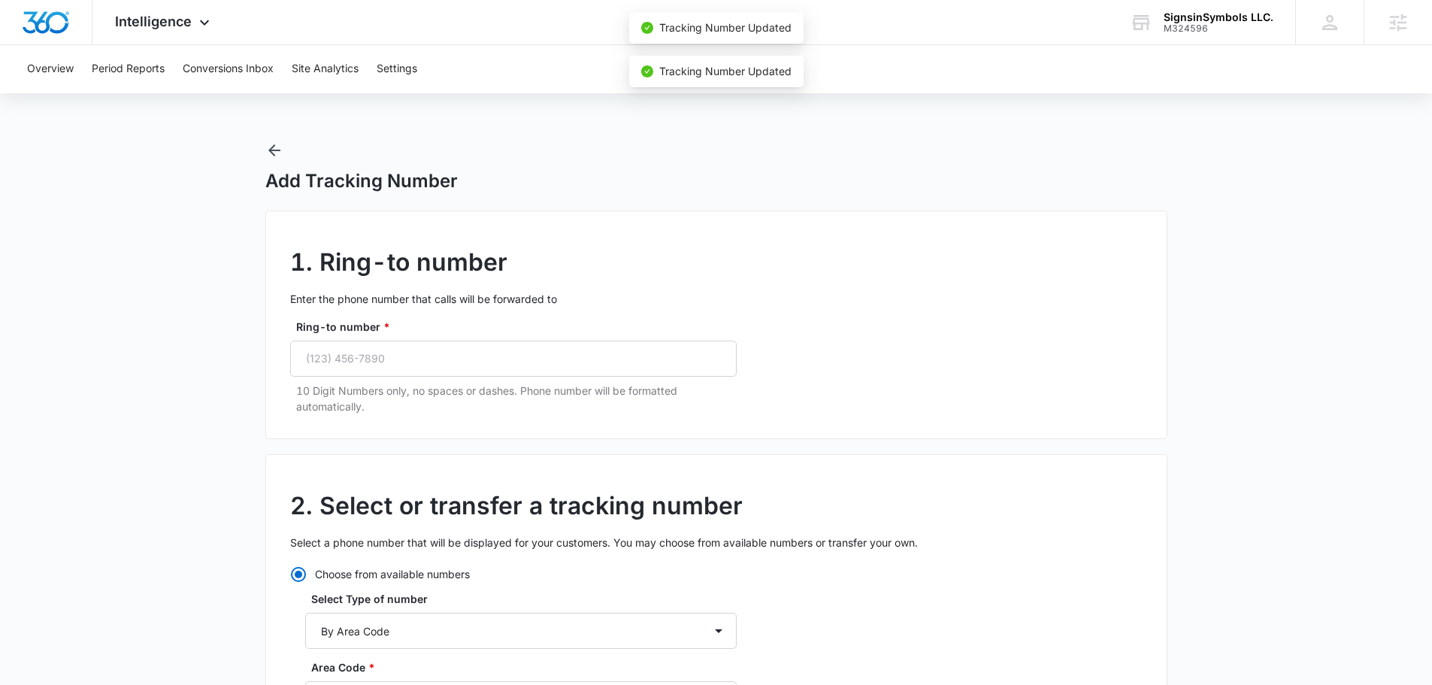
radio input "true"
click at [449, 351] on input "Ring-to number *" at bounding box center [513, 359] width 447 height 36
paste input "(314) 502-9632"
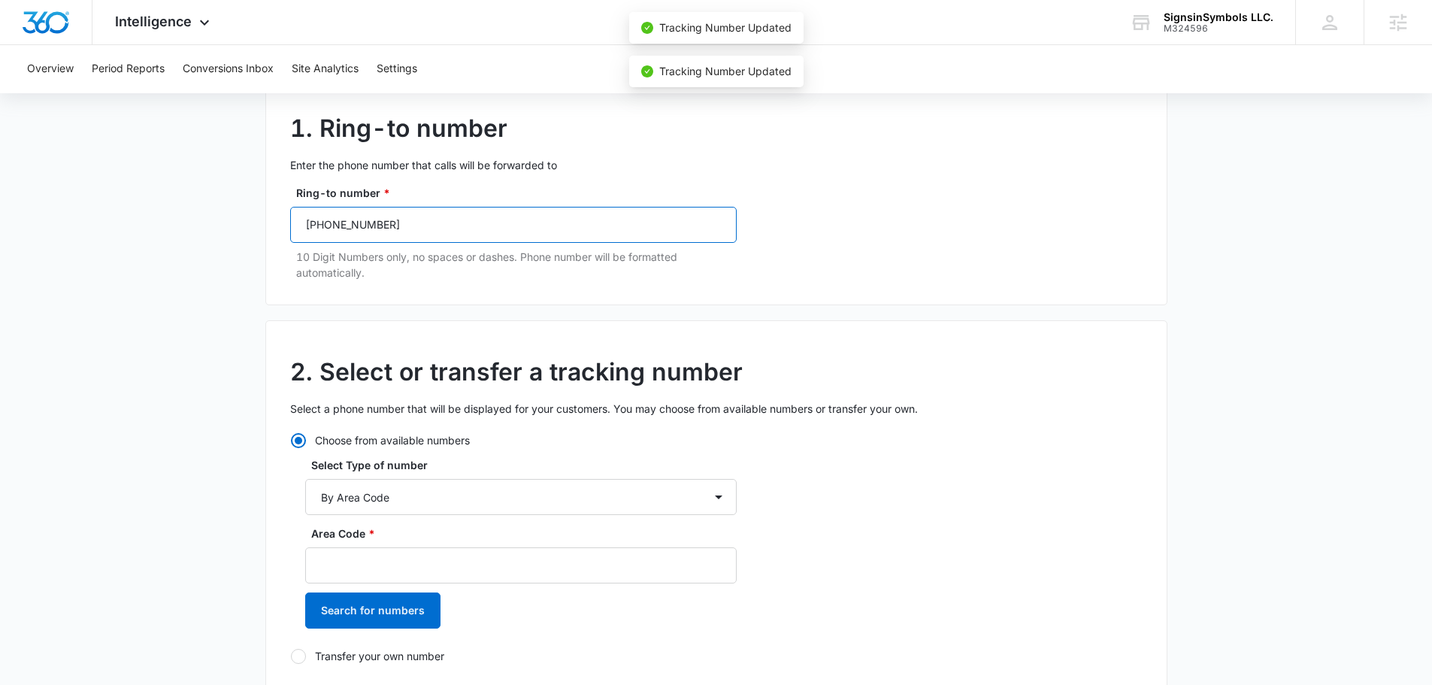
scroll to position [301, 0]
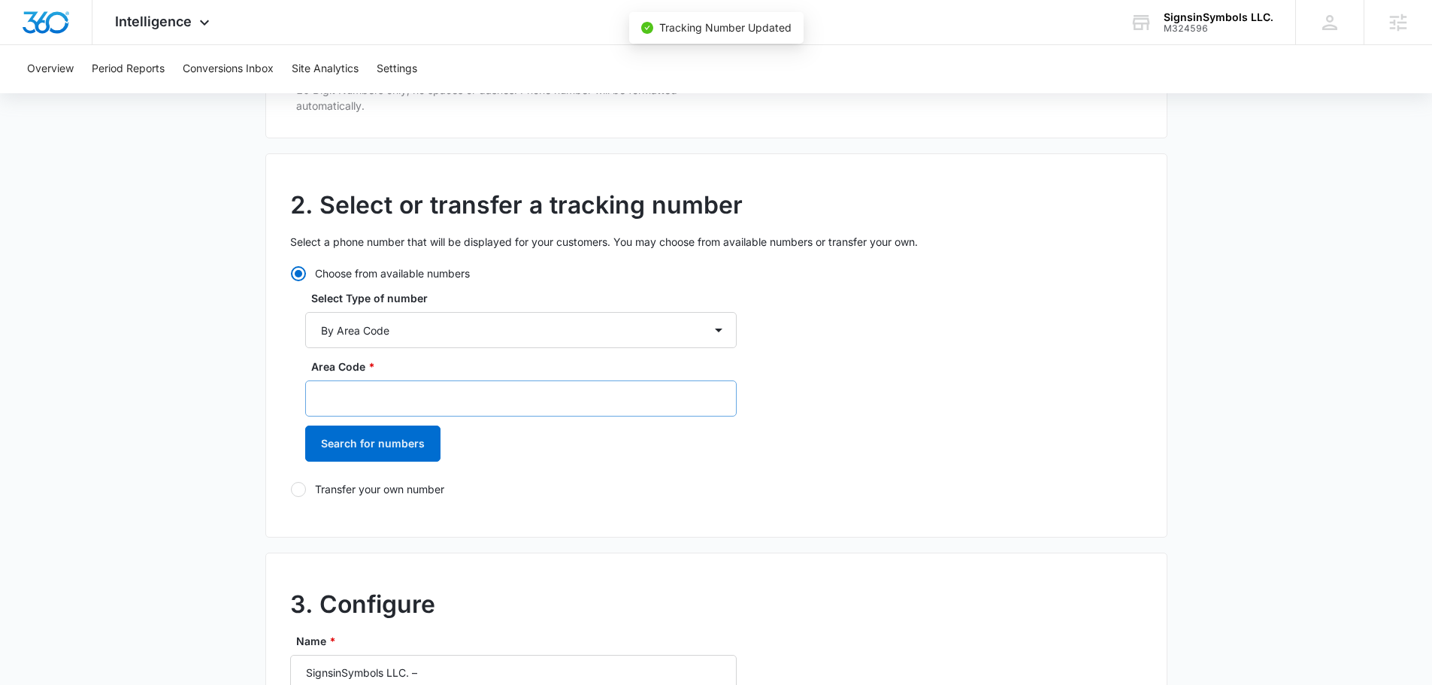
type input "(314) 502-9632"
click at [386, 405] on input "Area Code *" at bounding box center [521, 398] width 432 height 36
type input "314"
click at [374, 432] on div "Area Code * 314 Search for numbers" at bounding box center [521, 416] width 432 height 114
click at [376, 432] on button "Search for numbers" at bounding box center [372, 444] width 135 height 36
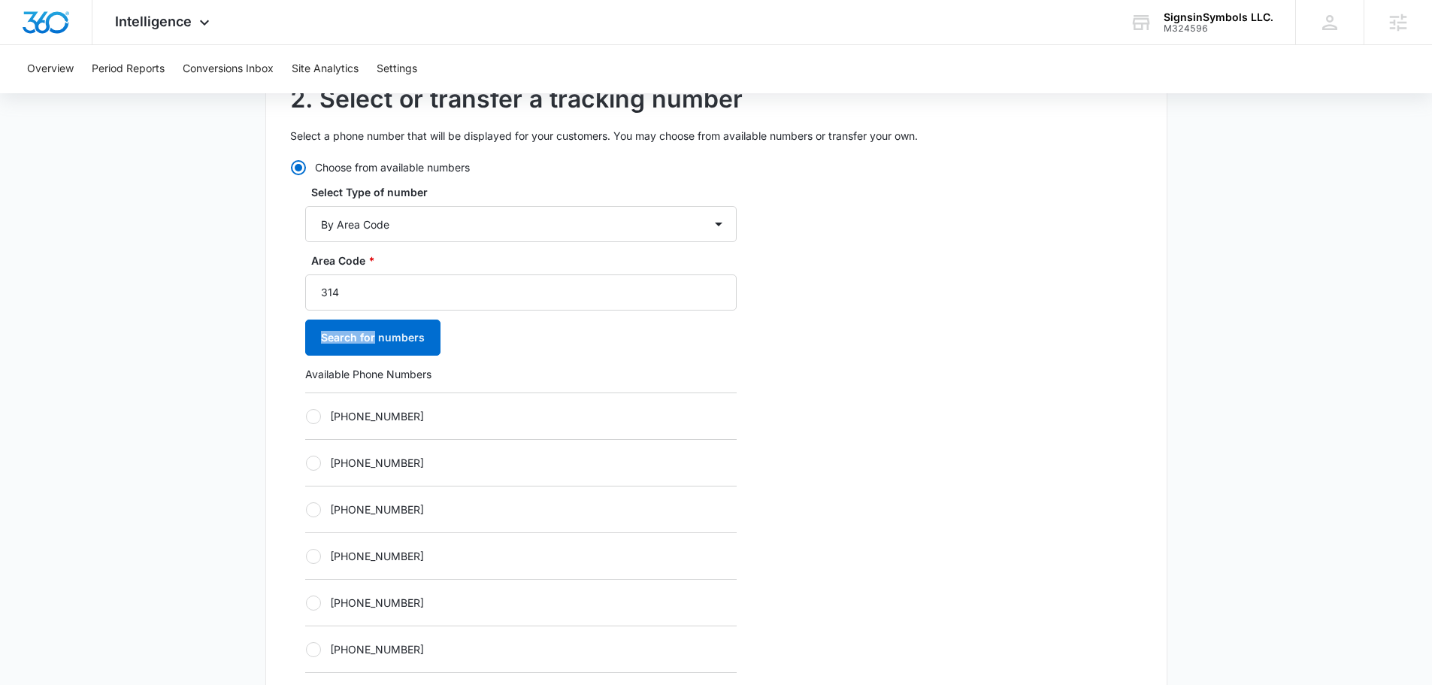
scroll to position [526, 0]
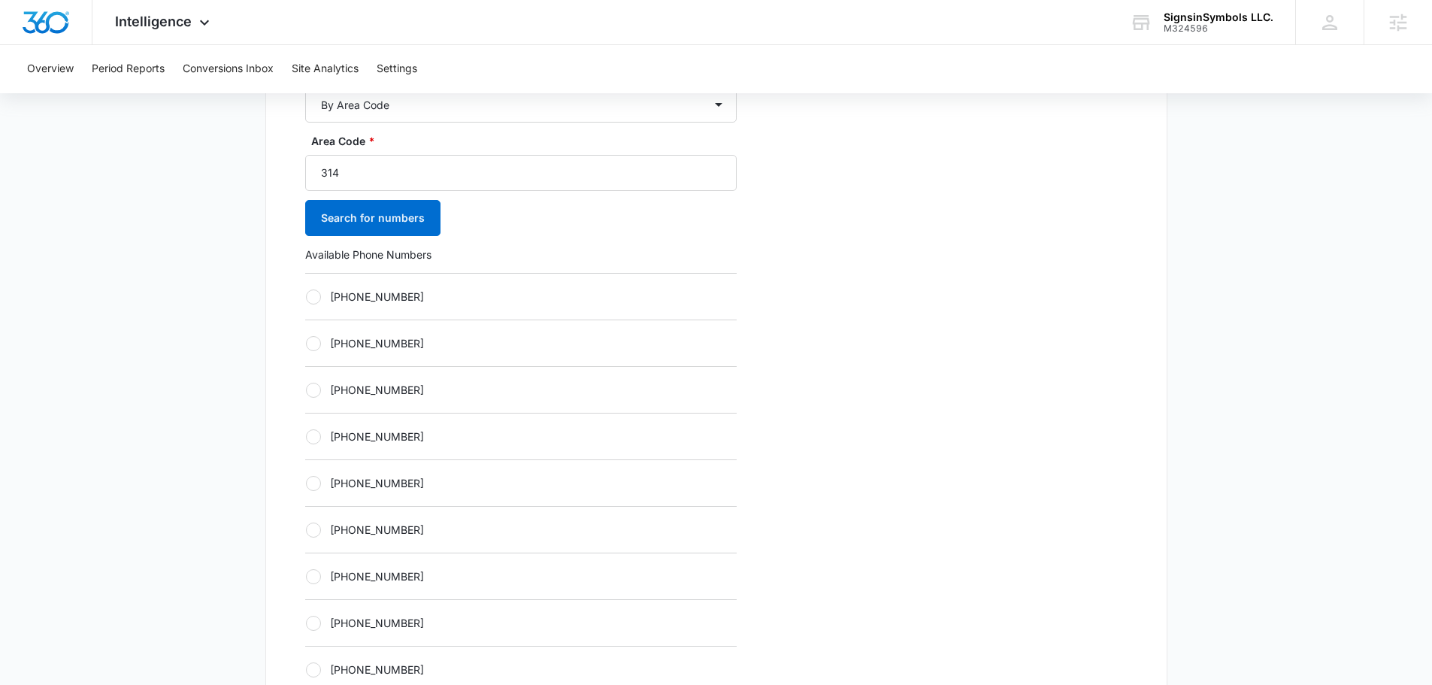
click at [493, 473] on div "+13142798771" at bounding box center [521, 482] width 432 height 47
click at [474, 445] on div "+13142798707" at bounding box center [521, 436] width 432 height 47
click at [468, 433] on label "+13142798707" at bounding box center [521, 437] width 432 height 16
click at [306, 436] on input "+13142798707" at bounding box center [305, 436] width 1 height 1
radio input "true"
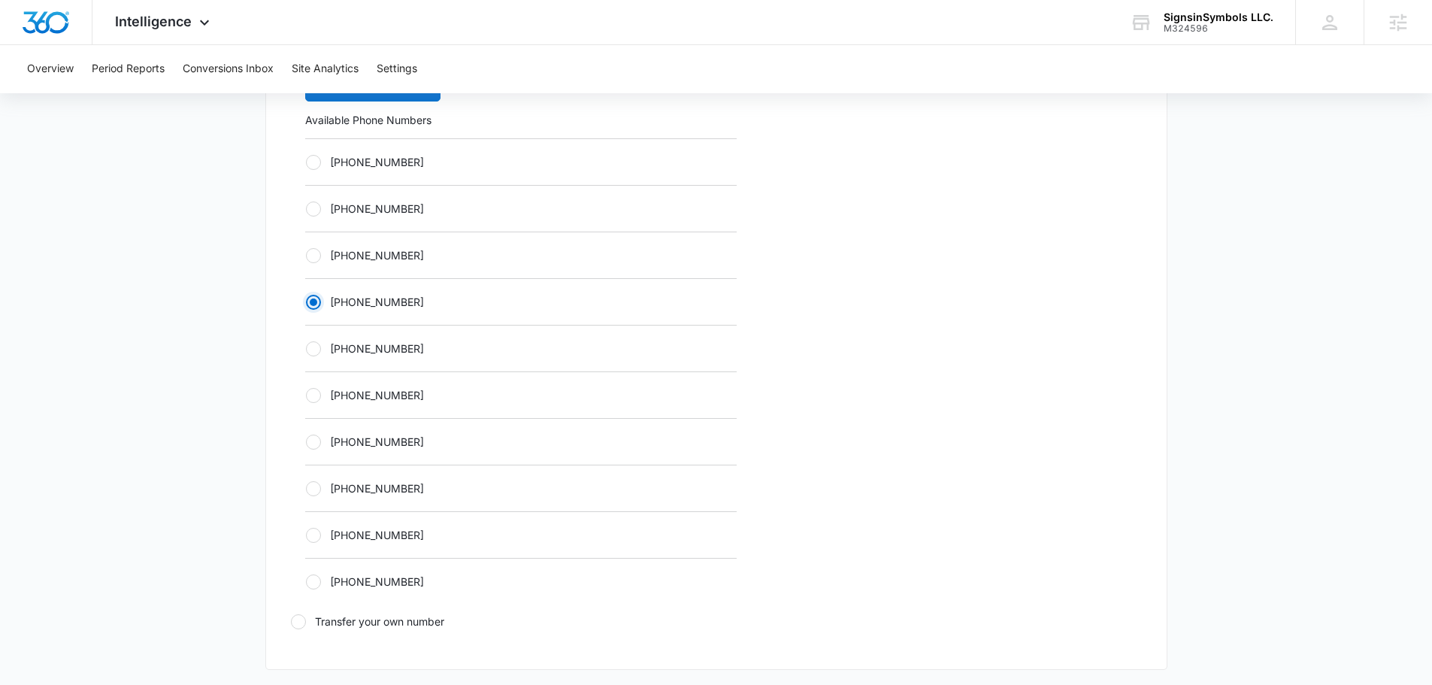
scroll to position [1053, 0]
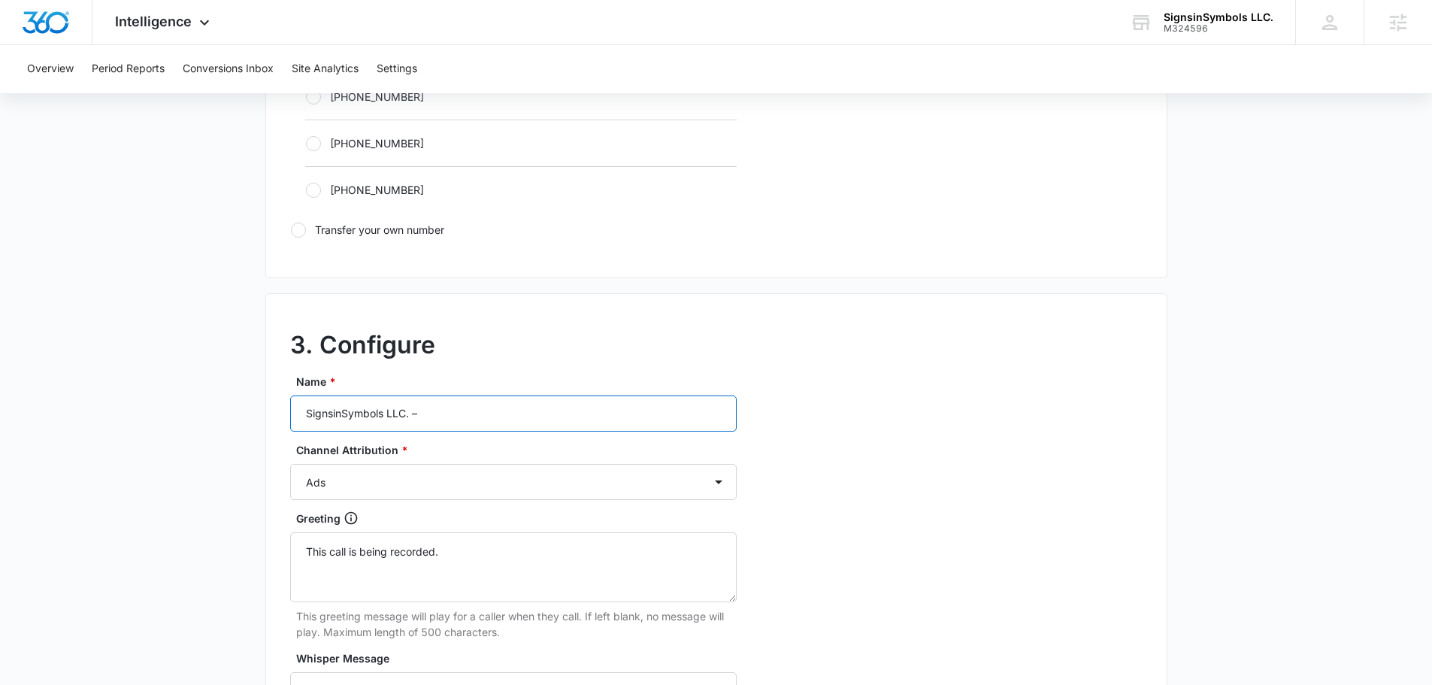
click at [468, 422] on input "SignsinSymbols LLC. –" at bounding box center [513, 413] width 447 height 36
type input "SignsinSymbols LLC. – other"
click at [455, 498] on select "Ads Local Service Ads Content Social Other" at bounding box center [513, 482] width 447 height 36
select select "OTHER"
click at [290, 464] on select "Ads Local Service Ads Content Social Other" at bounding box center [513, 482] width 447 height 36
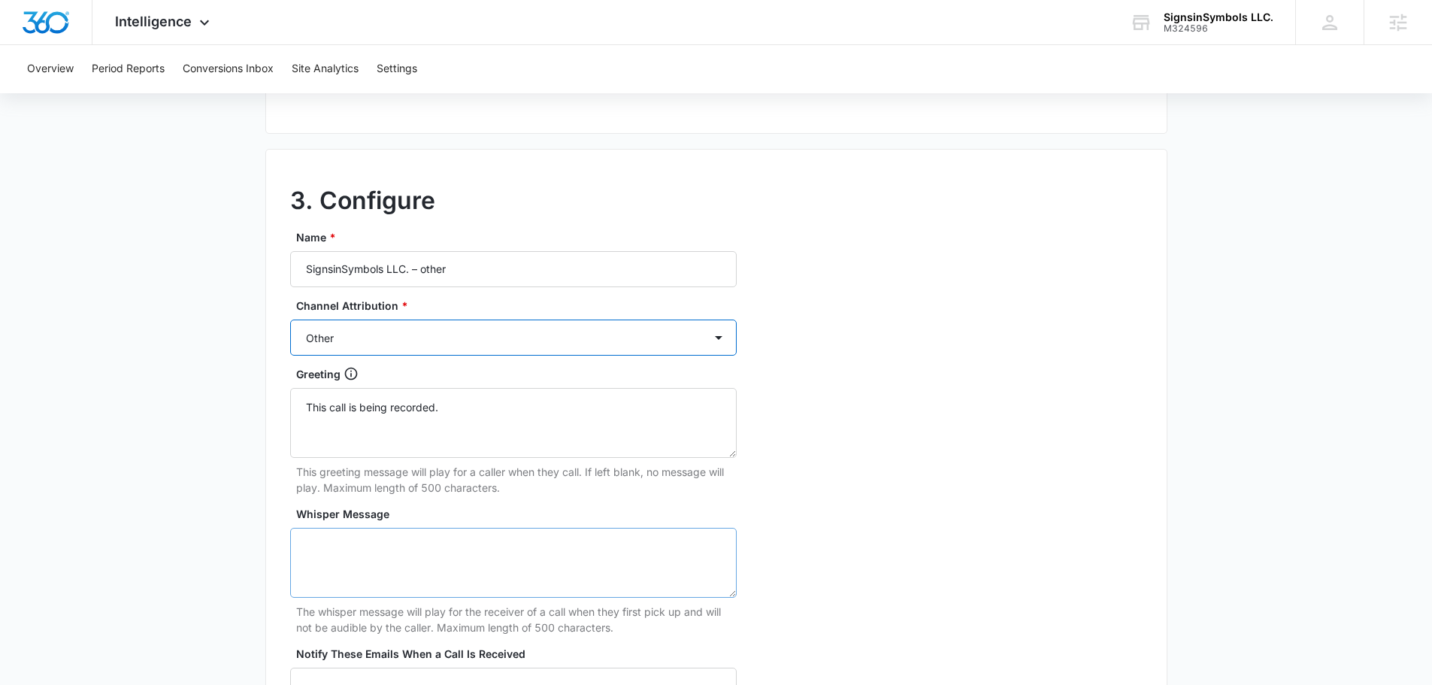
scroll to position [1203, 0]
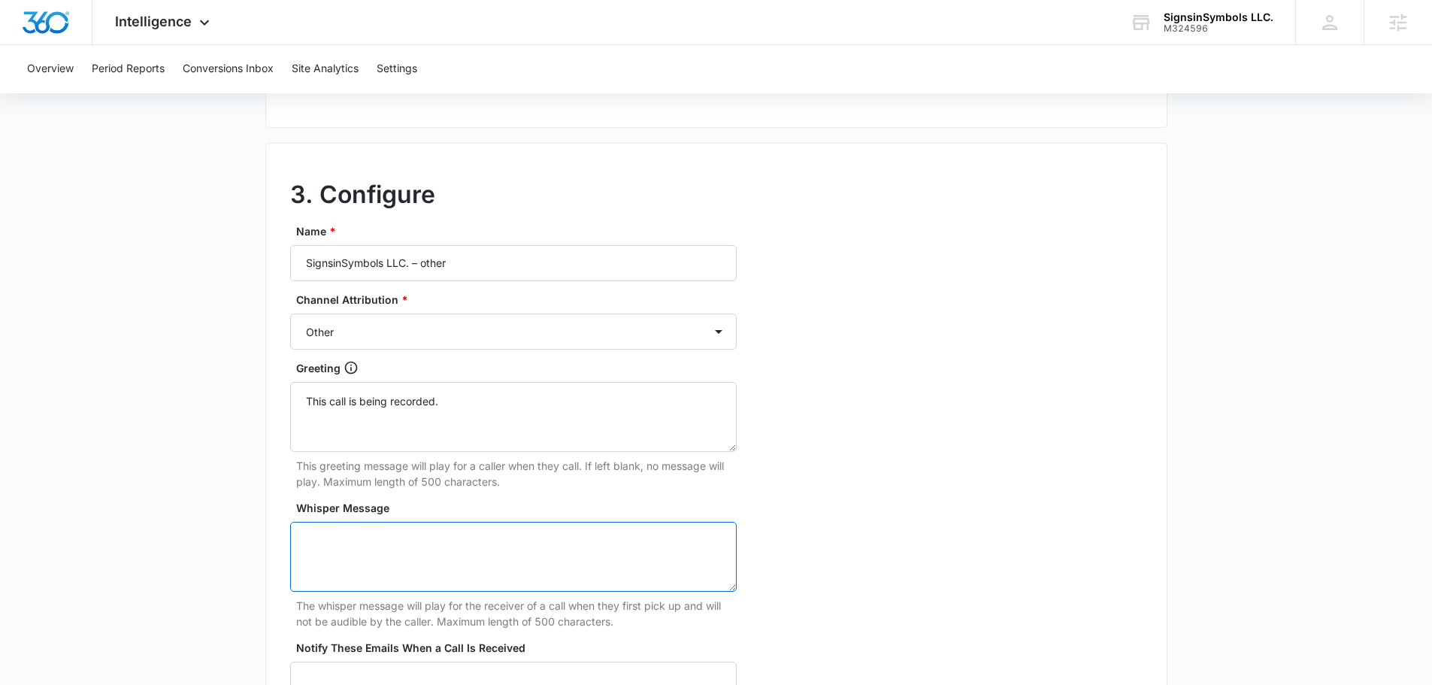
click at [401, 567] on textarea "Whisper Message" at bounding box center [513, 557] width 447 height 70
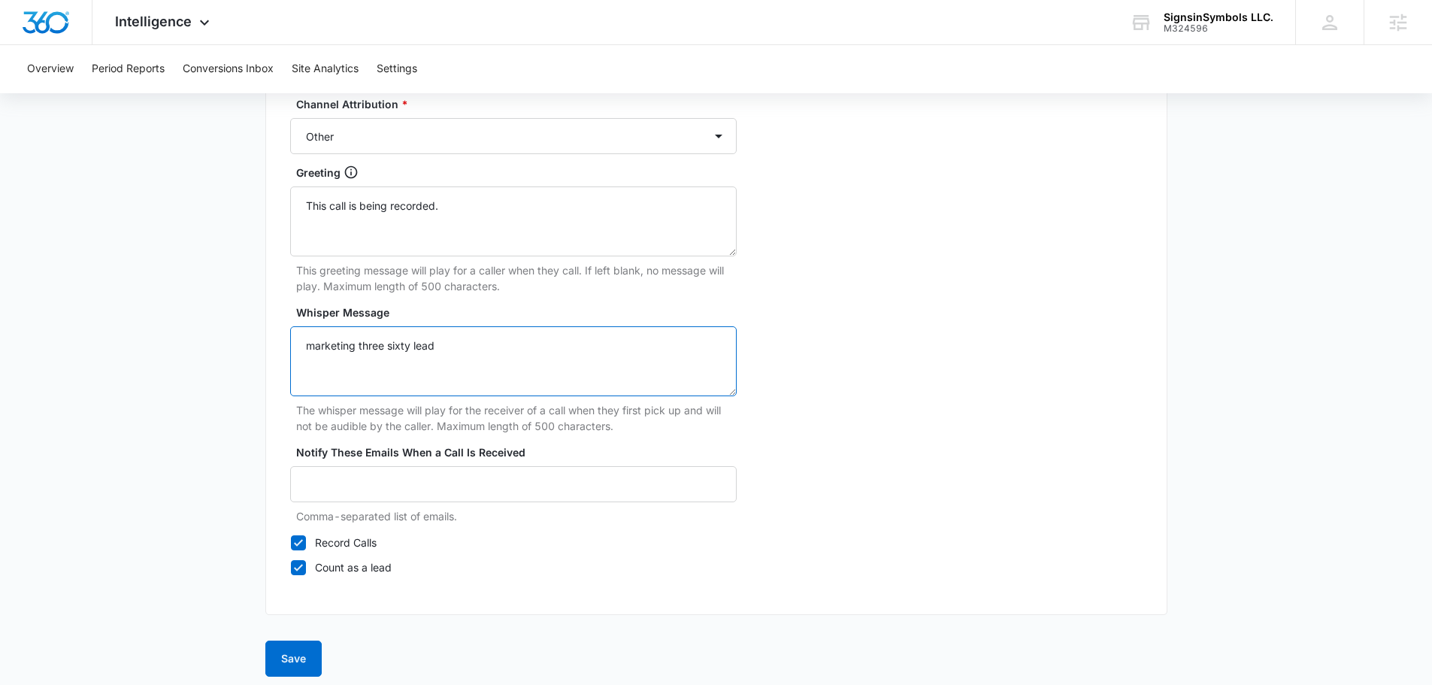
scroll to position [1408, 0]
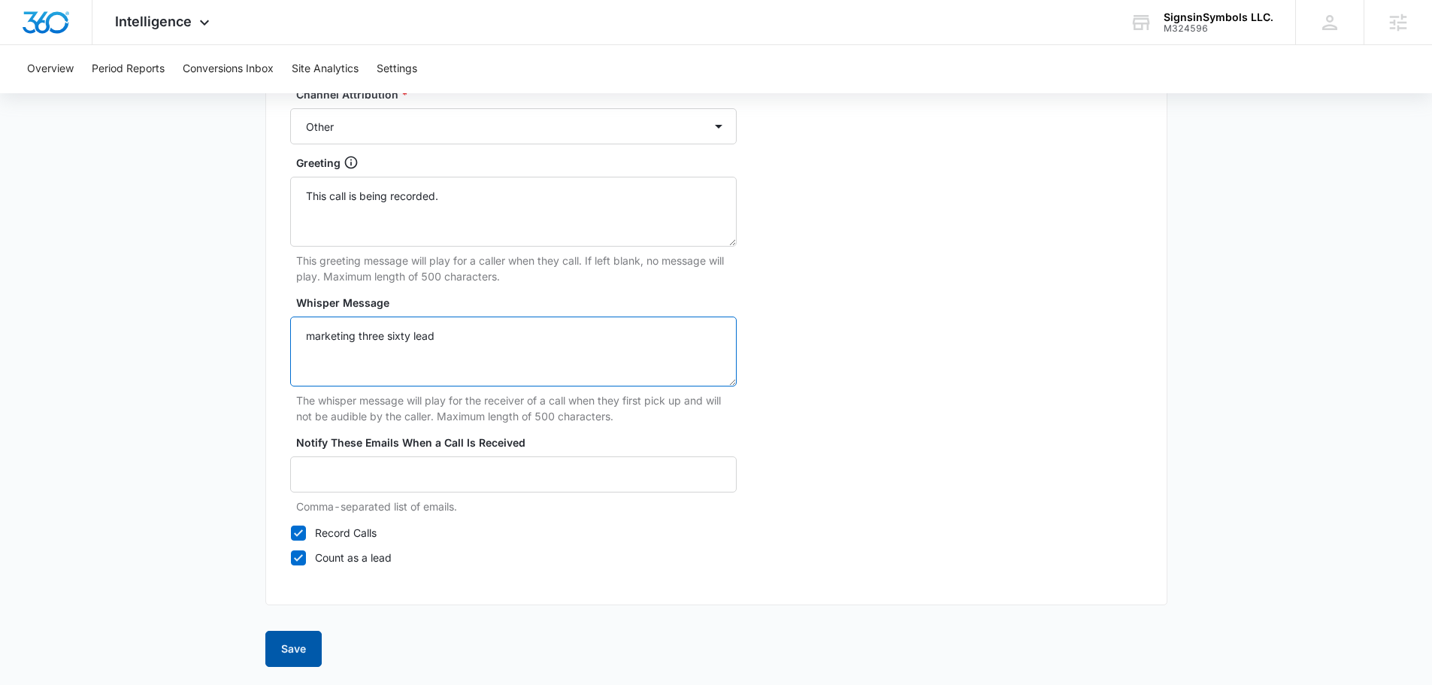
type textarea "marketing three sixty lead"
click at [291, 644] on button "Save" at bounding box center [293, 649] width 56 height 36
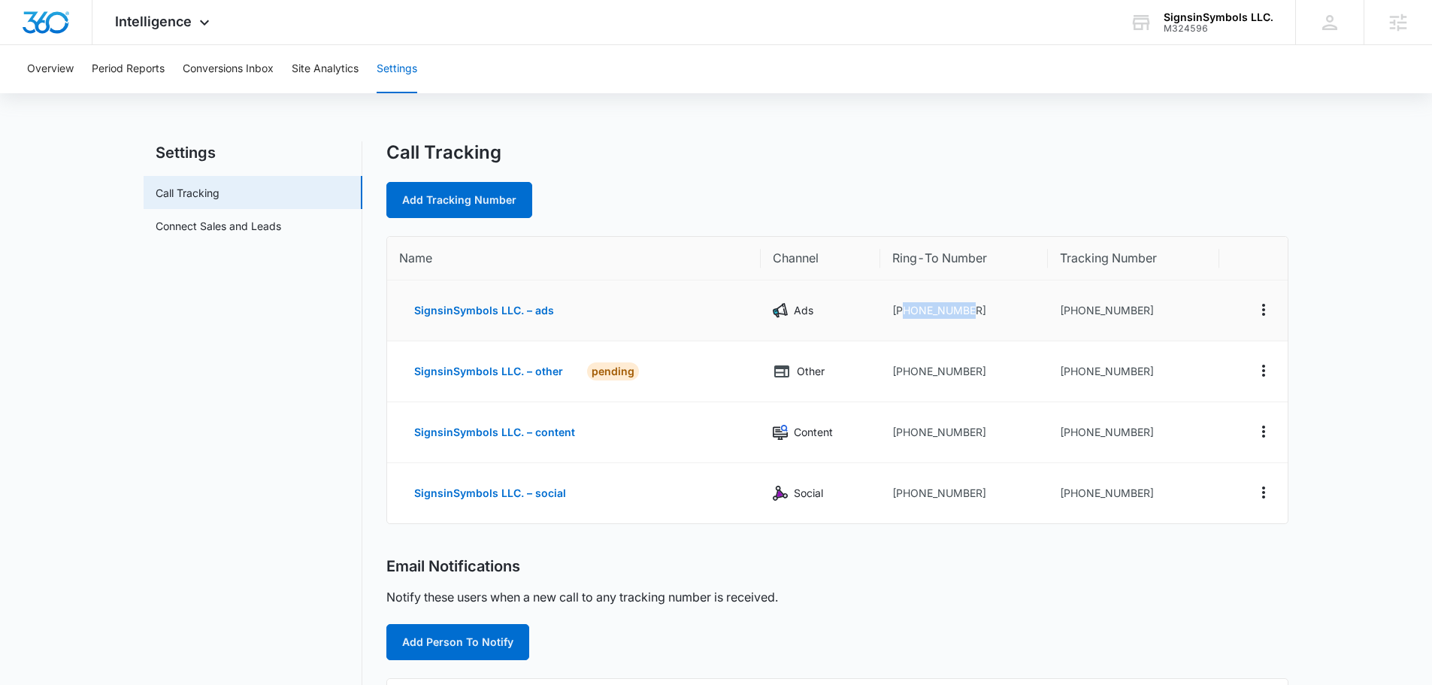
drag, startPoint x: 980, startPoint y: 314, endPoint x: 1029, endPoint y: 307, distance: 49.3
click at [913, 311] on td "+13145029632" at bounding box center [964, 310] width 168 height 61
drag, startPoint x: 1141, startPoint y: 314, endPoint x: 1073, endPoint y: 315, distance: 68.4
click at [1073, 314] on td "+13142798617" at bounding box center [1133, 310] width 171 height 61
copy td "3142798617"
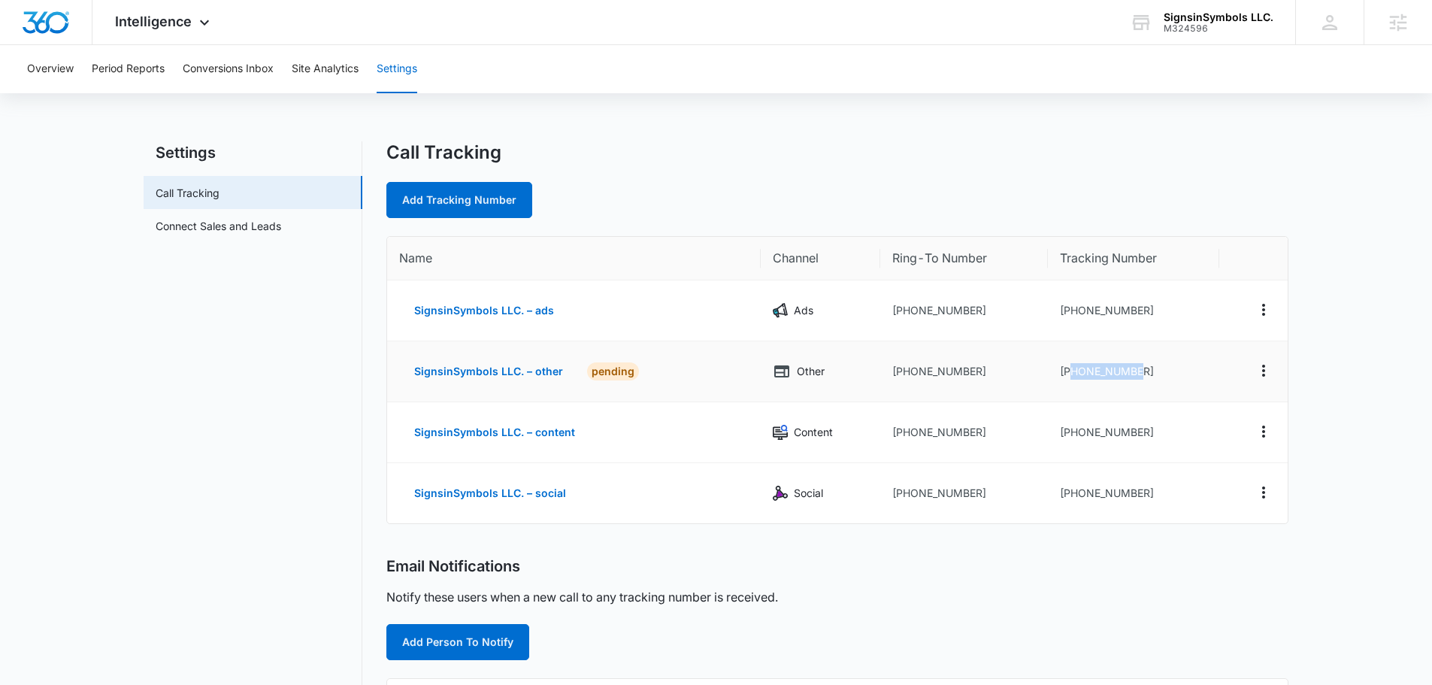
drag, startPoint x: 1138, startPoint y: 372, endPoint x: 1071, endPoint y: 368, distance: 67.1
click at [1071, 368] on td "+13142798707" at bounding box center [1133, 371] width 171 height 61
copy td "3142798707"
drag, startPoint x: 1145, startPoint y: 432, endPoint x: 1073, endPoint y: 432, distance: 72.2
click at [1073, 432] on td "+13142798960" at bounding box center [1133, 432] width 171 height 61
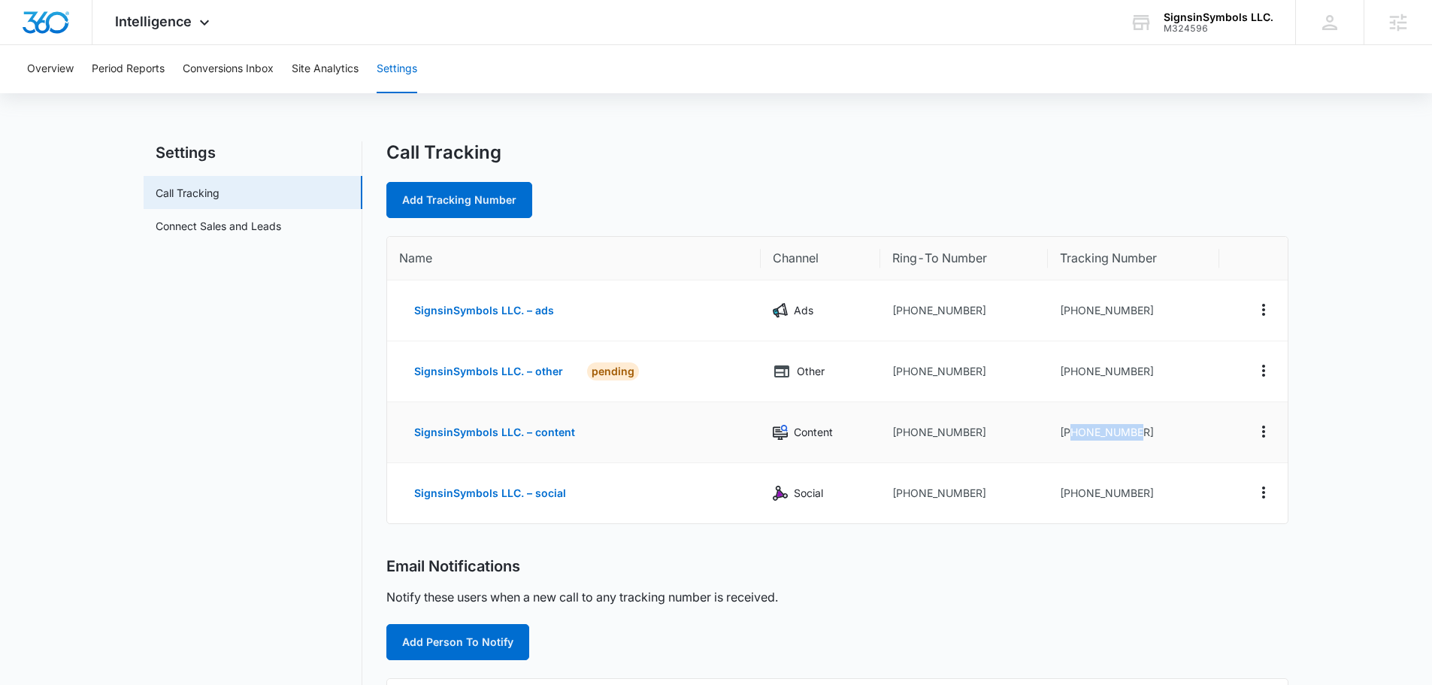
copy td "3142798960"
click at [1140, 308] on td "+13142798617" at bounding box center [1133, 310] width 171 height 61
drag, startPoint x: 1141, startPoint y: 493, endPoint x: 1071, endPoint y: 498, distance: 70.1
click at [1071, 498] on td "+13142799032" at bounding box center [1133, 493] width 171 height 60
copy td "3142799032"
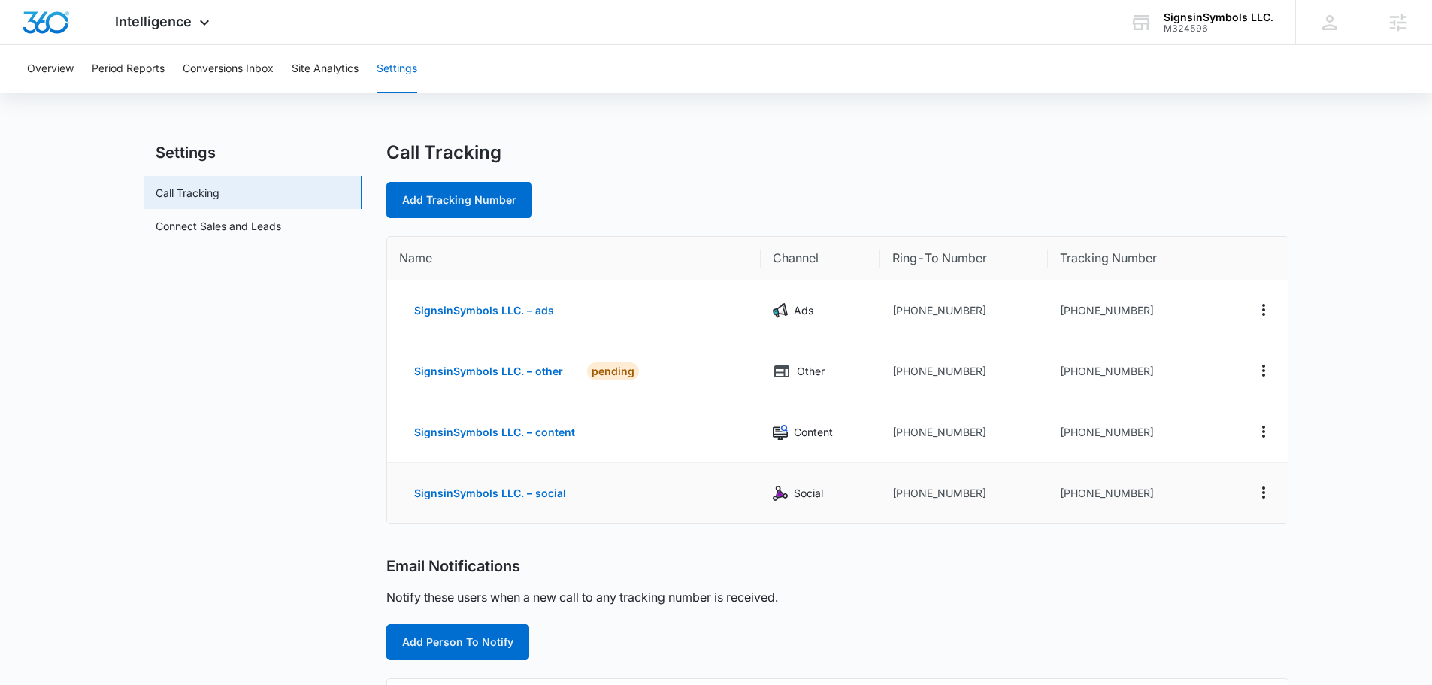
click at [1229, 524] on div "Name Channel Ring-To Number Tracking Number SignsinSymbols LLC. – ads Ads +1314…" at bounding box center [837, 380] width 902 height 288
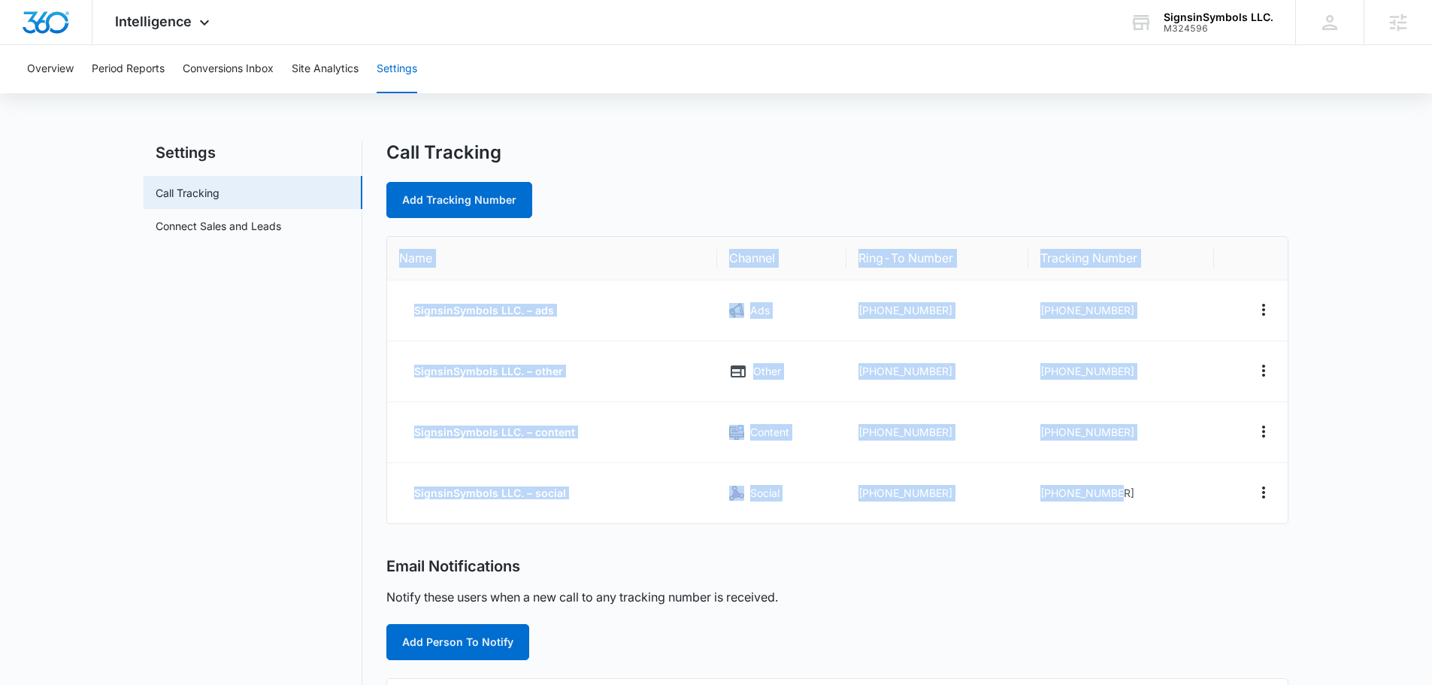
drag, startPoint x: 1150, startPoint y: 497, endPoint x: 395, endPoint y: 261, distance: 790.9
click at [395, 261] on table "Name Channel Ring-To Number Tracking Number SignsinSymbols LLC. – ads Ads +1314…" at bounding box center [837, 380] width 901 height 286
copy table "Name Channel Ring-To Number Tracking Number SignsinSymbols LLC. – ads Ads +1314…"
